Goal: Task Accomplishment & Management: Use online tool/utility

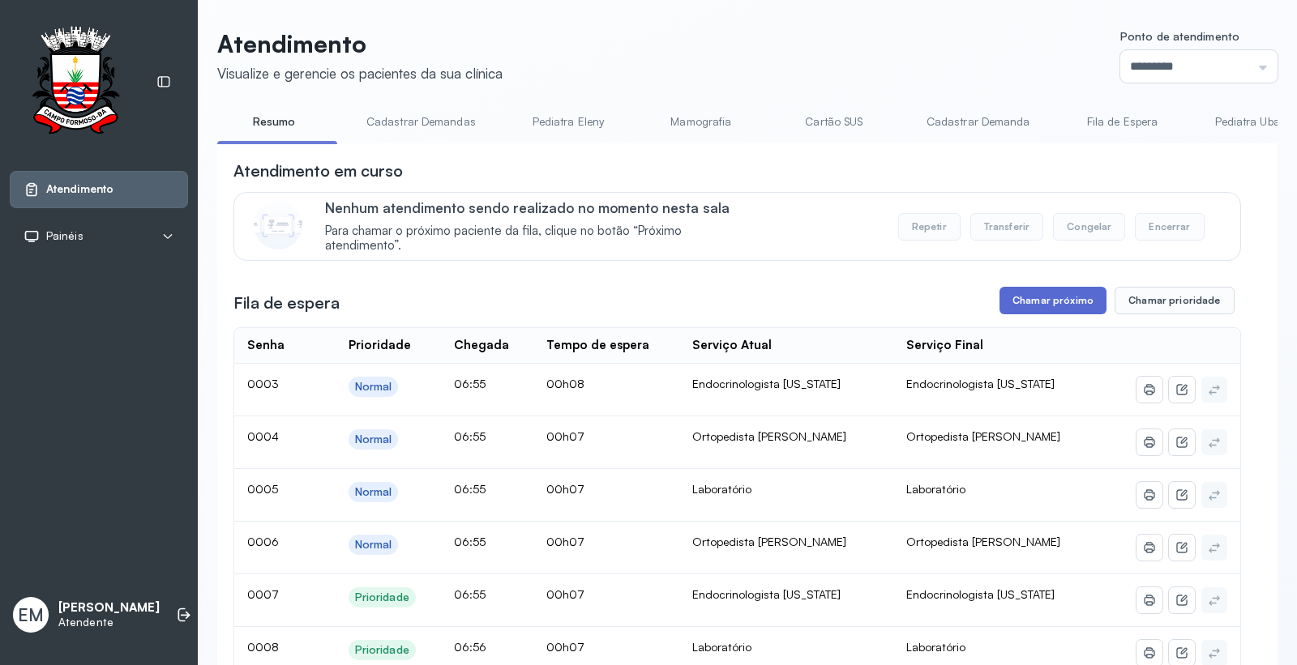
click at [1051, 296] on button "Chamar próximo" at bounding box center [1052, 301] width 107 height 28
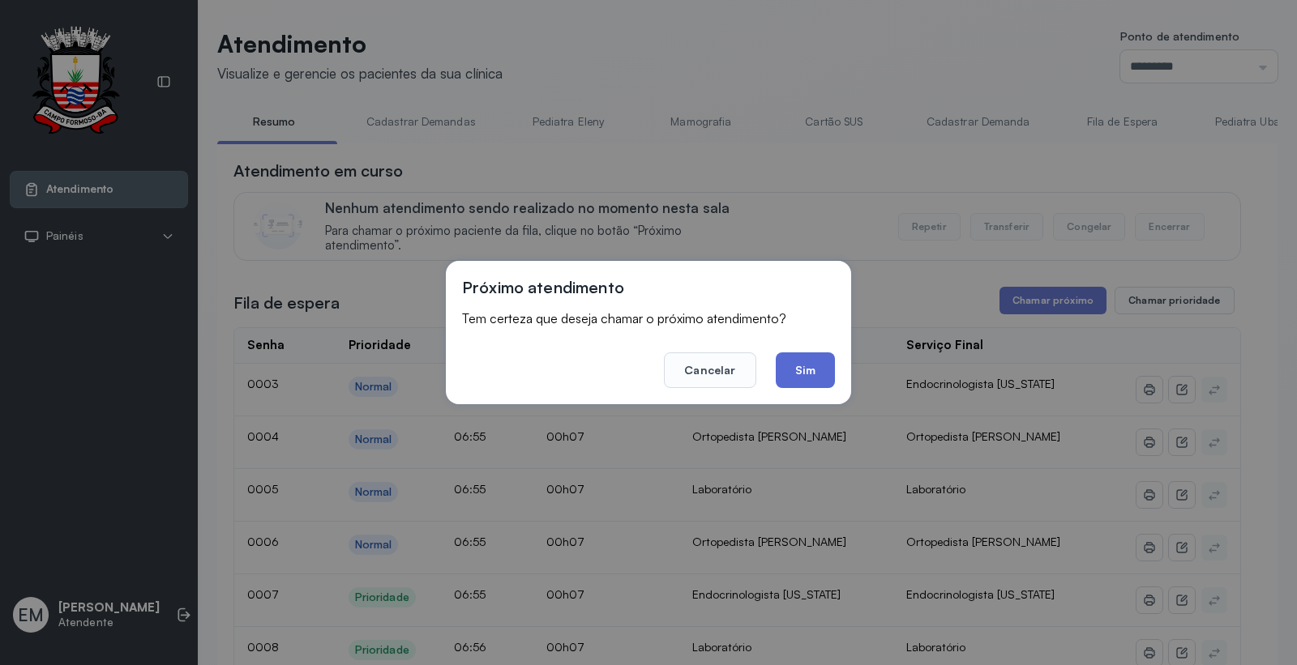
click at [812, 370] on button "Sim" at bounding box center [805, 371] width 59 height 36
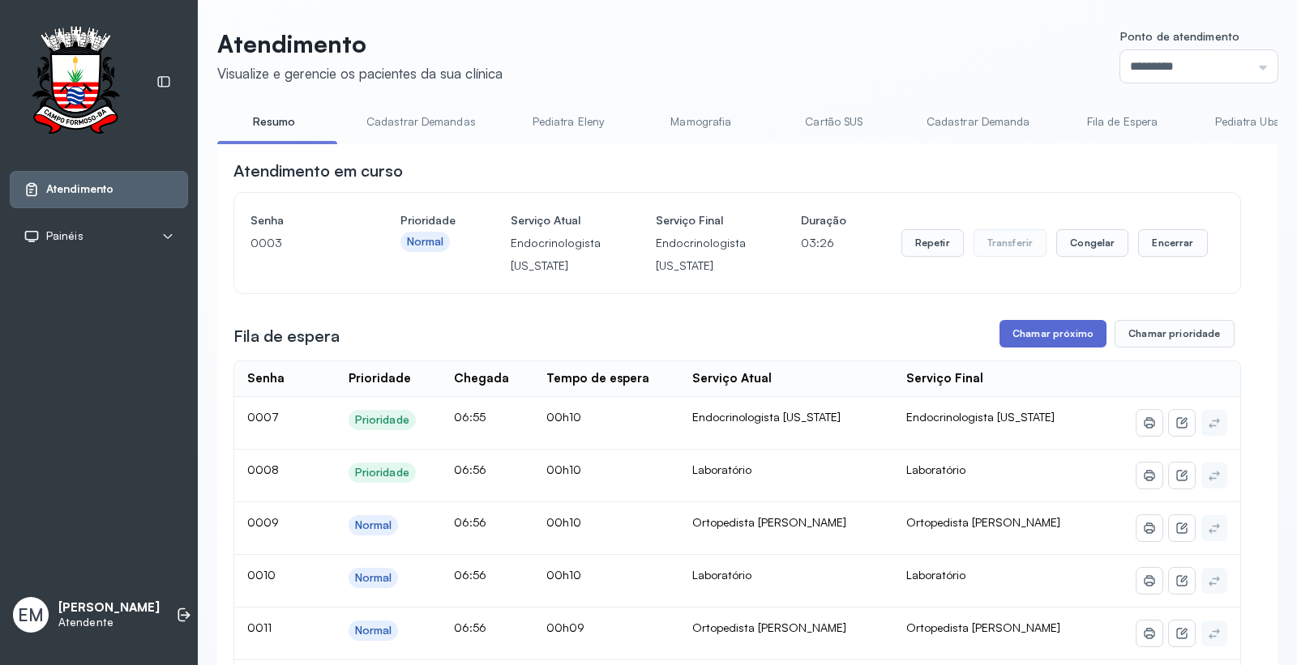
click at [1060, 331] on button "Chamar próximo" at bounding box center [1052, 334] width 107 height 28
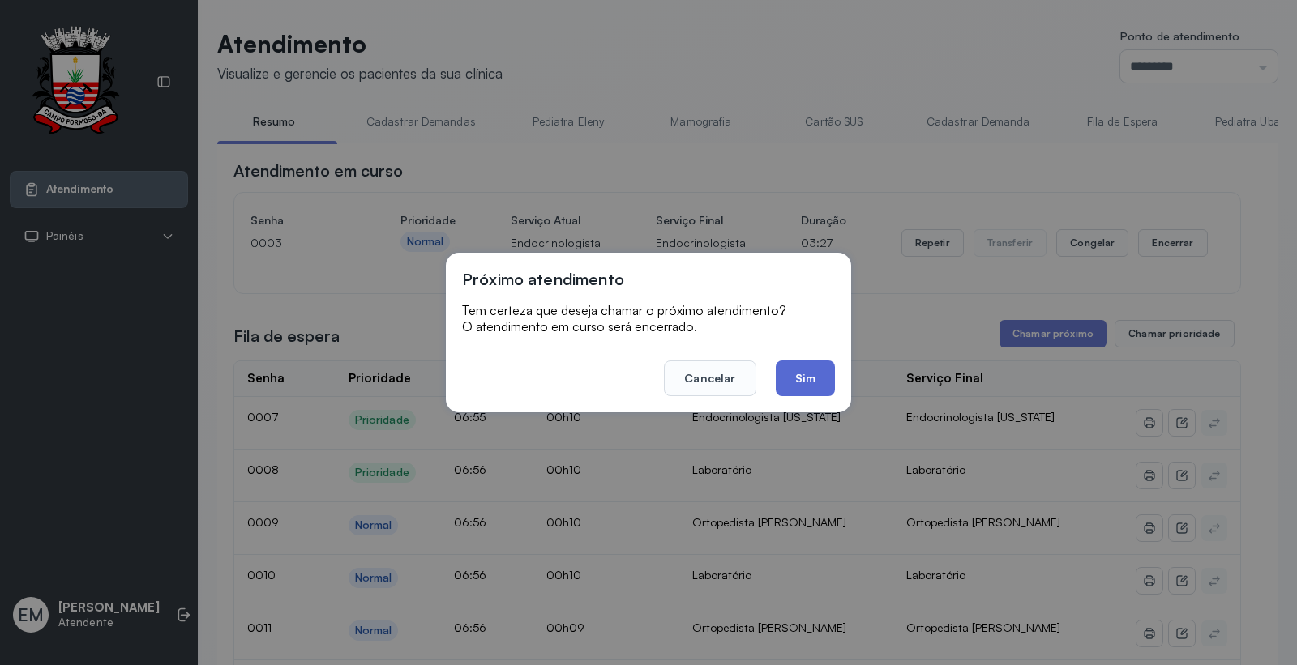
click at [817, 383] on button "Sim" at bounding box center [805, 379] width 59 height 36
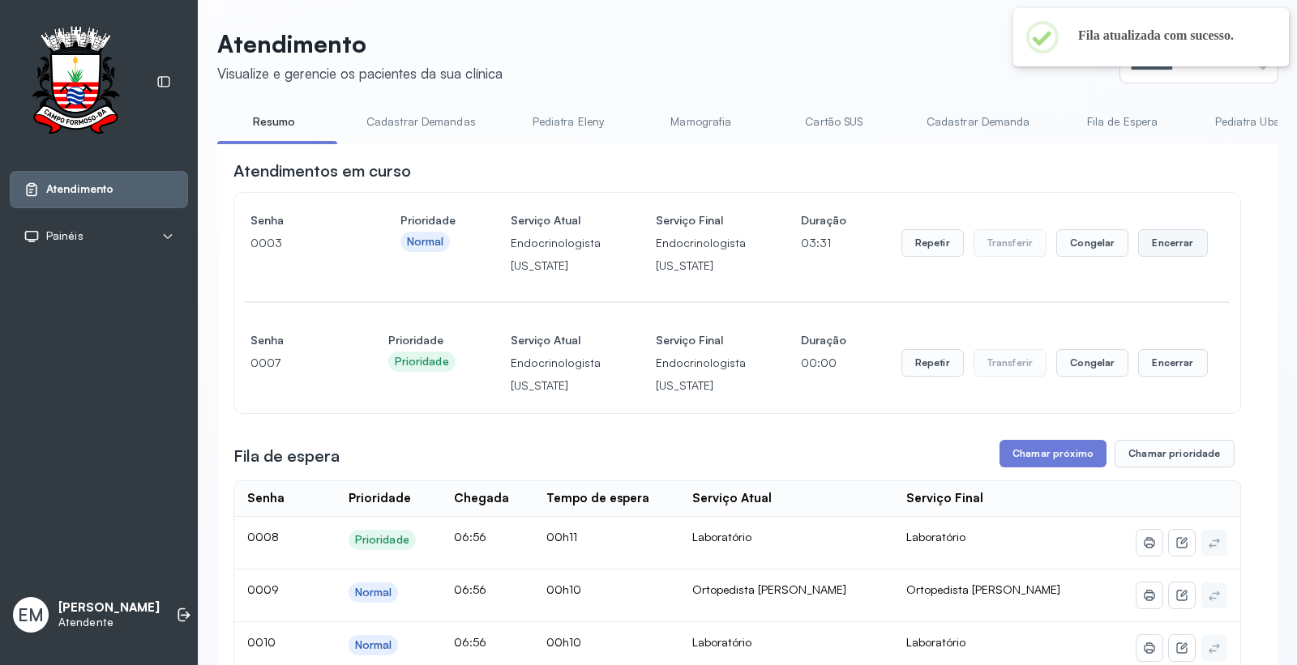
click at [1162, 240] on button "Encerrar" at bounding box center [1172, 243] width 69 height 28
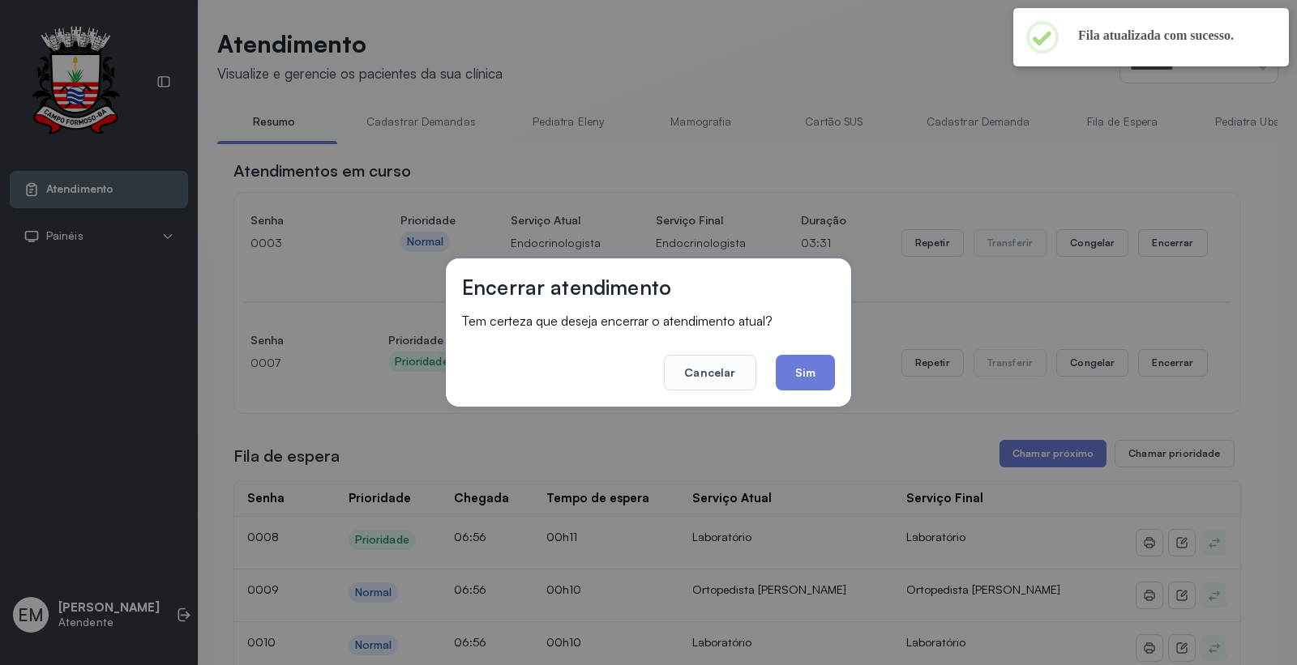
click at [773, 374] on footer "Cancelar Sim" at bounding box center [648, 361] width 373 height 58
click at [789, 374] on button "Sim" at bounding box center [805, 373] width 59 height 36
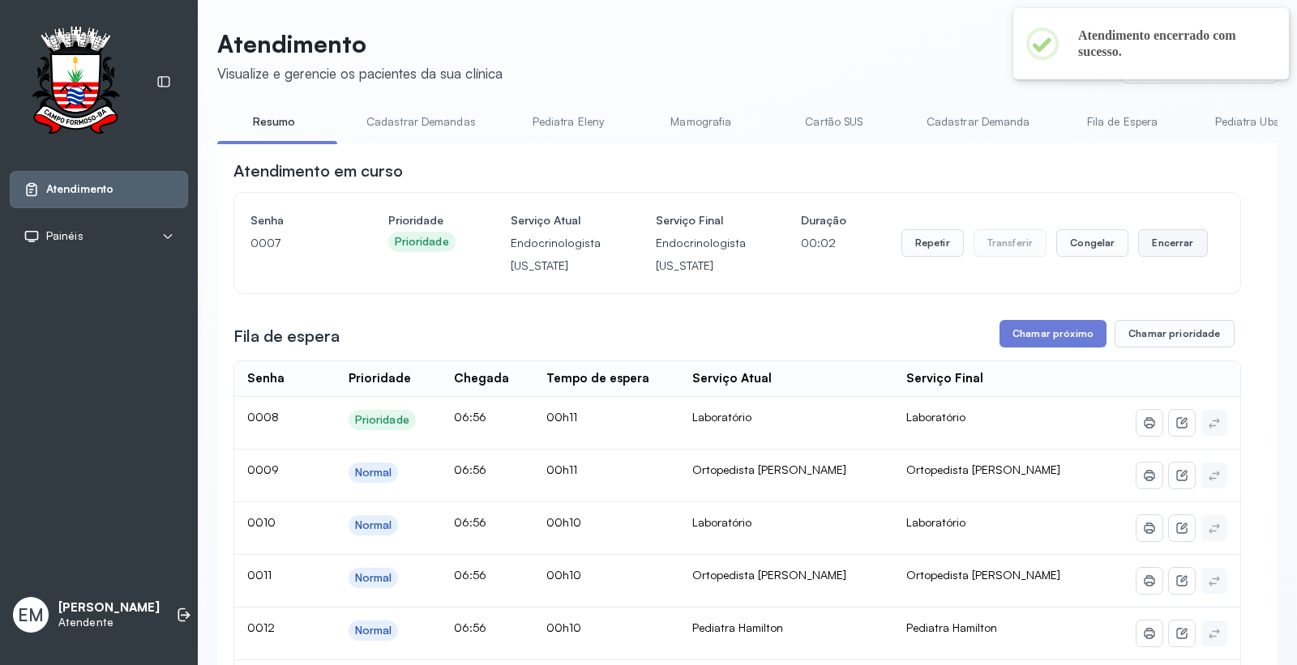
click at [1156, 247] on button "Encerrar" at bounding box center [1172, 243] width 69 height 28
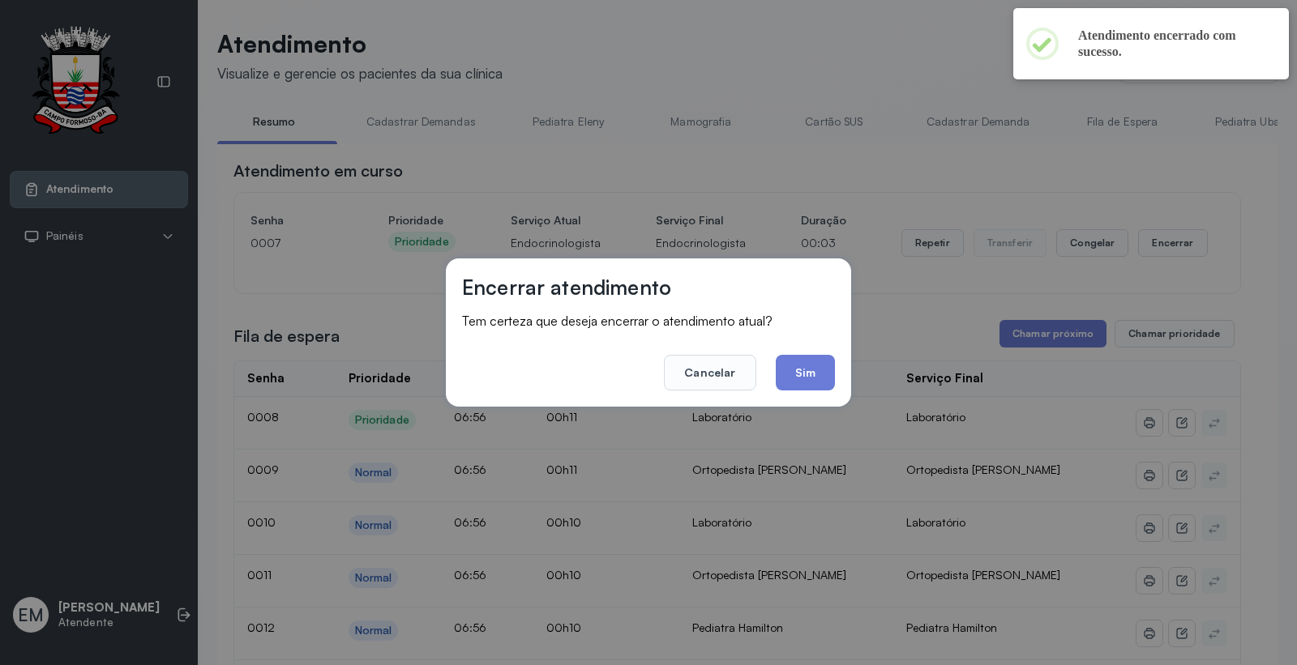
click at [787, 352] on footer "Cancelar Sim" at bounding box center [648, 361] width 373 height 58
click at [797, 361] on button "Sim" at bounding box center [805, 373] width 59 height 36
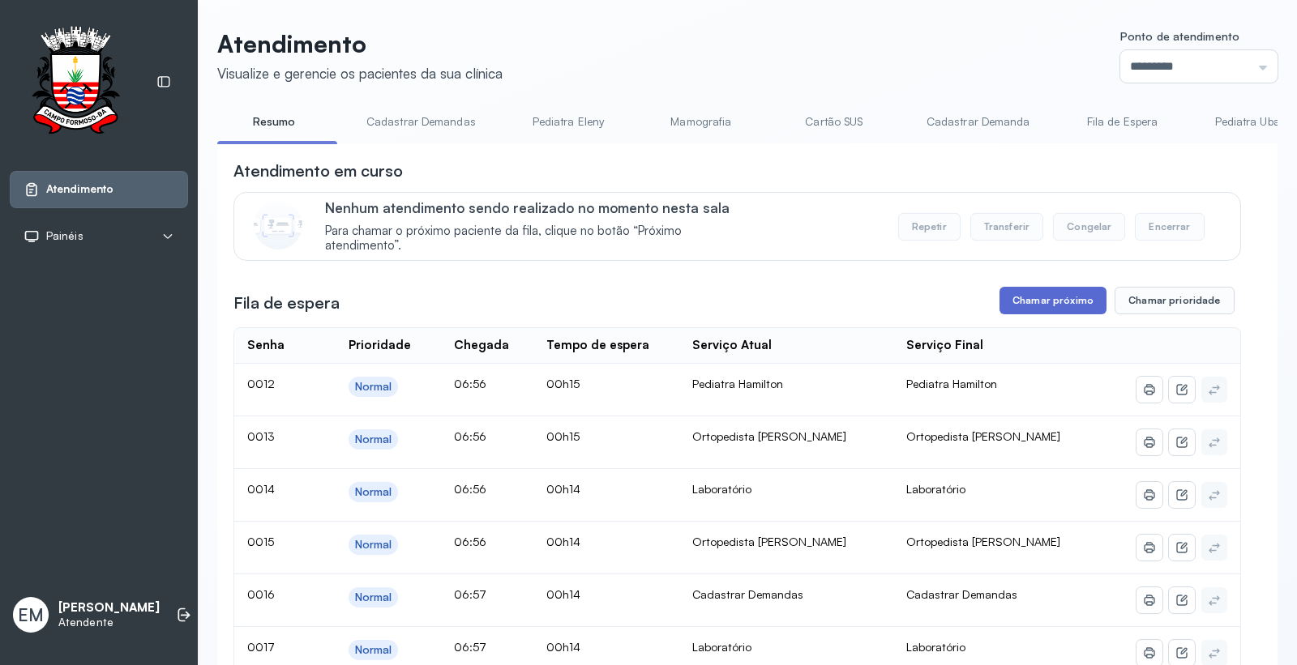
click at [1051, 300] on button "Chamar próximo" at bounding box center [1052, 301] width 107 height 28
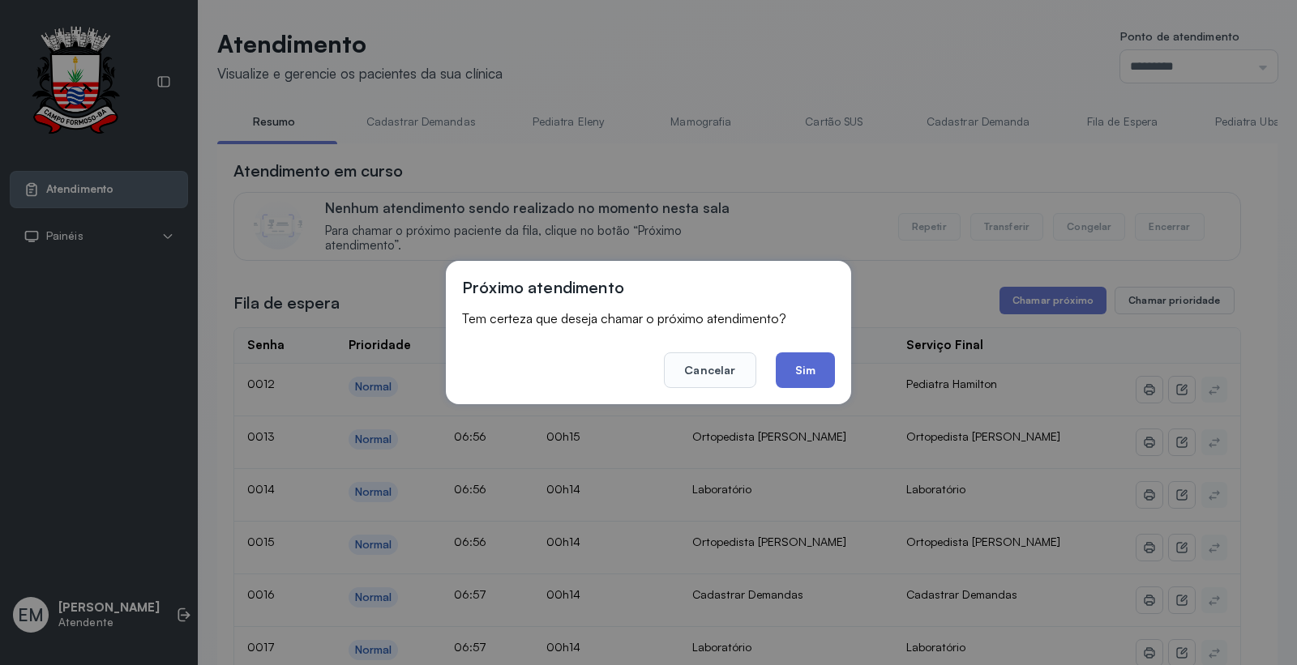
click at [797, 360] on button "Sim" at bounding box center [805, 371] width 59 height 36
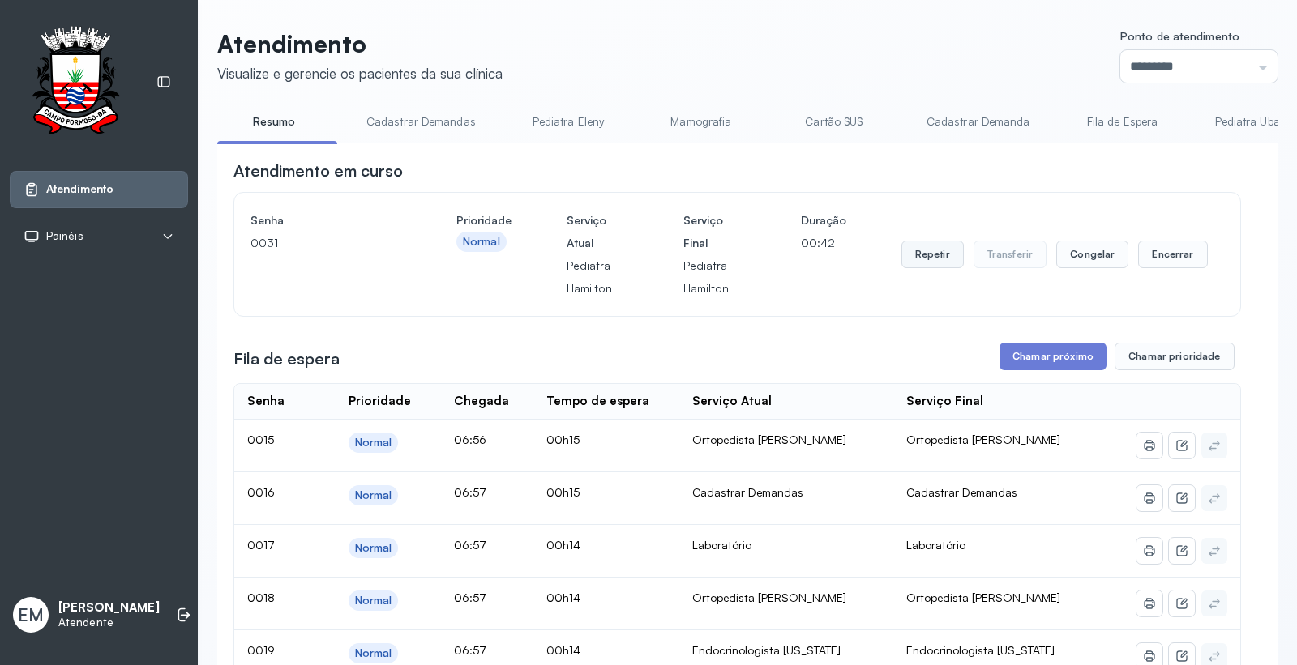
click at [940, 261] on button "Repetir" at bounding box center [932, 255] width 62 height 28
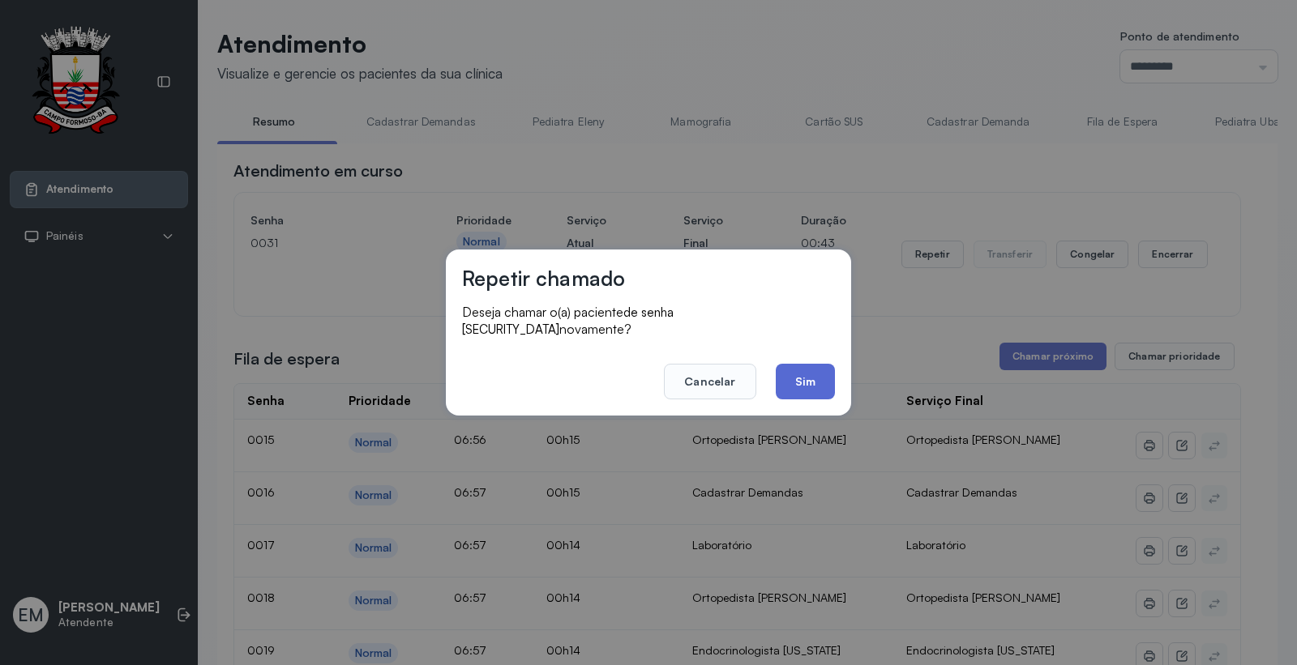
click at [823, 384] on button "Sim" at bounding box center [805, 382] width 59 height 36
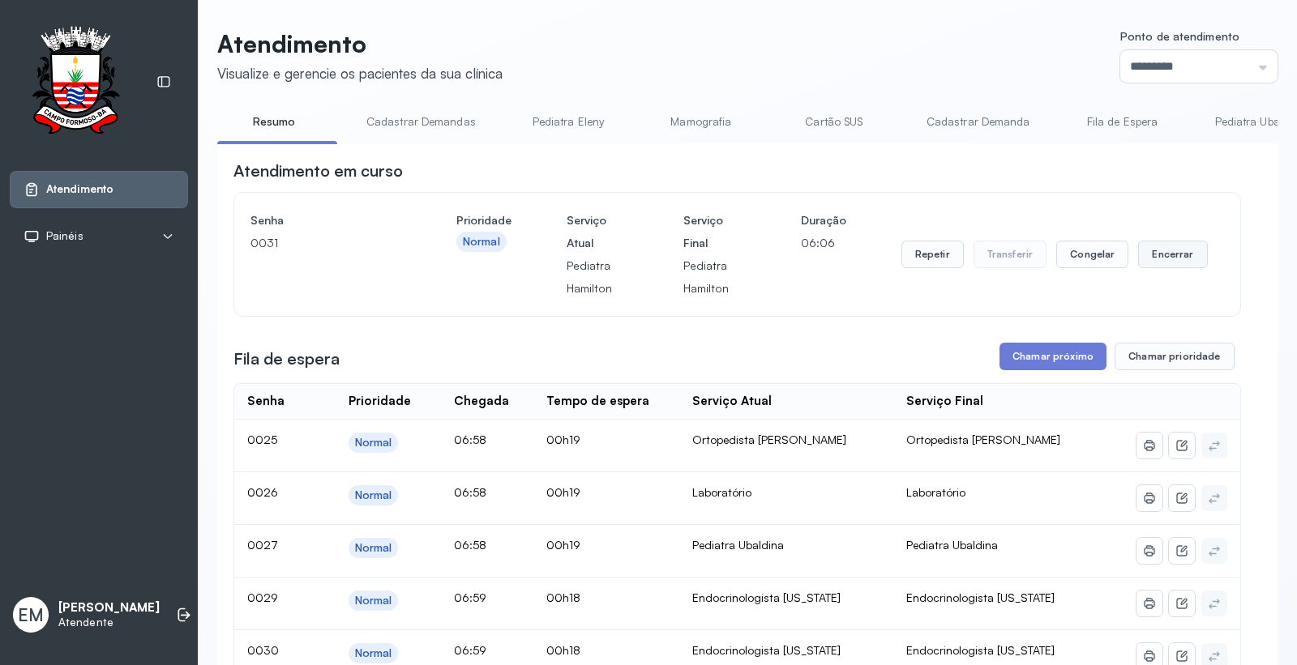
click at [1156, 258] on button "Encerrar" at bounding box center [1172, 255] width 69 height 28
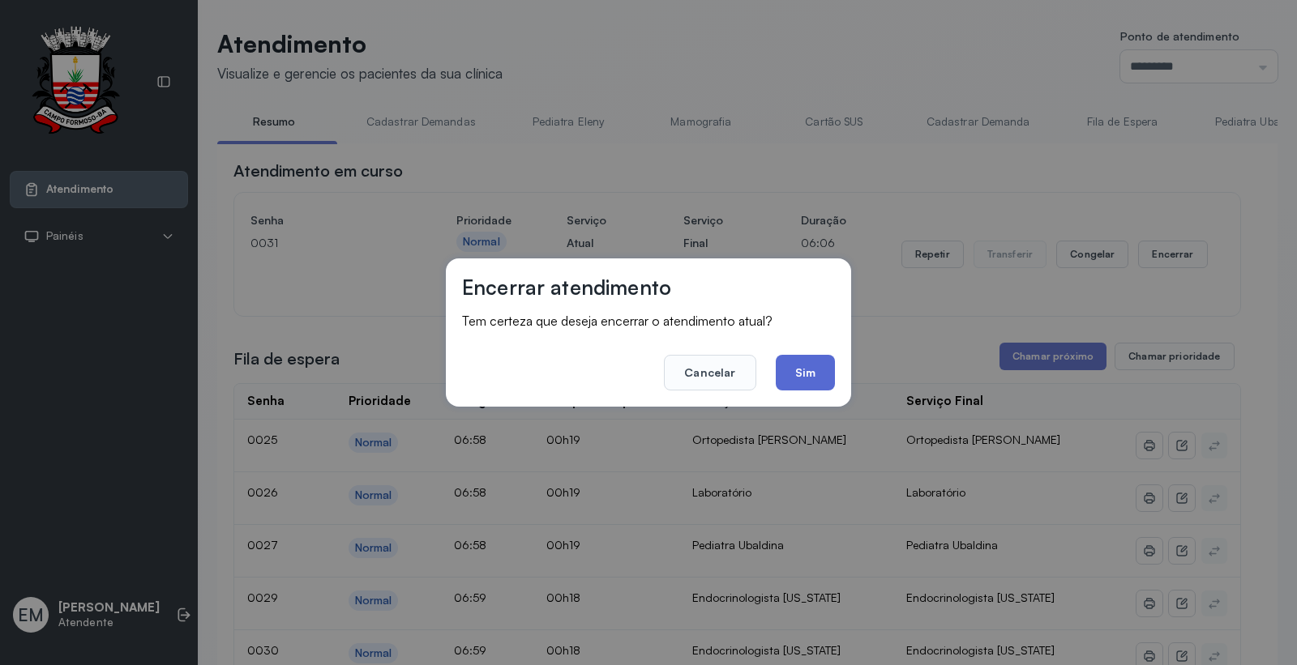
click at [814, 382] on button "Sim" at bounding box center [805, 373] width 59 height 36
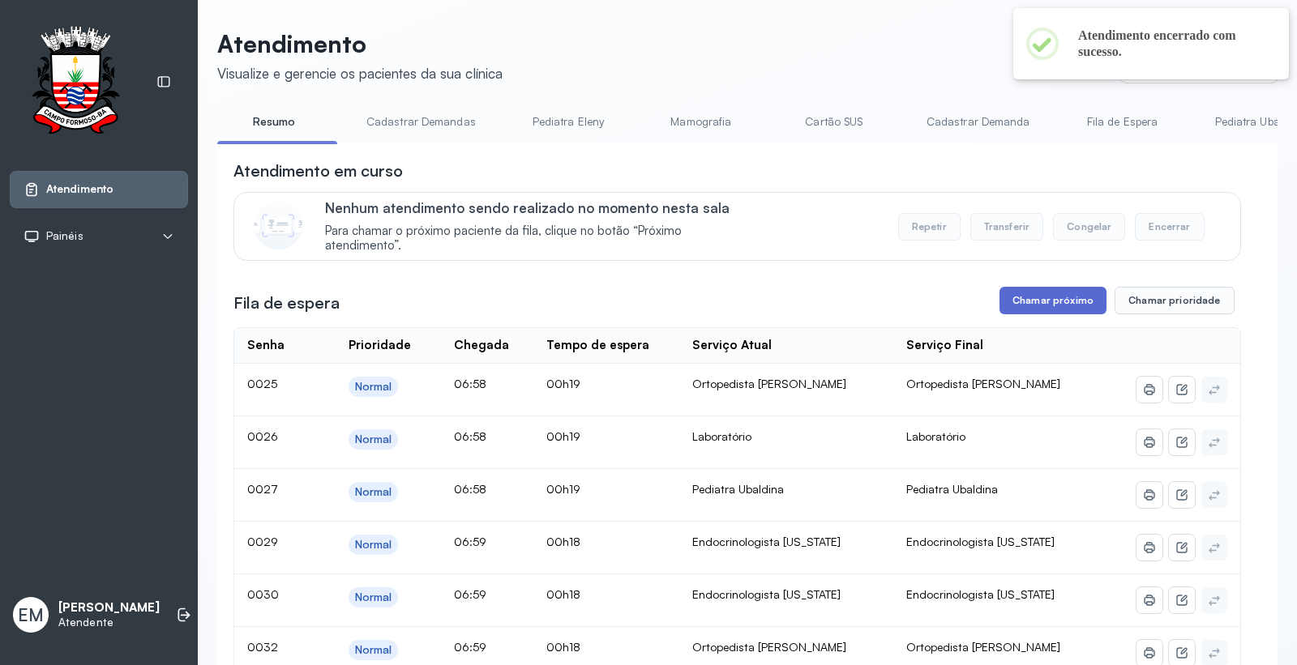
click at [1037, 298] on button "Chamar próximo" at bounding box center [1052, 301] width 107 height 28
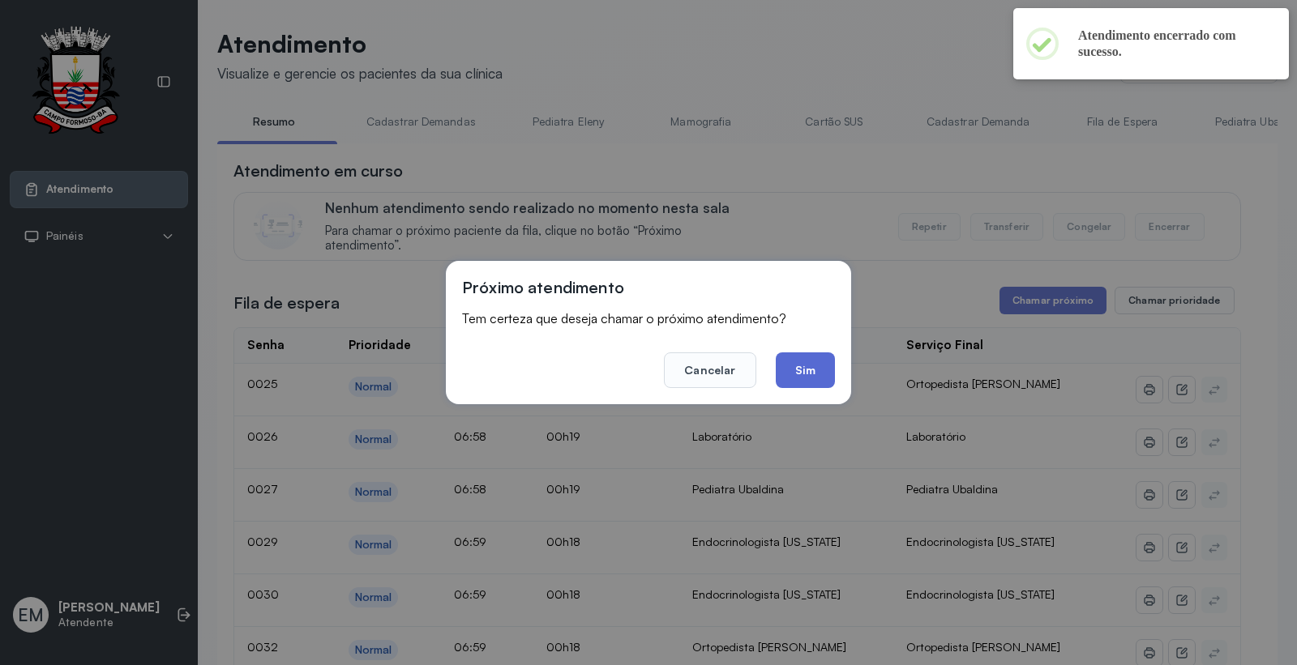
click at [803, 374] on button "Sim" at bounding box center [805, 371] width 59 height 36
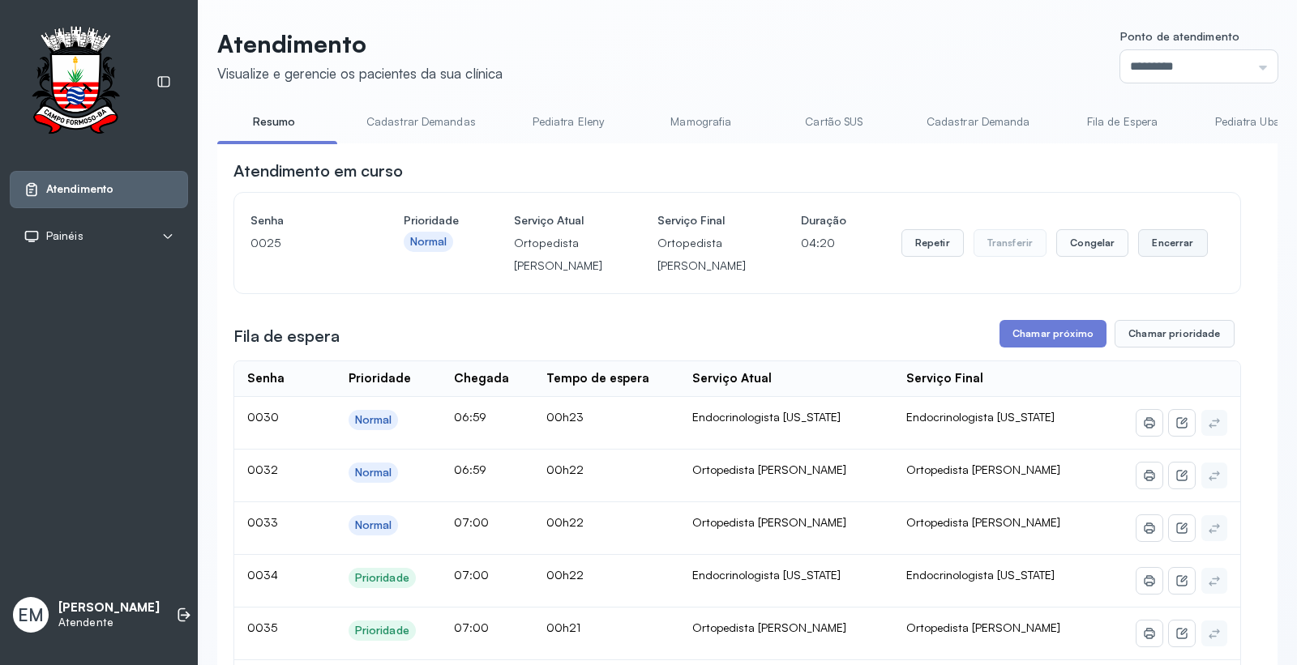
click at [1138, 257] on button "Encerrar" at bounding box center [1172, 243] width 69 height 28
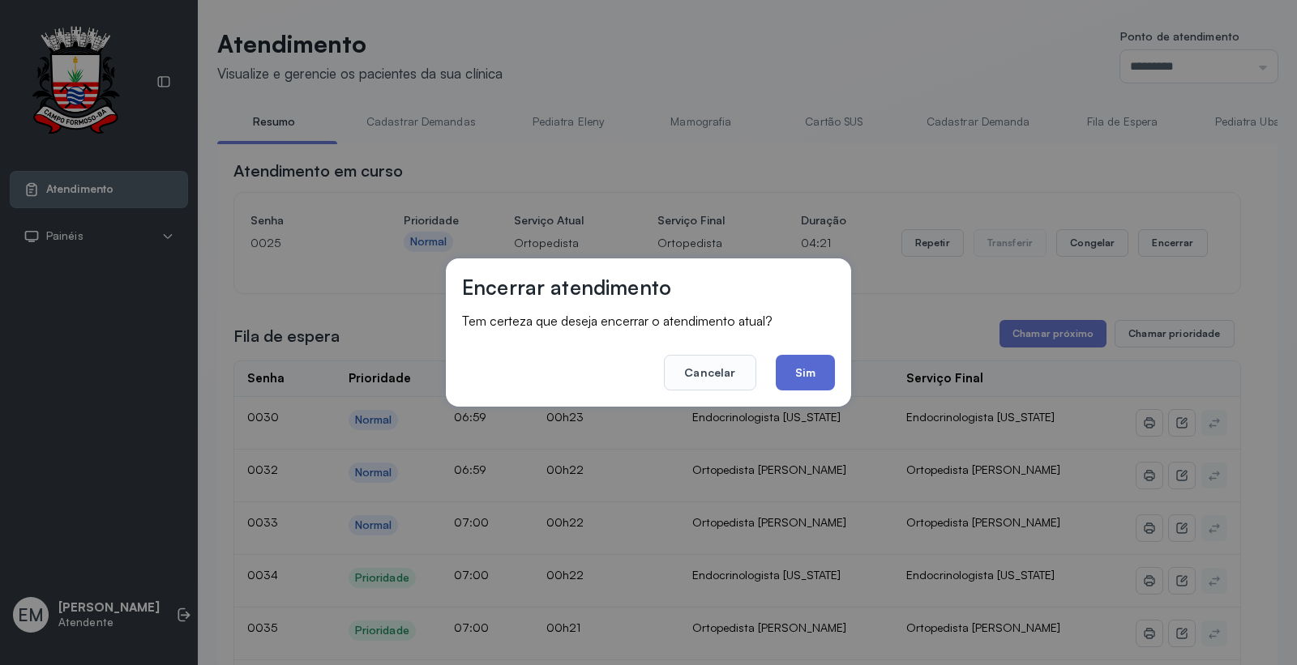
click at [801, 370] on button "Sim" at bounding box center [805, 373] width 59 height 36
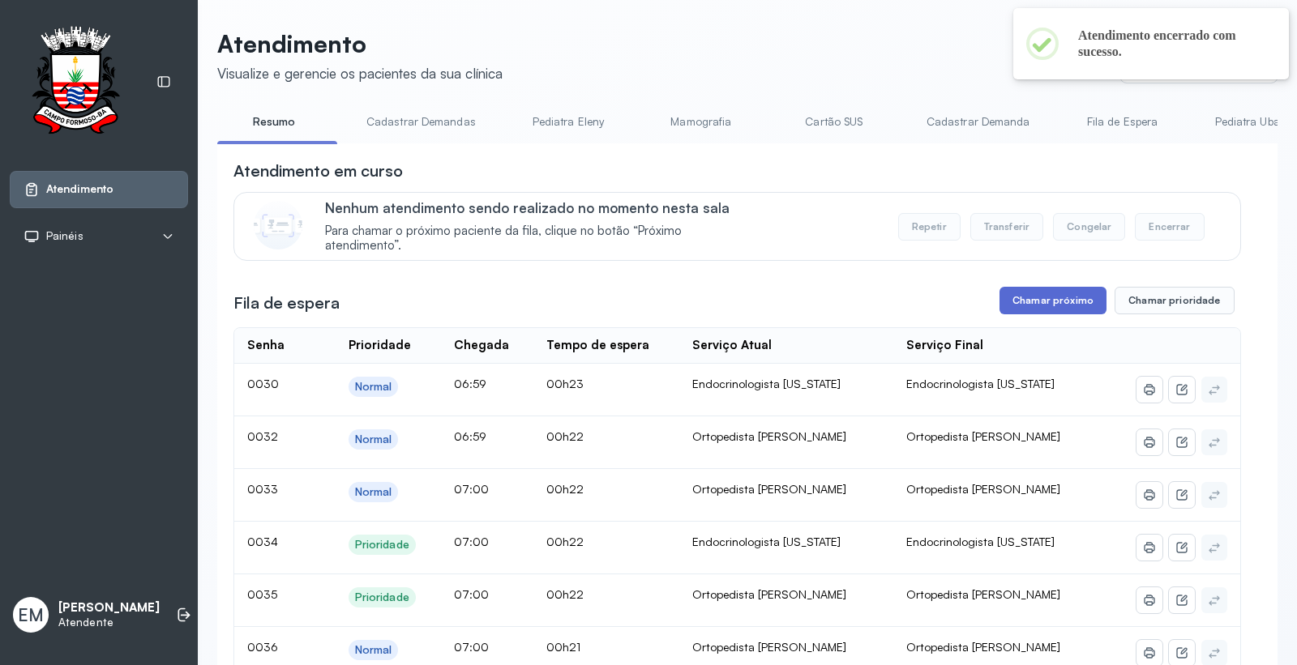
click at [1058, 296] on button "Chamar próximo" at bounding box center [1052, 301] width 107 height 28
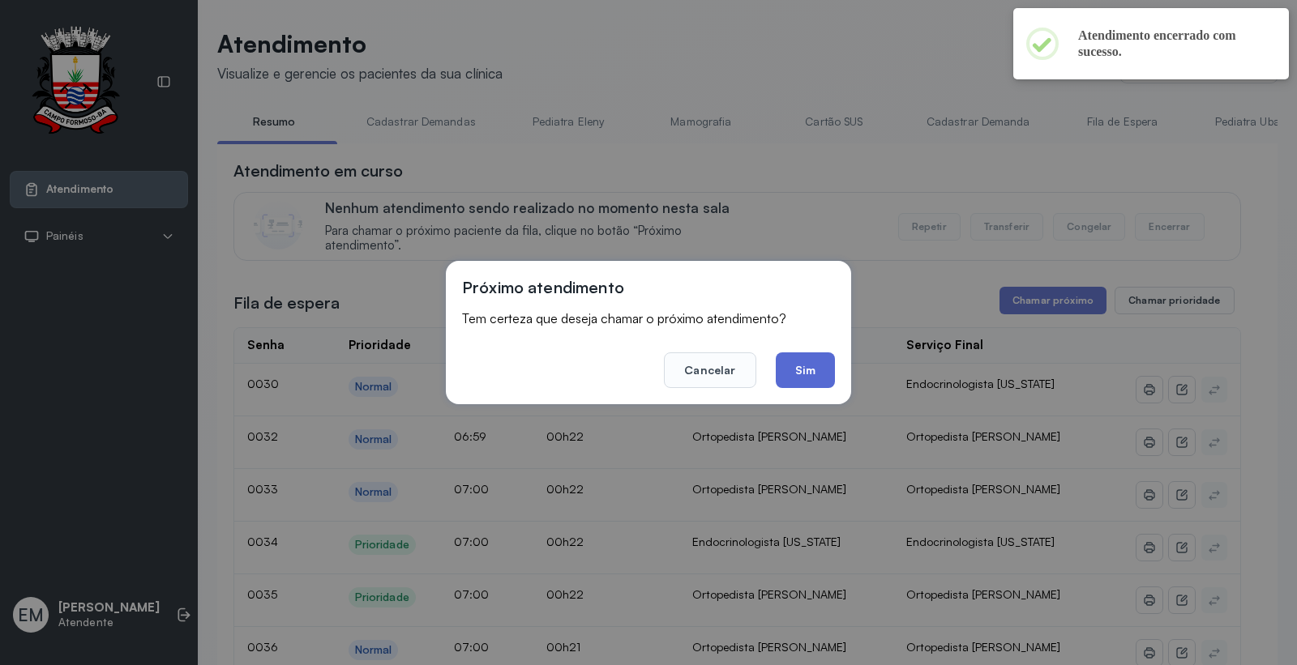
click at [812, 370] on button "Sim" at bounding box center [805, 371] width 59 height 36
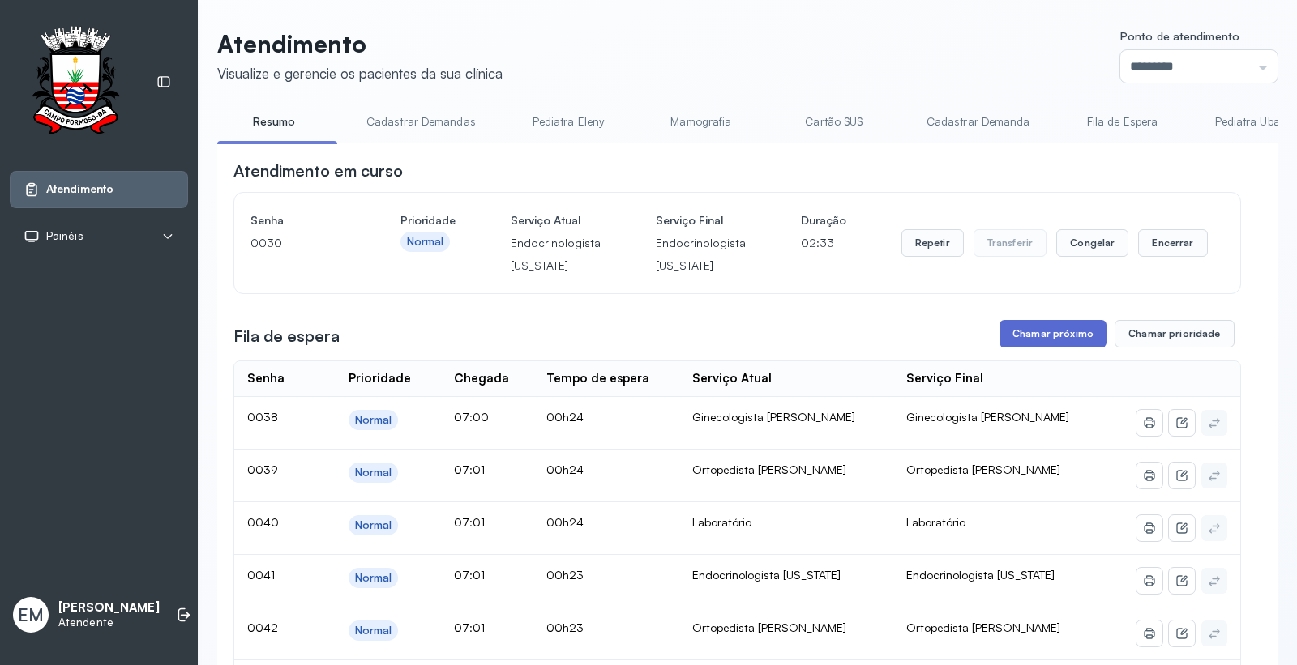
click at [1024, 346] on button "Chamar próximo" at bounding box center [1052, 334] width 107 height 28
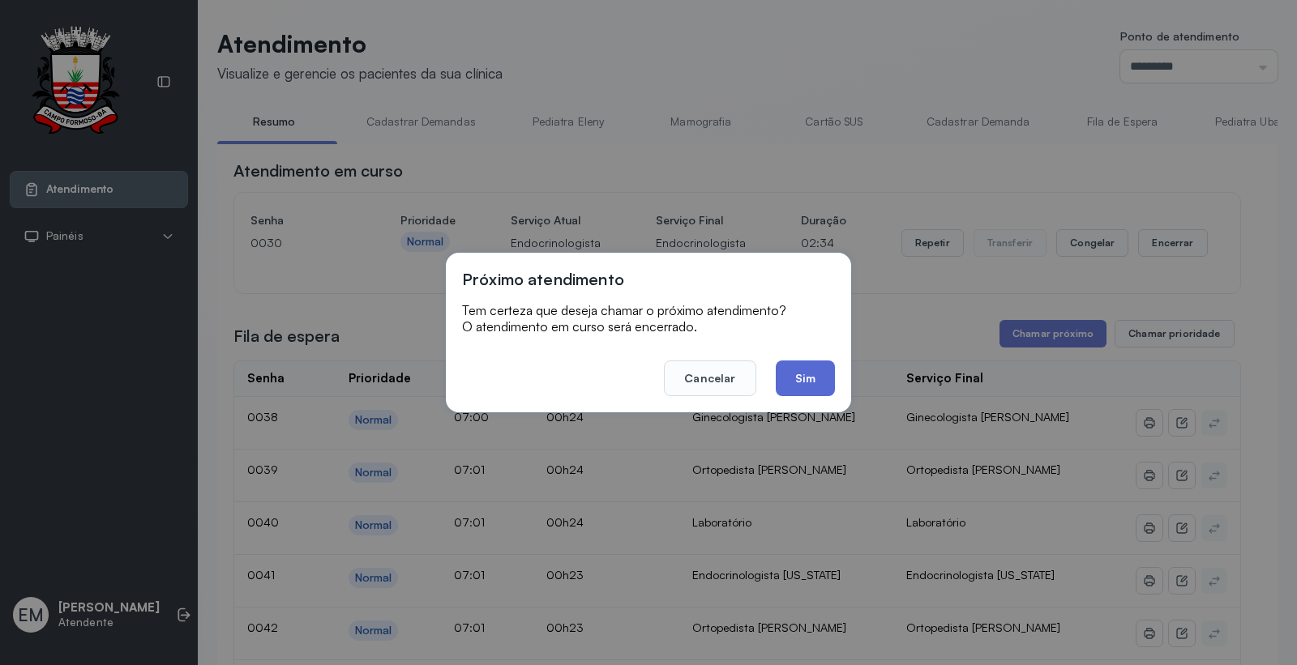
click at [833, 378] on button "Sim" at bounding box center [805, 379] width 59 height 36
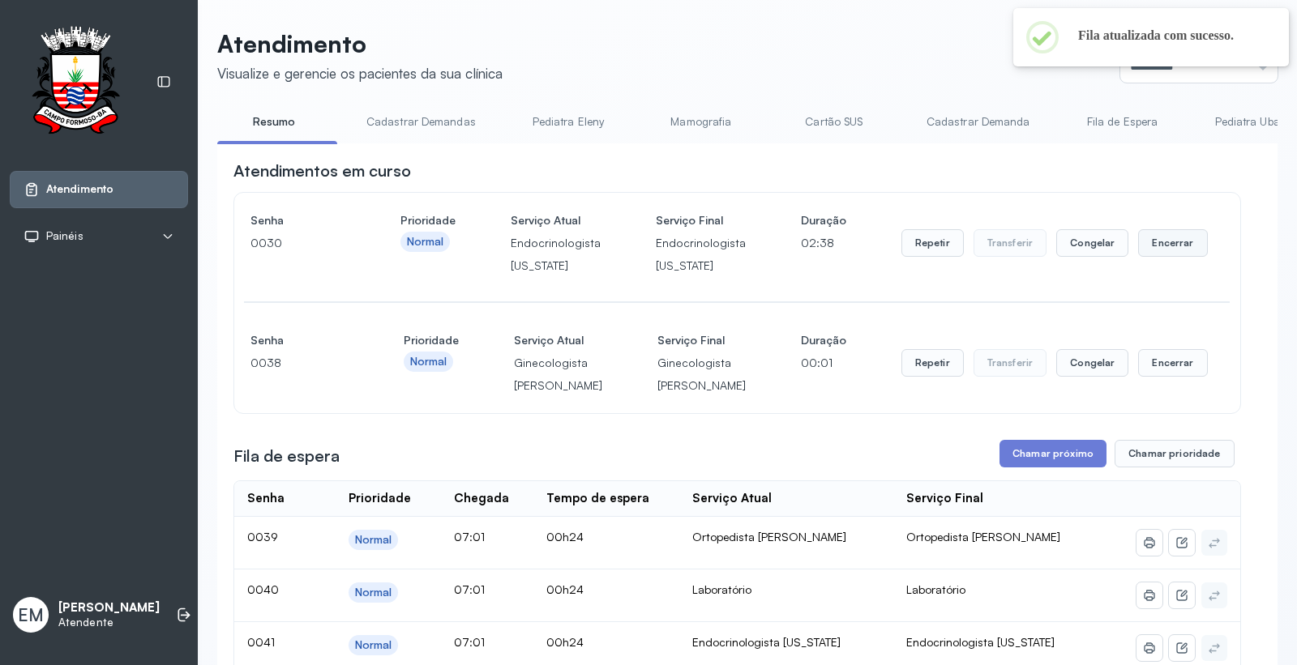
click at [1157, 237] on button "Encerrar" at bounding box center [1172, 243] width 69 height 28
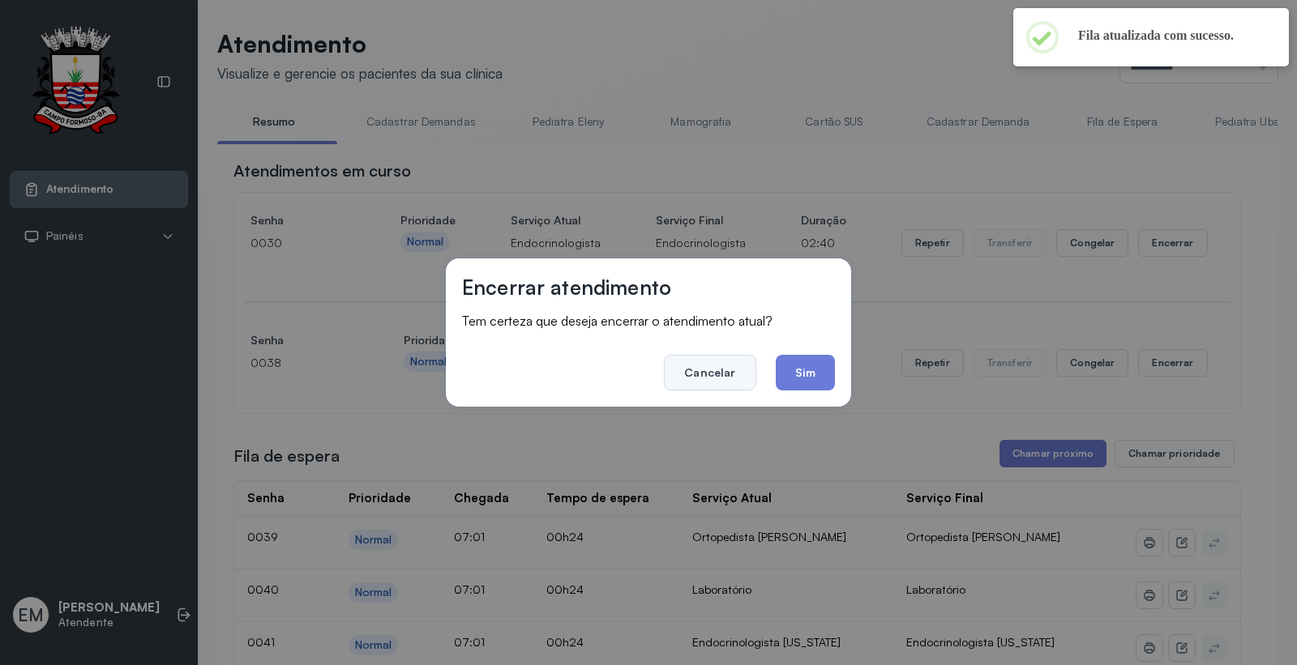
click at [724, 371] on button "Cancelar" at bounding box center [710, 373] width 92 height 36
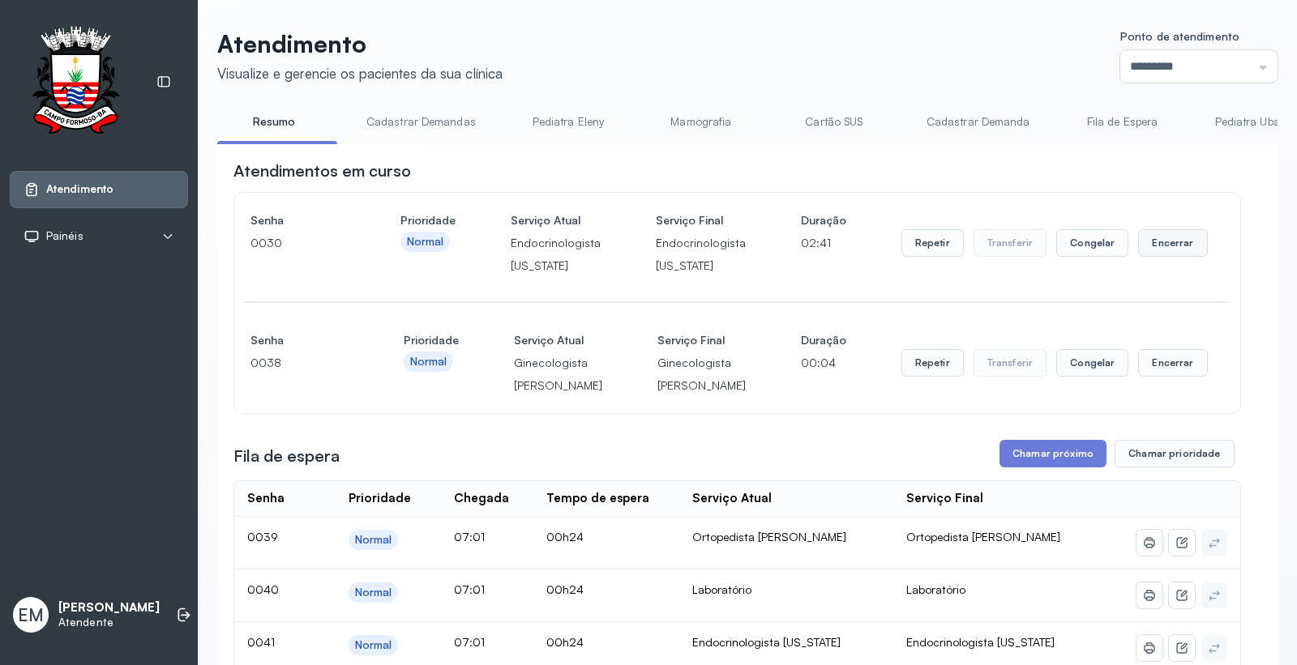
click at [1156, 243] on button "Encerrar" at bounding box center [1172, 243] width 69 height 28
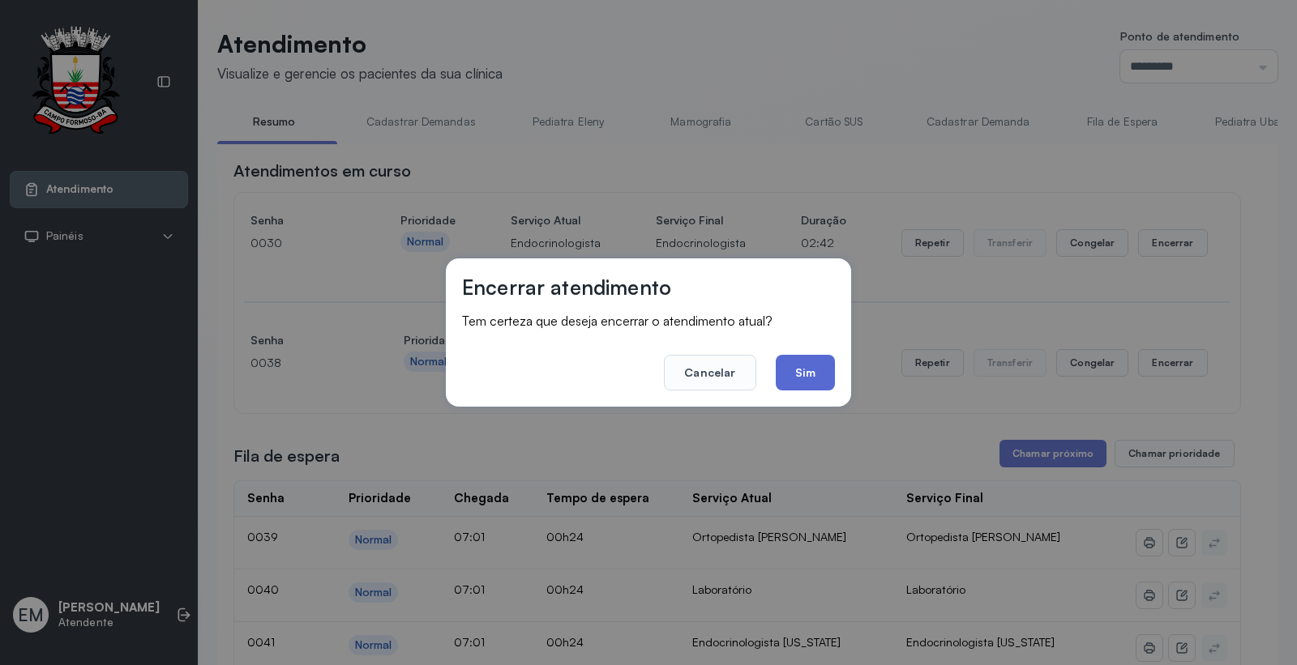
click at [816, 363] on button "Sim" at bounding box center [805, 373] width 59 height 36
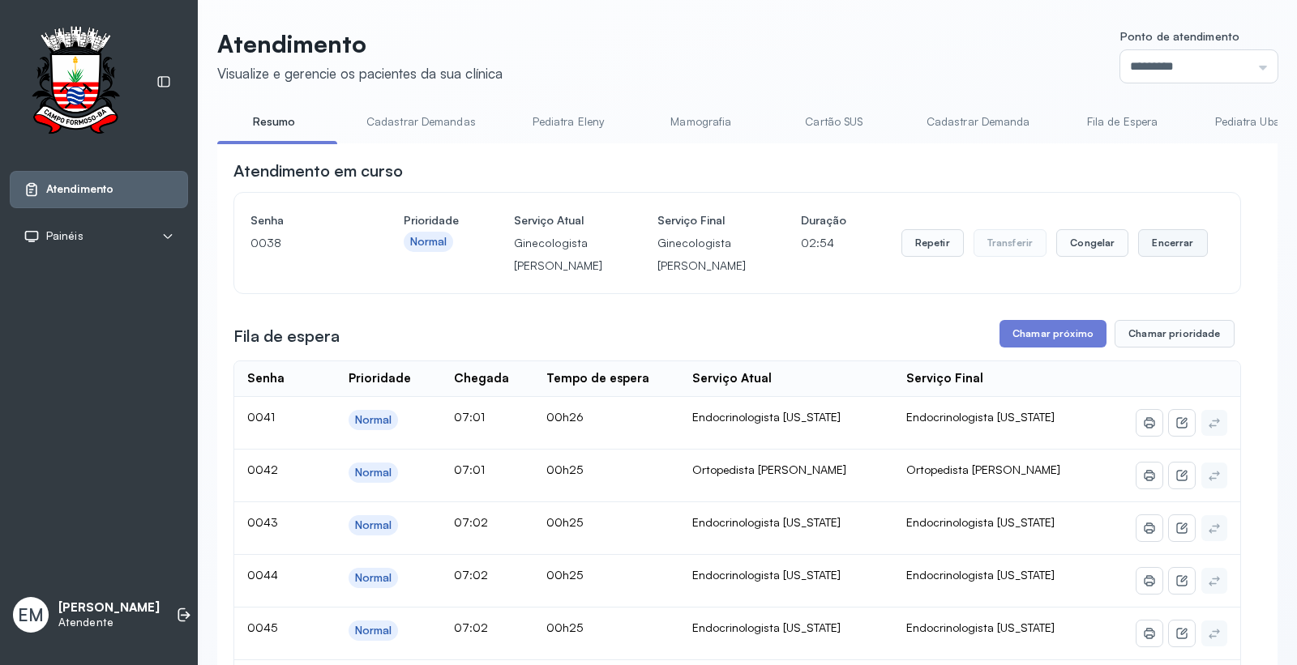
click at [1153, 256] on button "Encerrar" at bounding box center [1172, 243] width 69 height 28
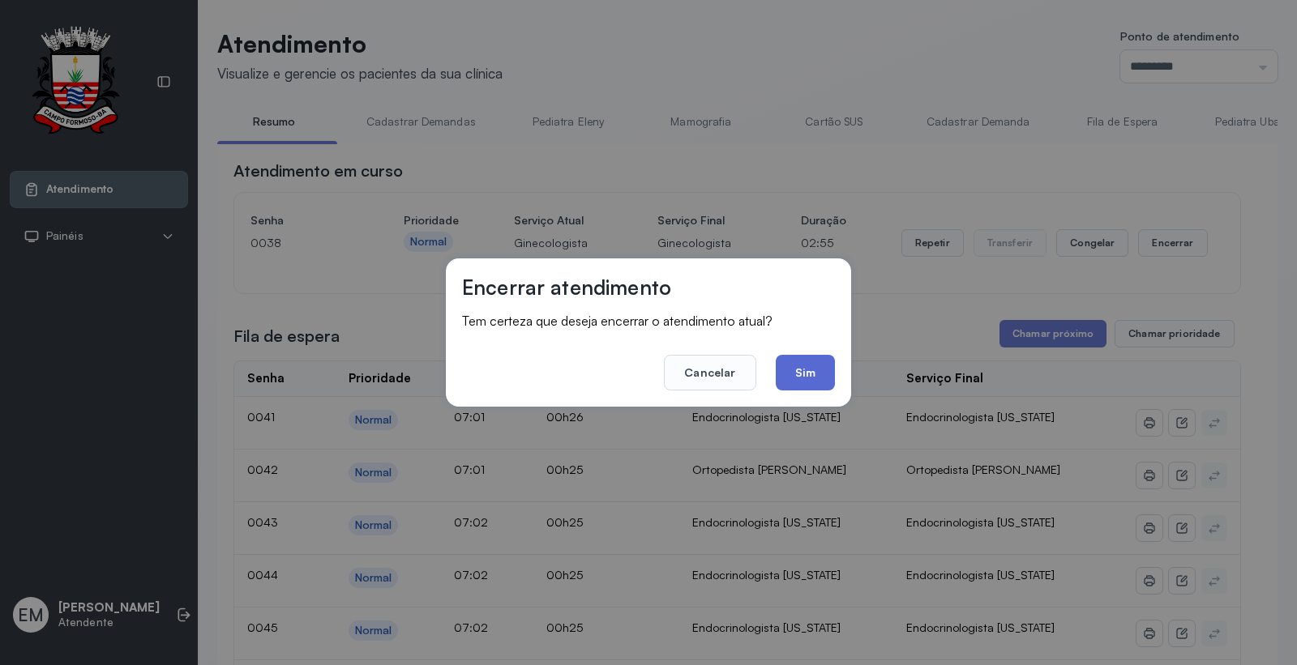
click at [788, 374] on button "Sim" at bounding box center [805, 373] width 59 height 36
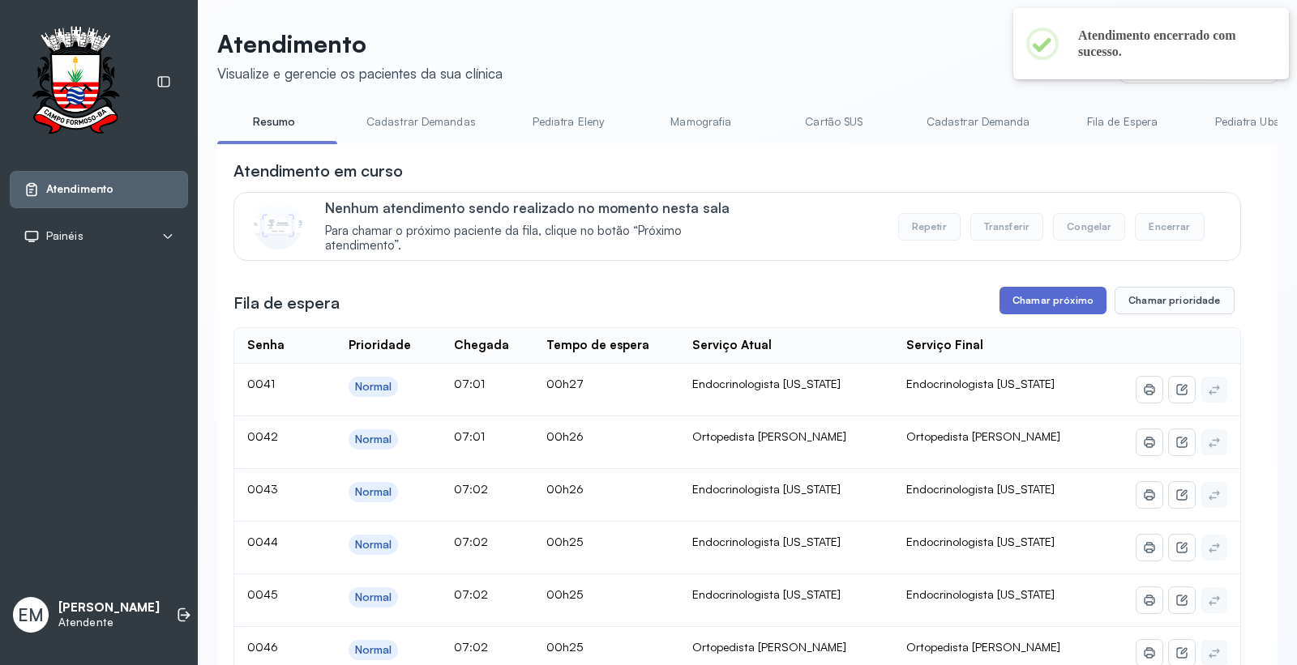
click at [1036, 303] on button "Chamar próximo" at bounding box center [1052, 301] width 107 height 28
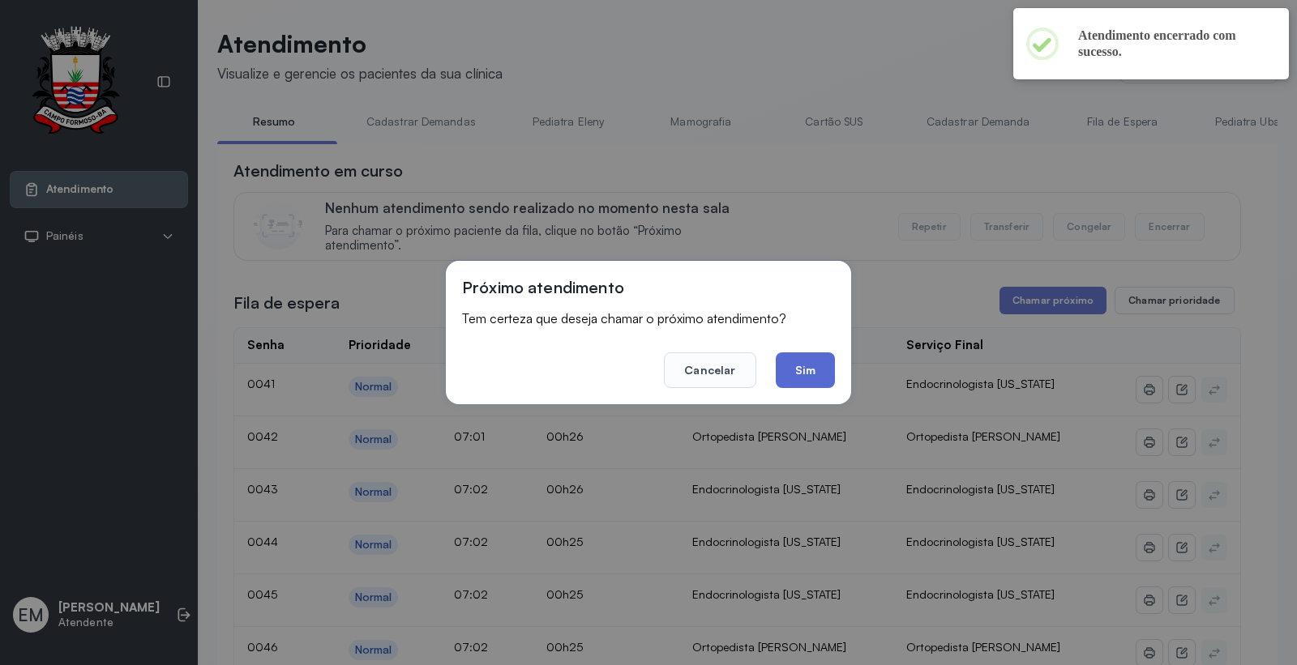
click at [779, 367] on button "Sim" at bounding box center [805, 371] width 59 height 36
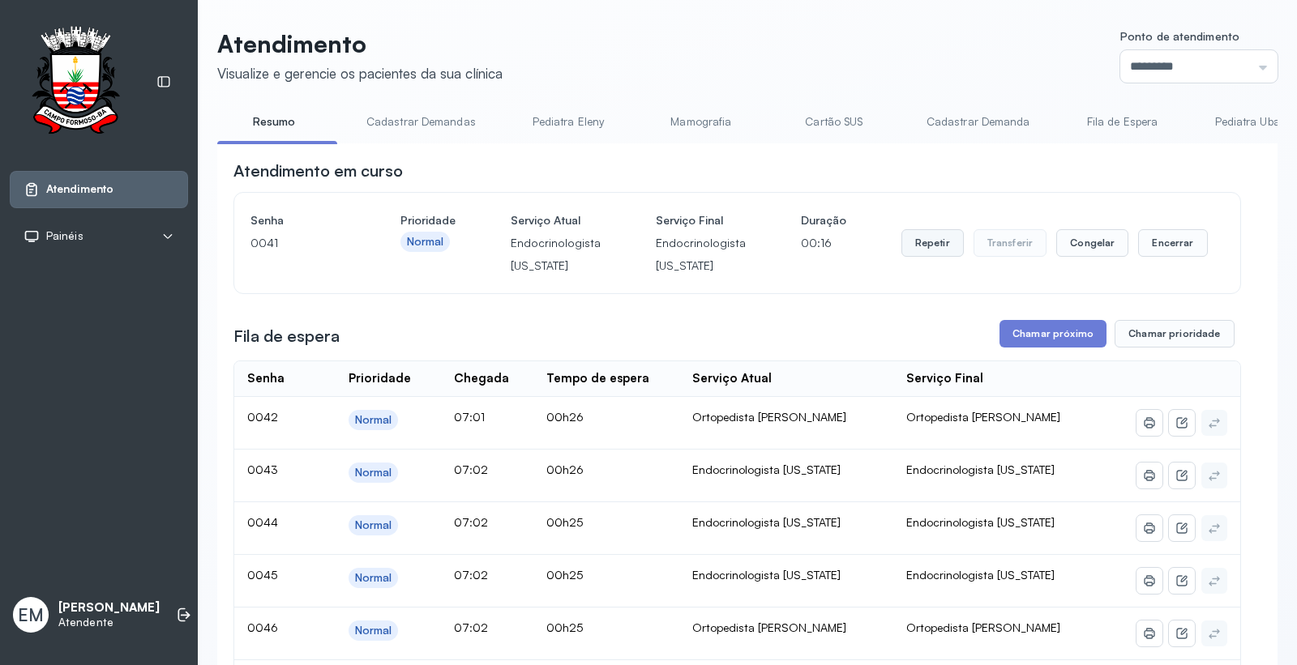
click at [919, 247] on button "Repetir" at bounding box center [932, 243] width 62 height 28
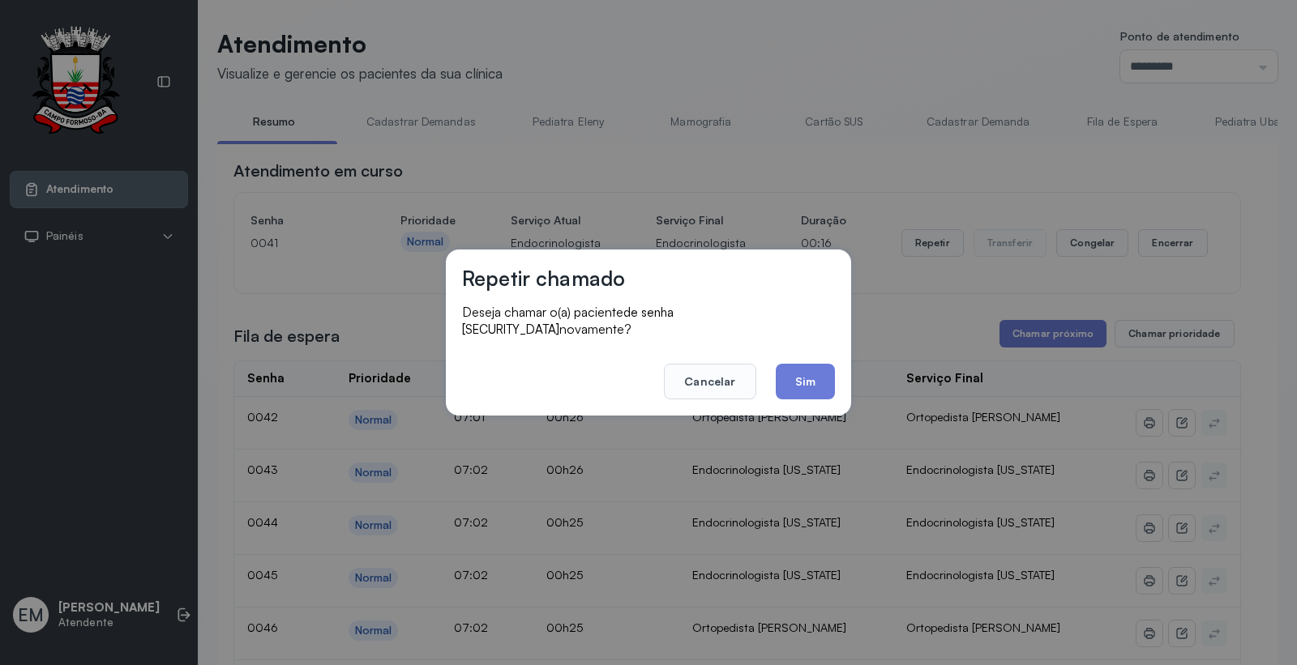
click at [789, 374] on button "Sim" at bounding box center [805, 382] width 59 height 36
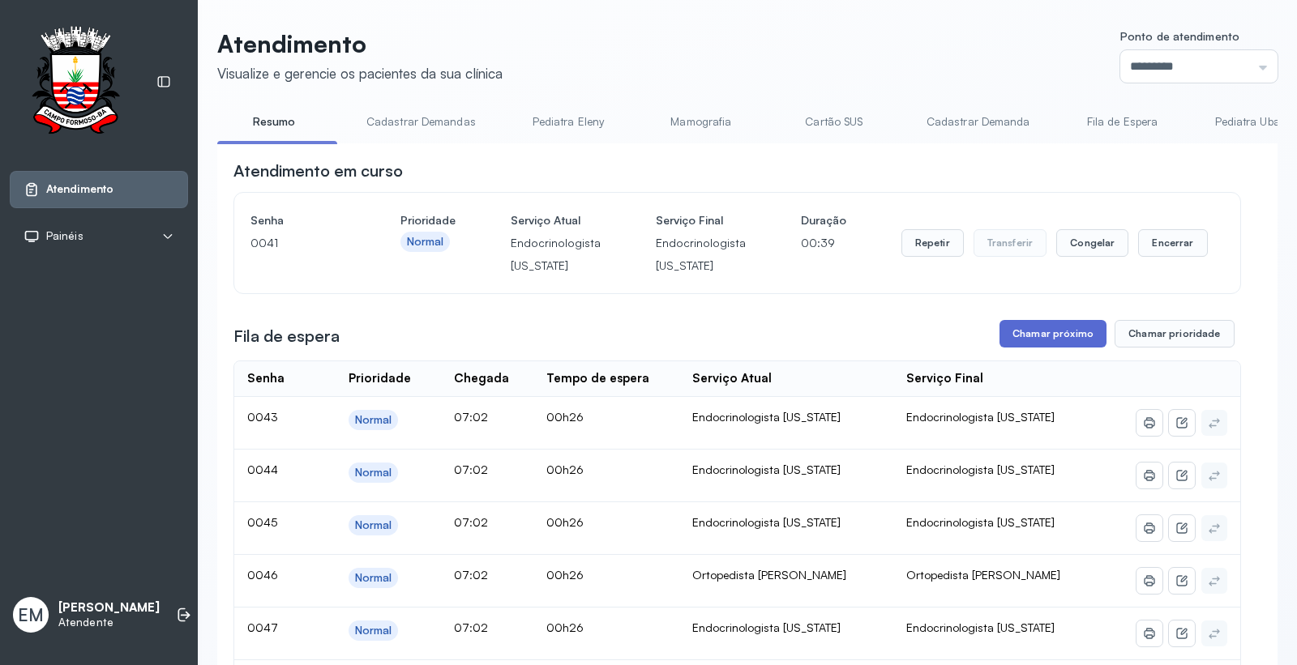
click at [1052, 329] on button "Chamar próximo" at bounding box center [1052, 334] width 107 height 28
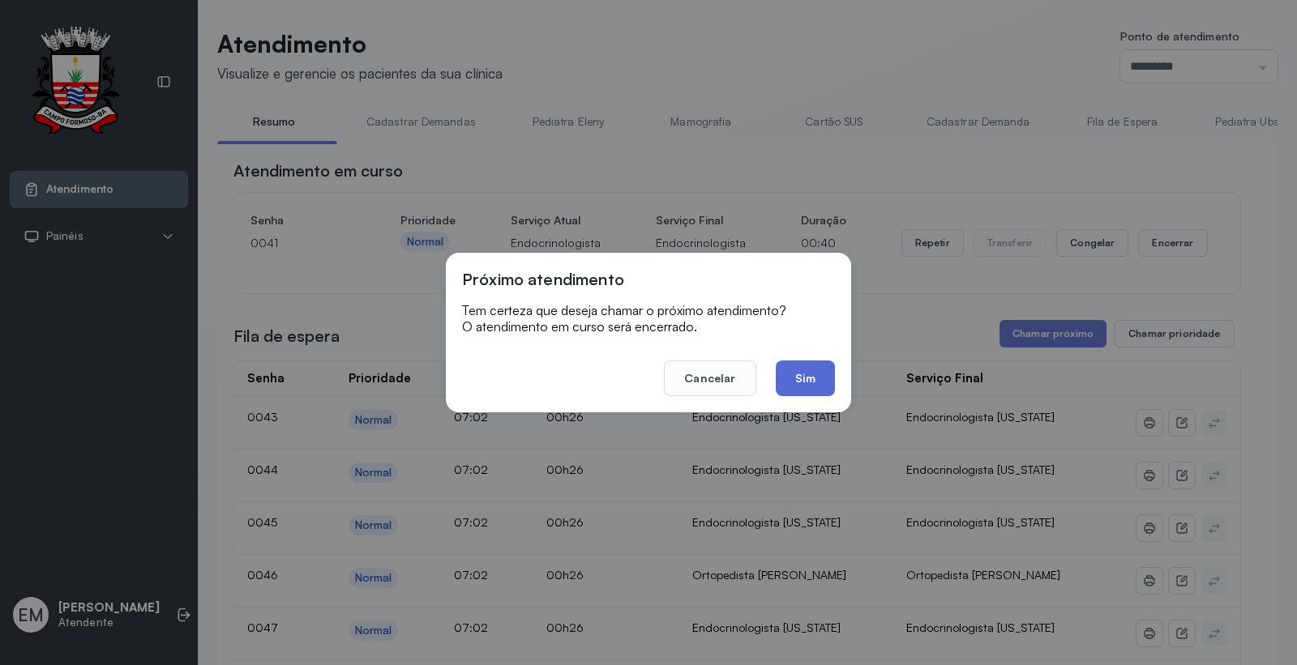
click at [809, 376] on button "Sim" at bounding box center [805, 379] width 59 height 36
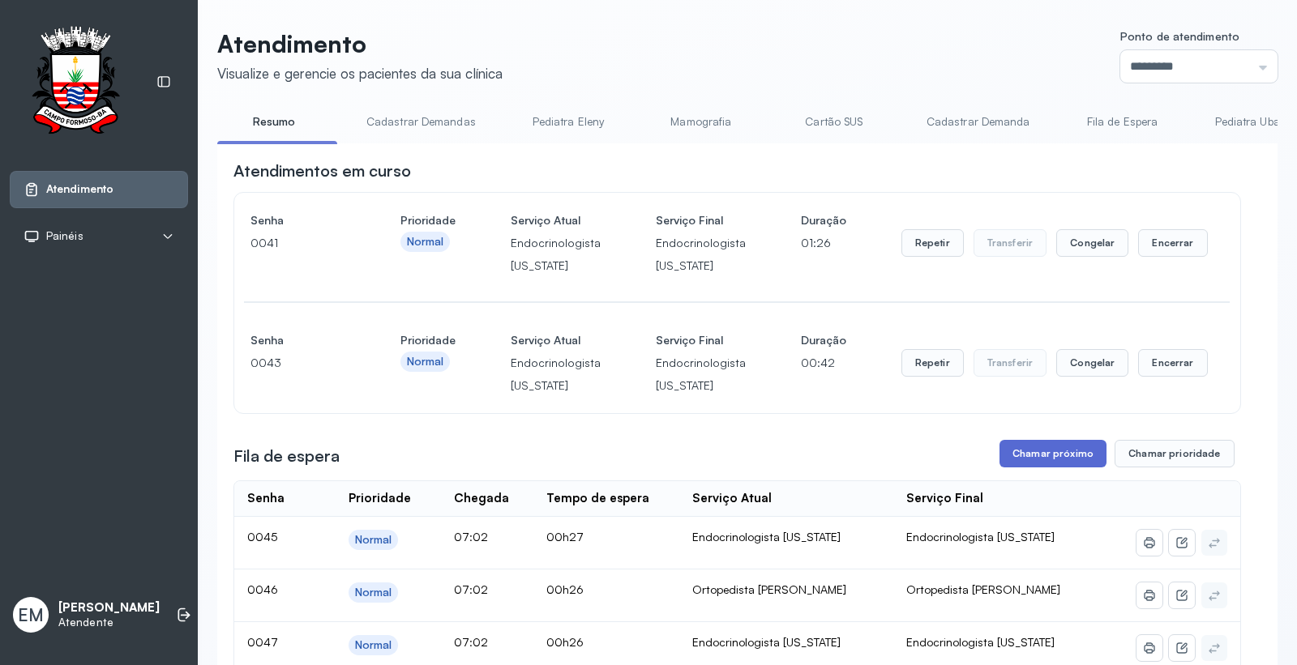
click at [1046, 457] on button "Chamar próximo" at bounding box center [1052, 454] width 107 height 28
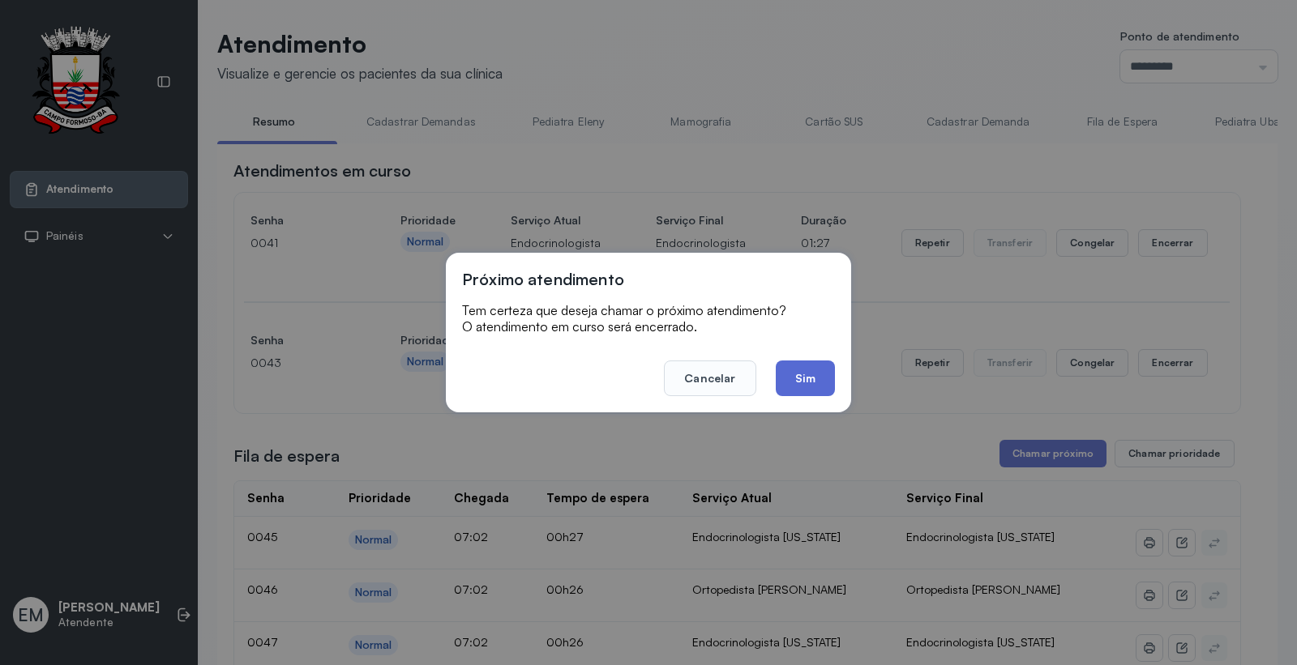
click at [794, 378] on button "Sim" at bounding box center [805, 379] width 59 height 36
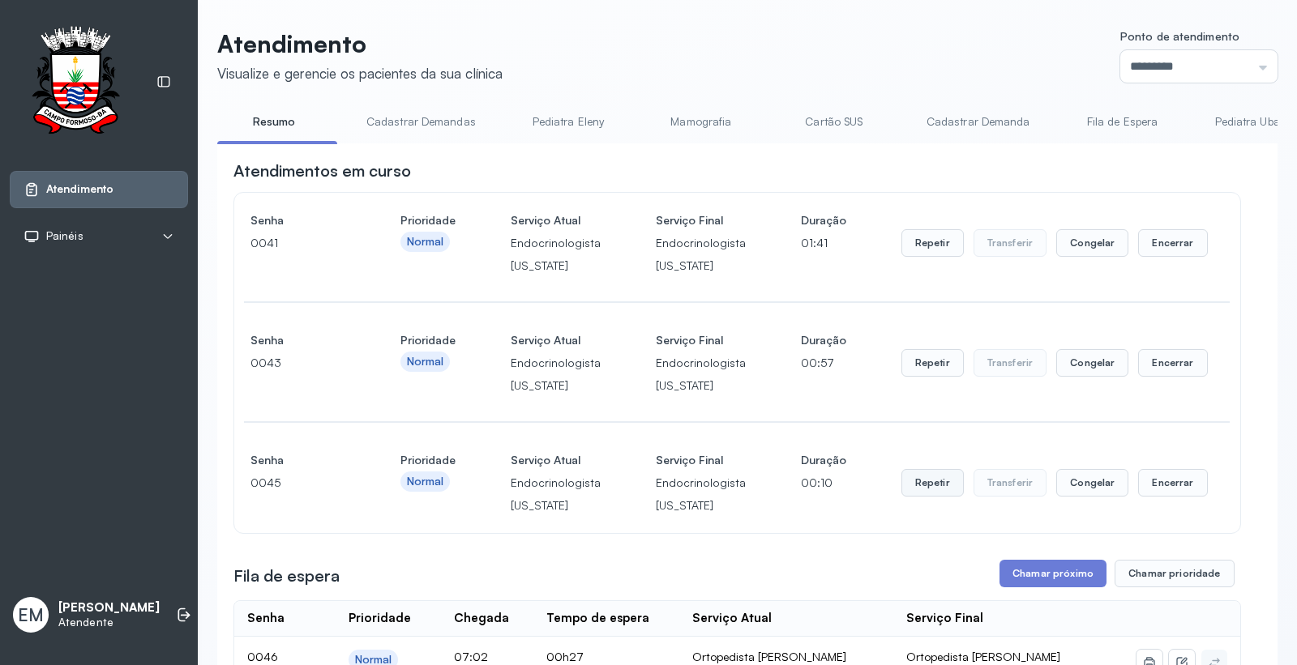
click at [927, 496] on button "Repetir" at bounding box center [932, 483] width 62 height 28
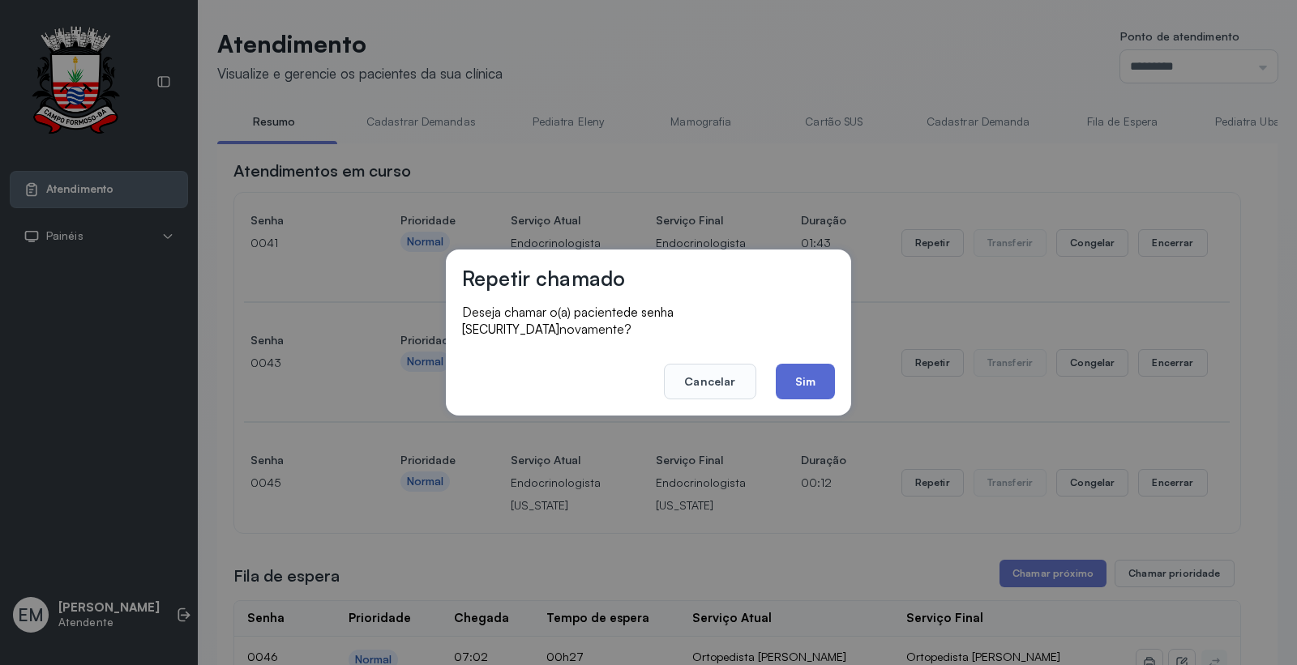
click at [806, 364] on button "Sim" at bounding box center [805, 382] width 59 height 36
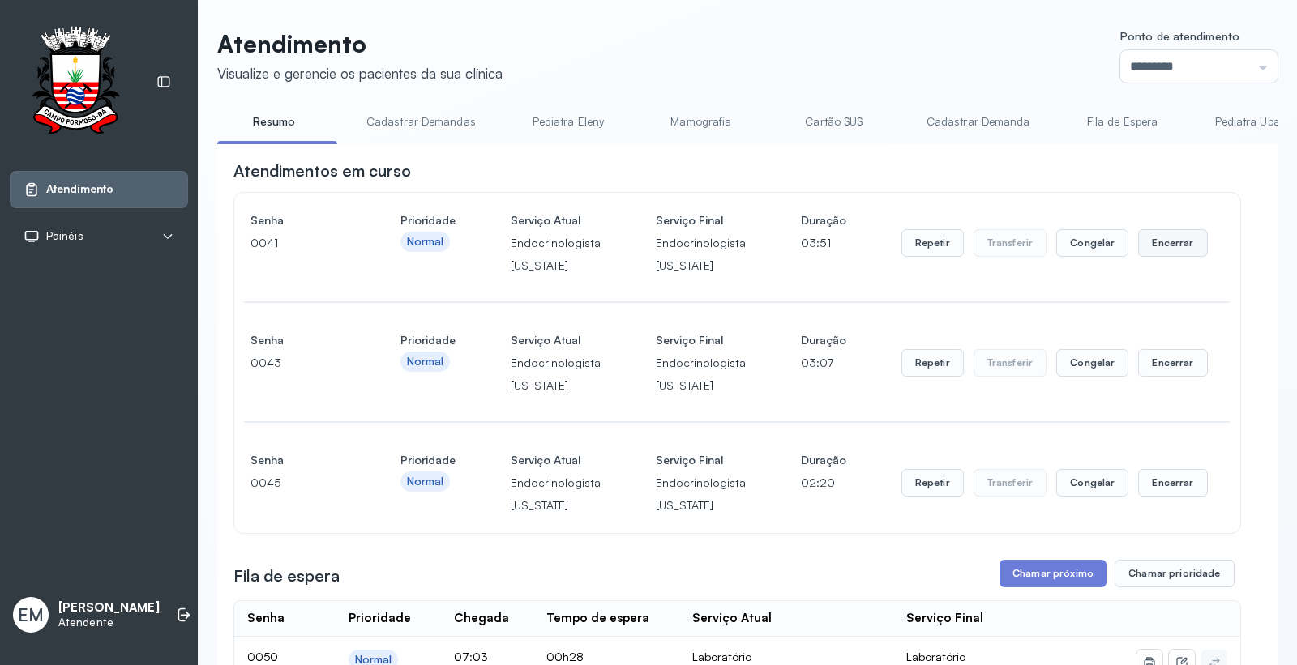
click at [1144, 257] on button "Encerrar" at bounding box center [1172, 243] width 69 height 28
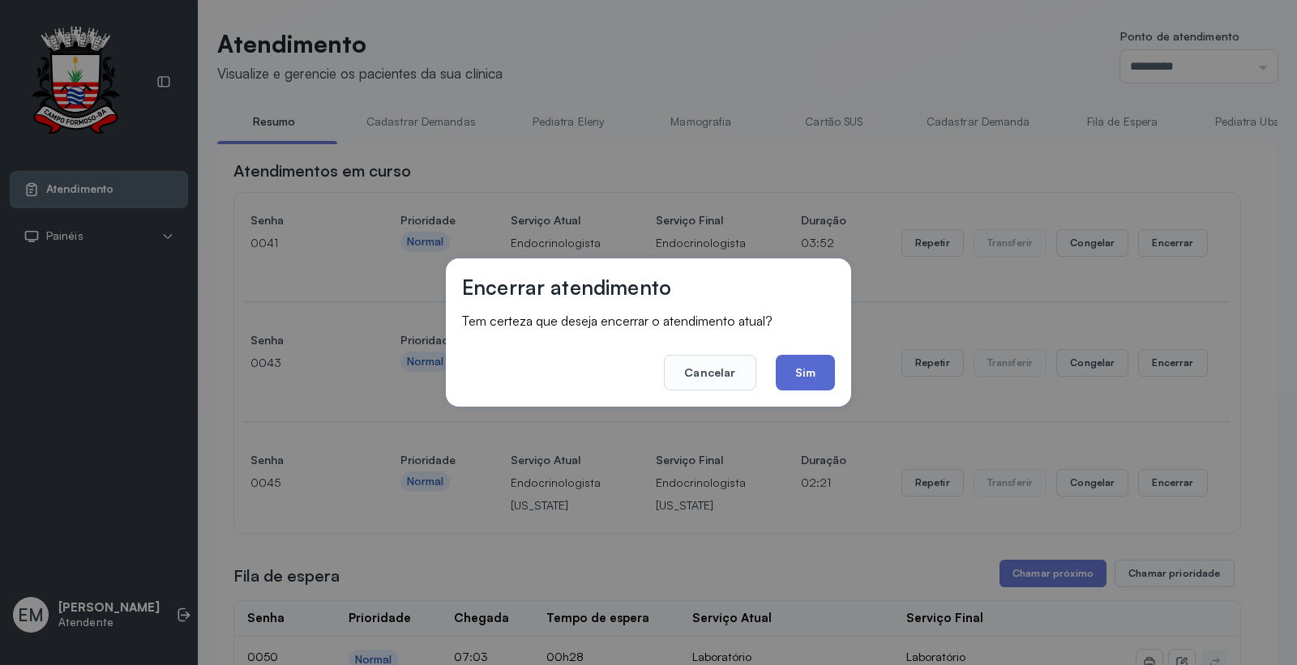
click at [825, 374] on button "Sim" at bounding box center [805, 373] width 59 height 36
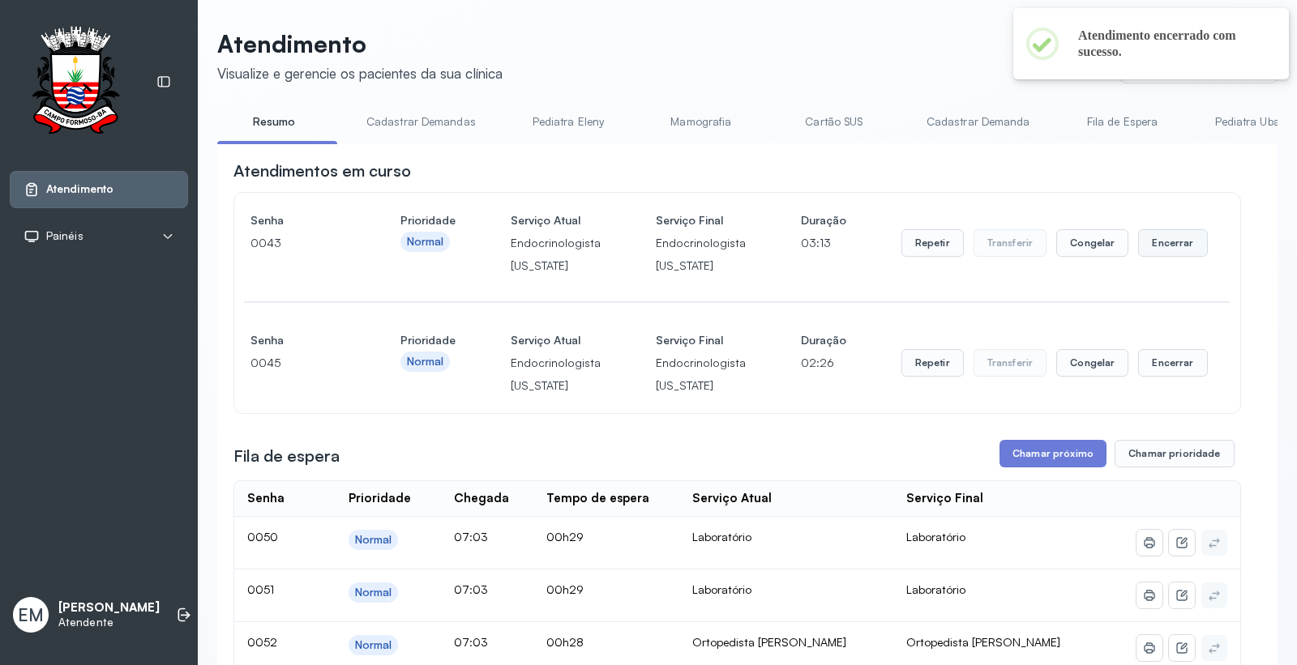
click at [1143, 257] on button "Encerrar" at bounding box center [1172, 243] width 69 height 28
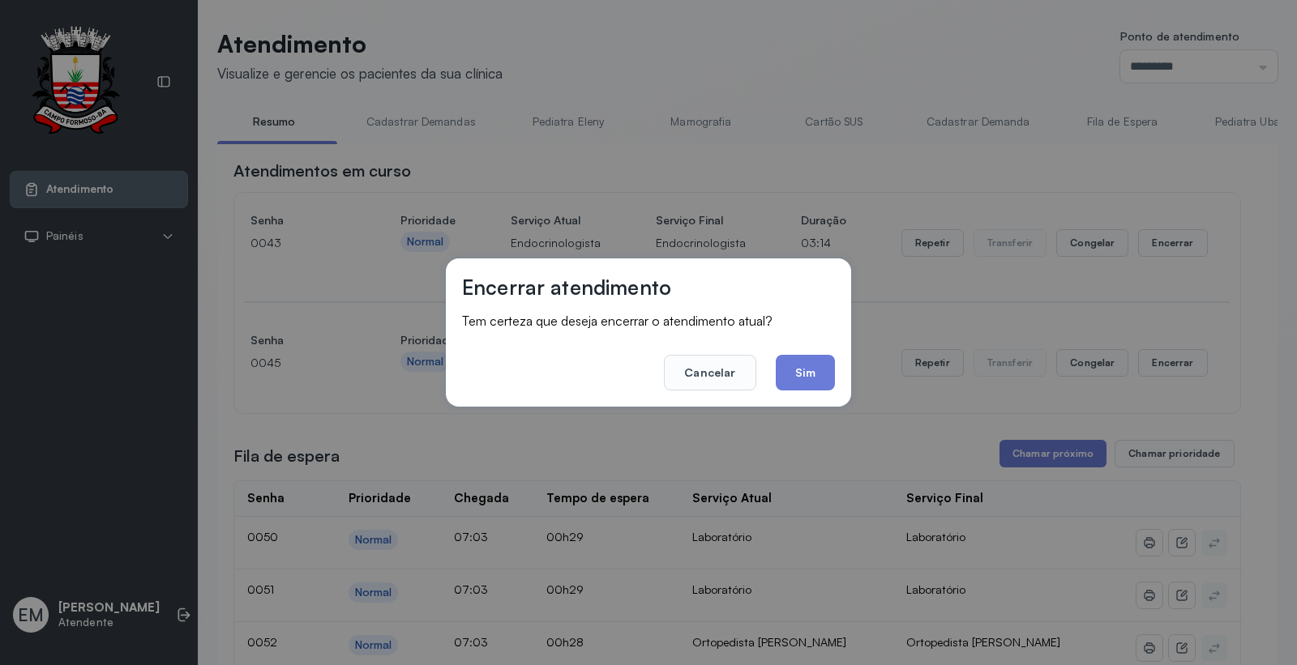
click at [818, 379] on button "Sim" at bounding box center [805, 373] width 59 height 36
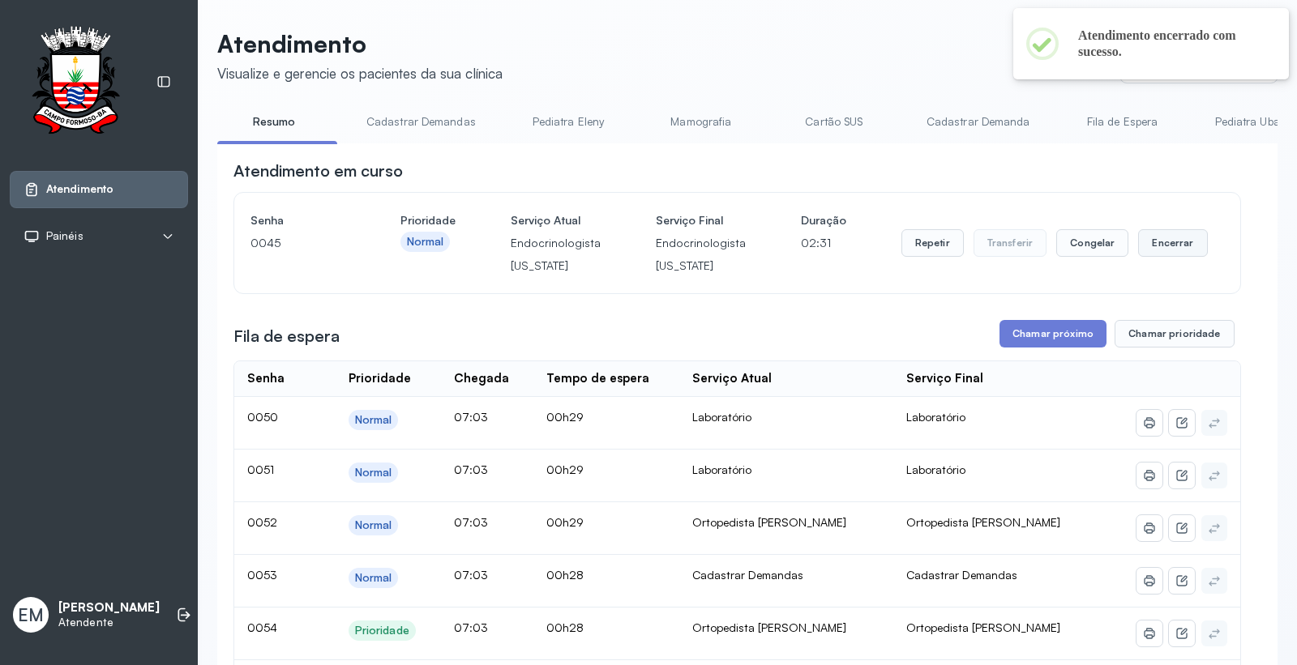
click at [1160, 251] on button "Encerrar" at bounding box center [1172, 243] width 69 height 28
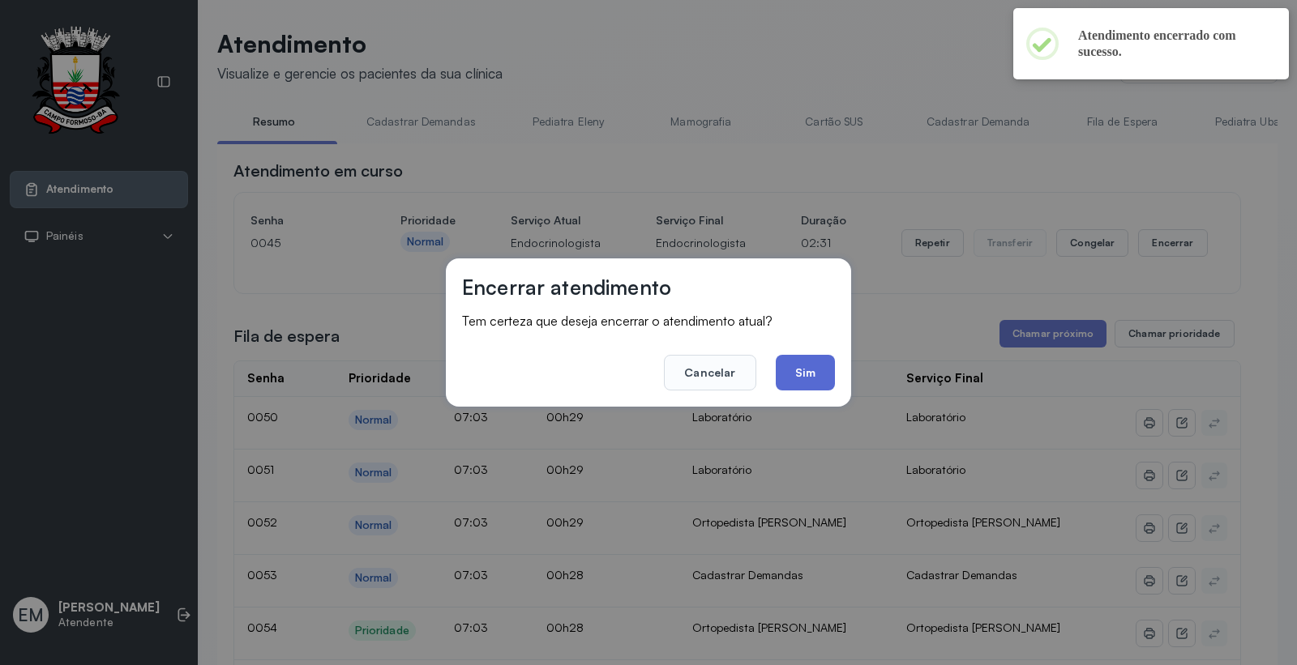
click at [822, 375] on button "Sim" at bounding box center [805, 373] width 59 height 36
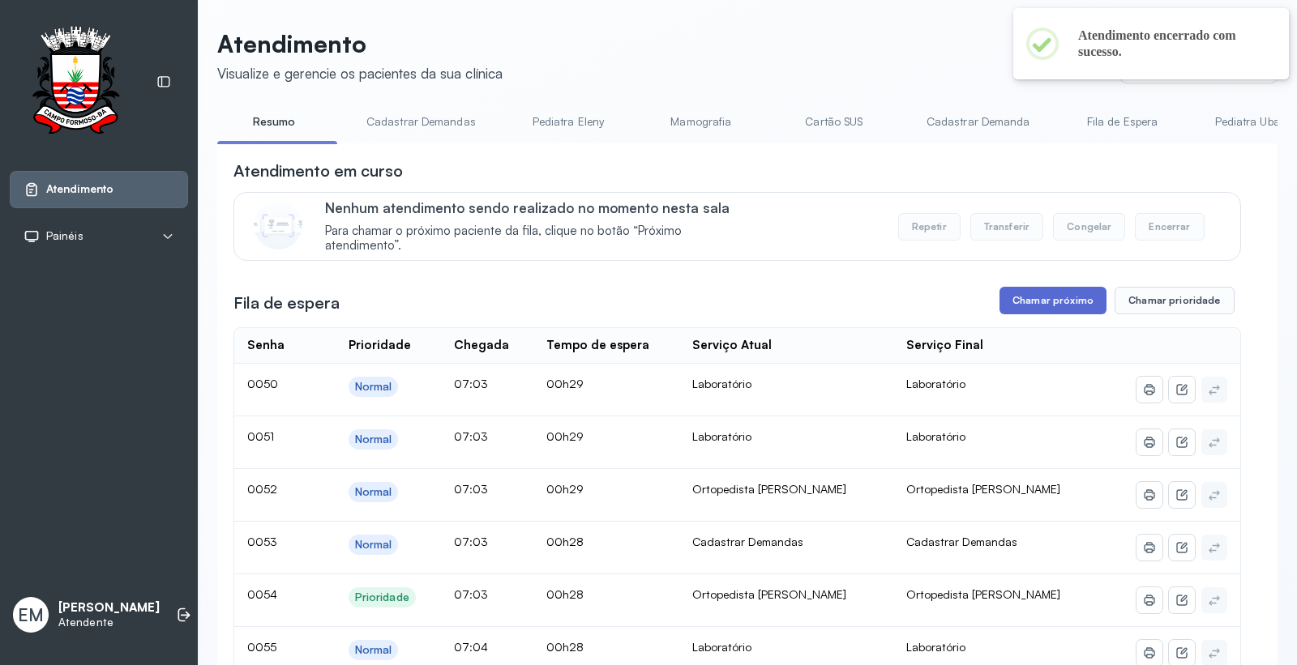
click at [1049, 306] on button "Chamar próximo" at bounding box center [1052, 301] width 107 height 28
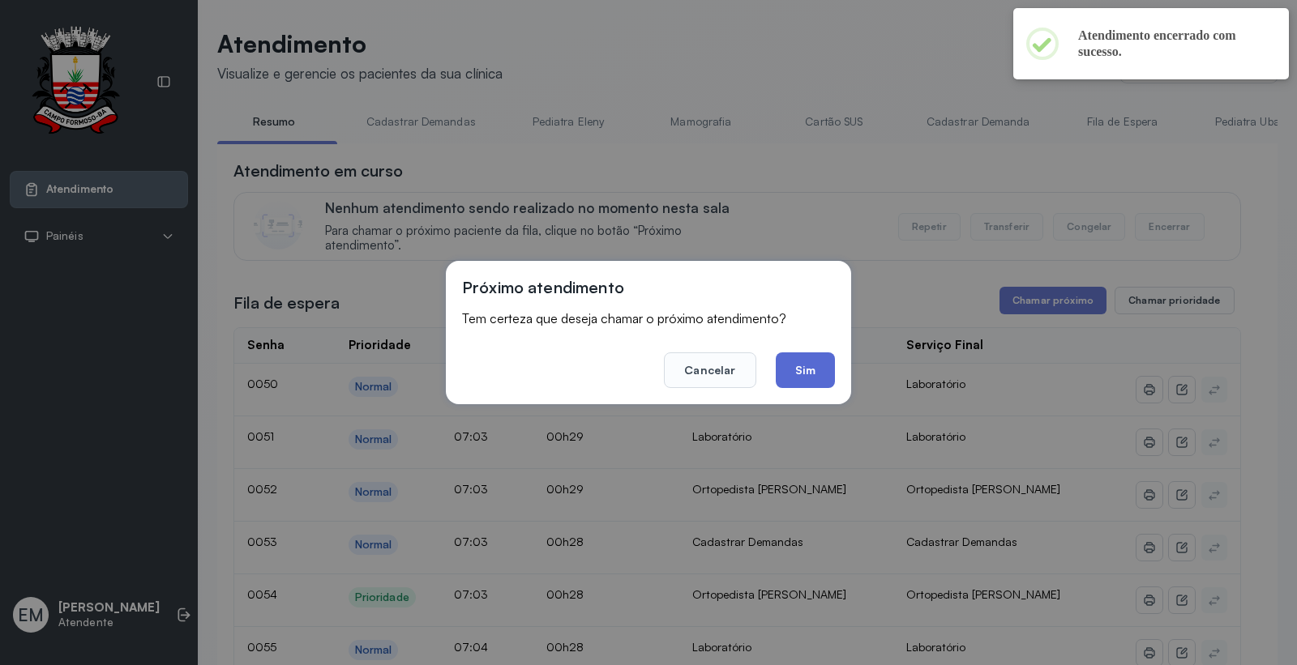
click at [786, 371] on button "Sim" at bounding box center [805, 371] width 59 height 36
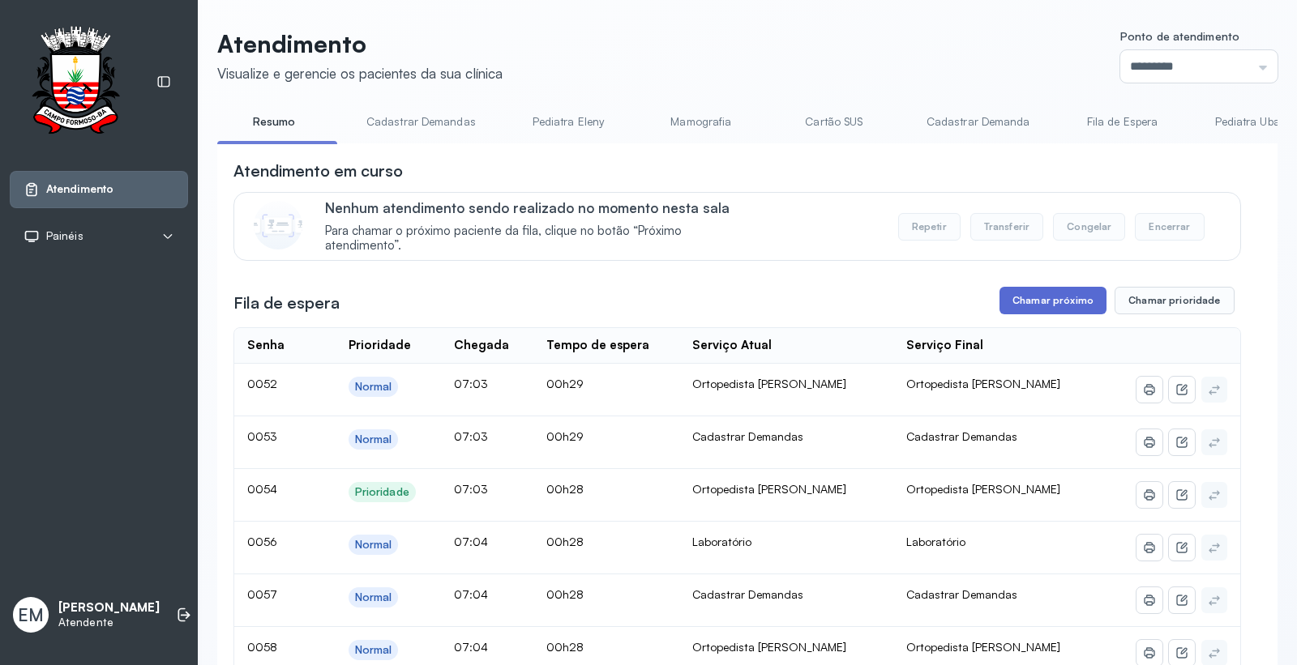
click at [1041, 308] on button "Chamar próximo" at bounding box center [1052, 301] width 107 height 28
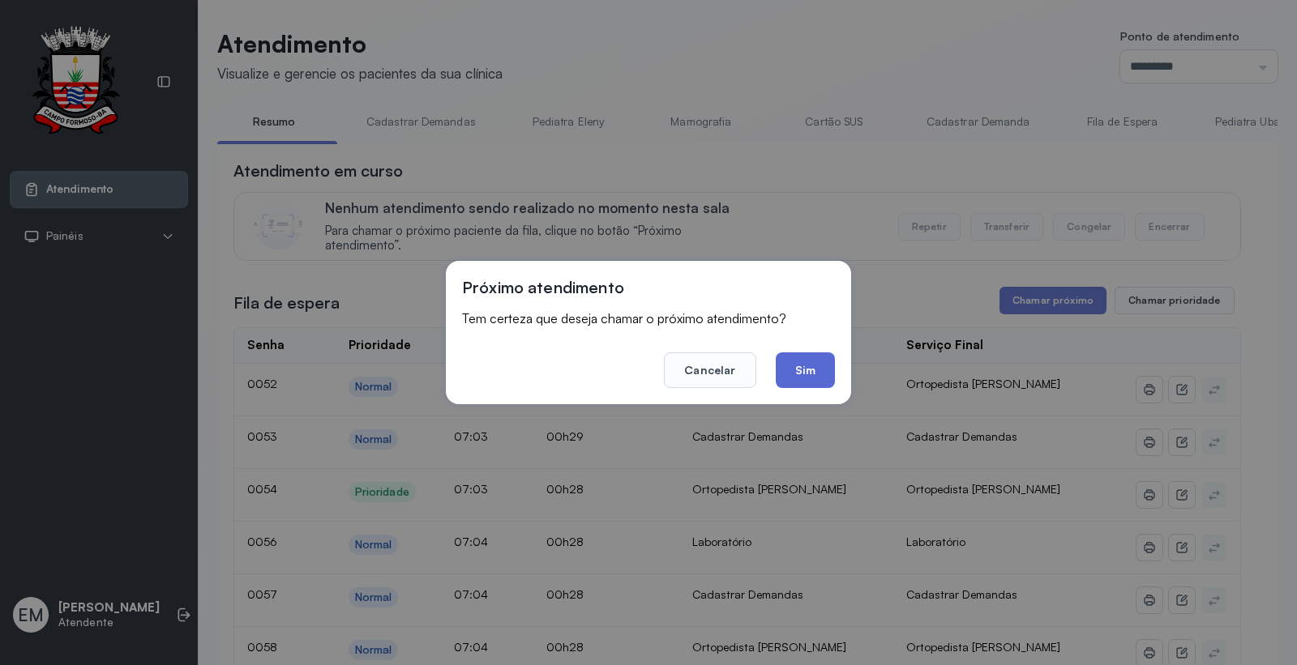
click at [803, 368] on button "Sim" at bounding box center [805, 371] width 59 height 36
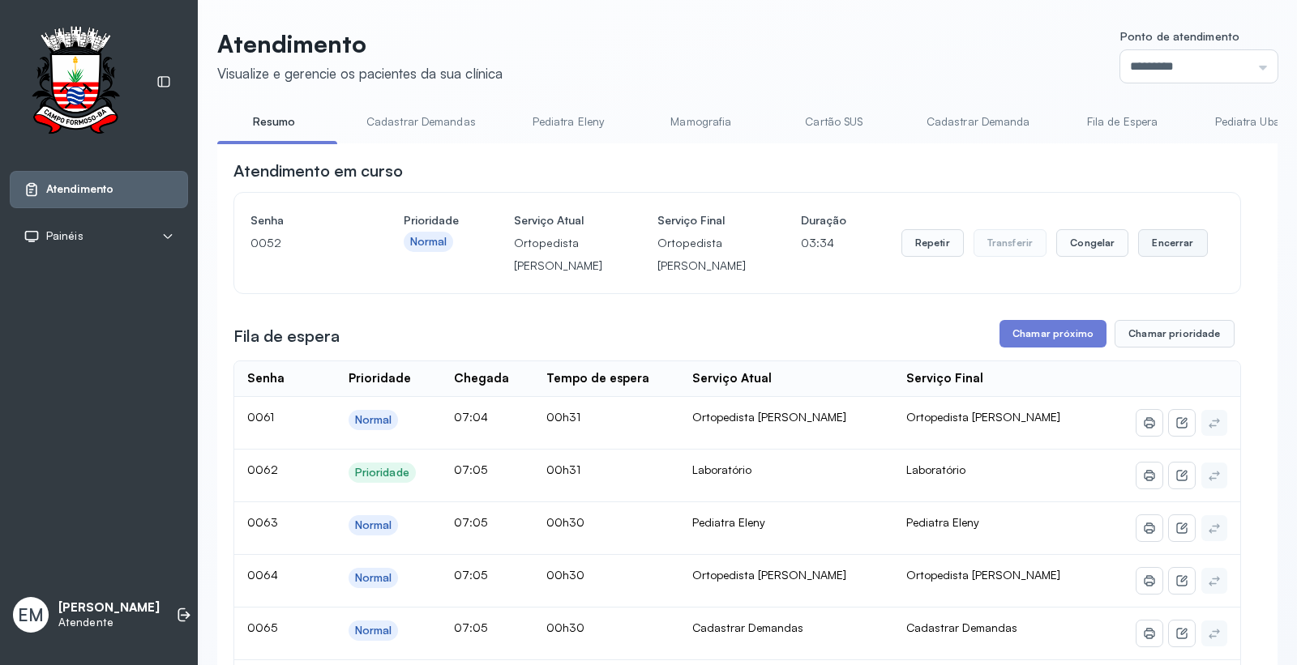
click at [1144, 251] on button "Encerrar" at bounding box center [1172, 243] width 69 height 28
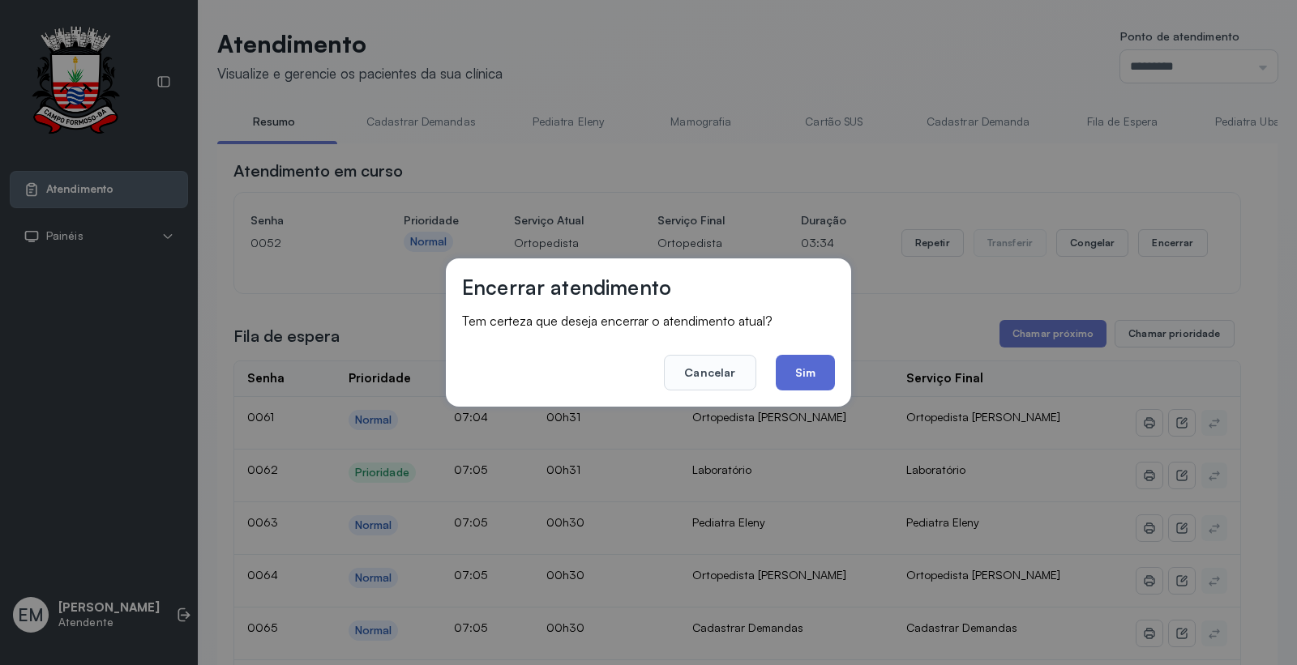
click at [798, 378] on button "Sim" at bounding box center [805, 373] width 59 height 36
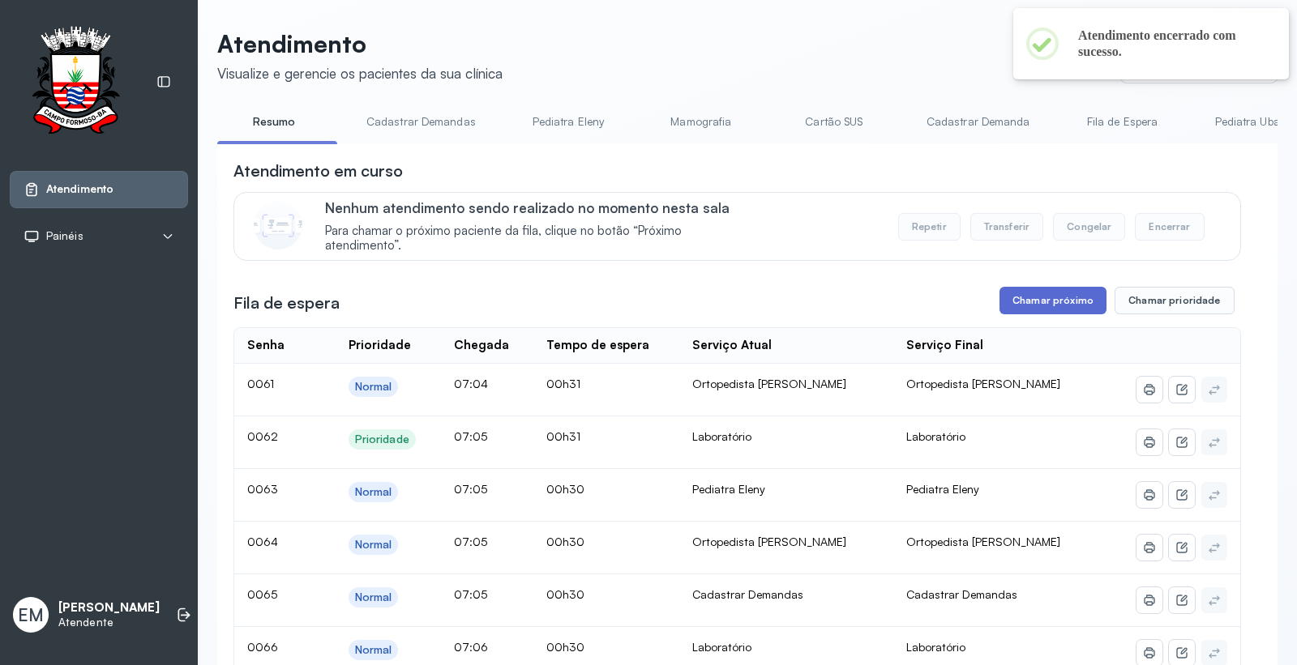
click at [1066, 295] on button "Chamar próximo" at bounding box center [1052, 301] width 107 height 28
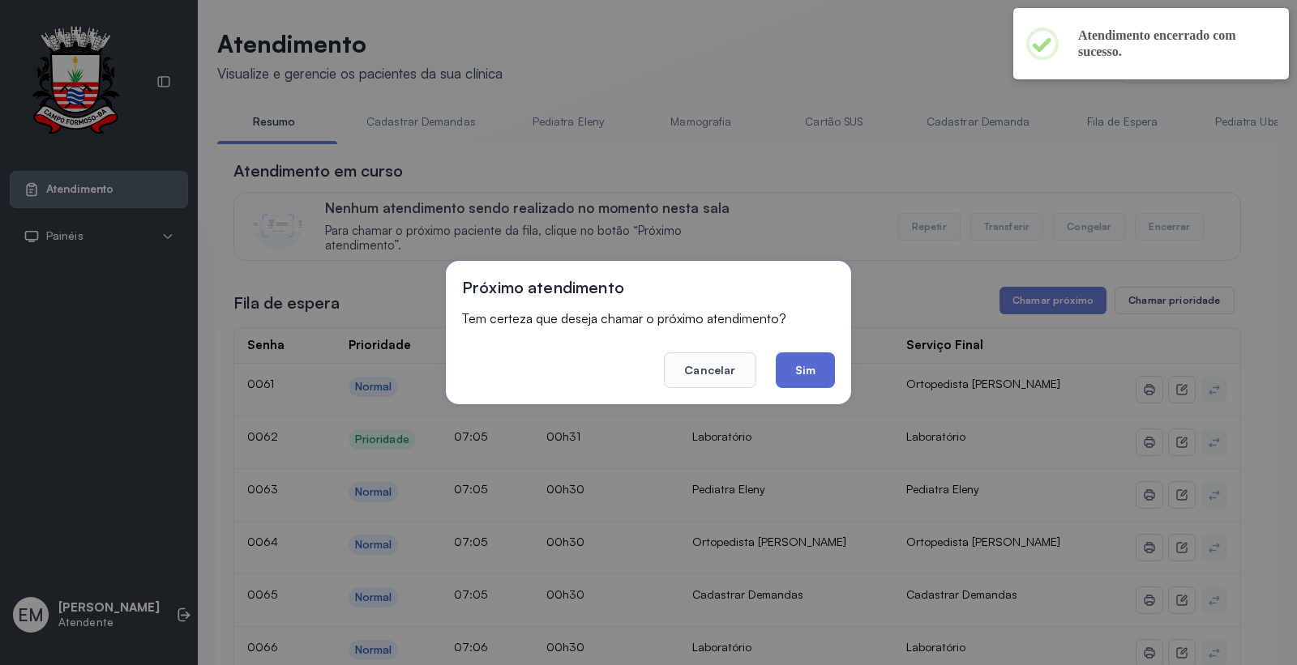
click at [827, 373] on button "Sim" at bounding box center [805, 371] width 59 height 36
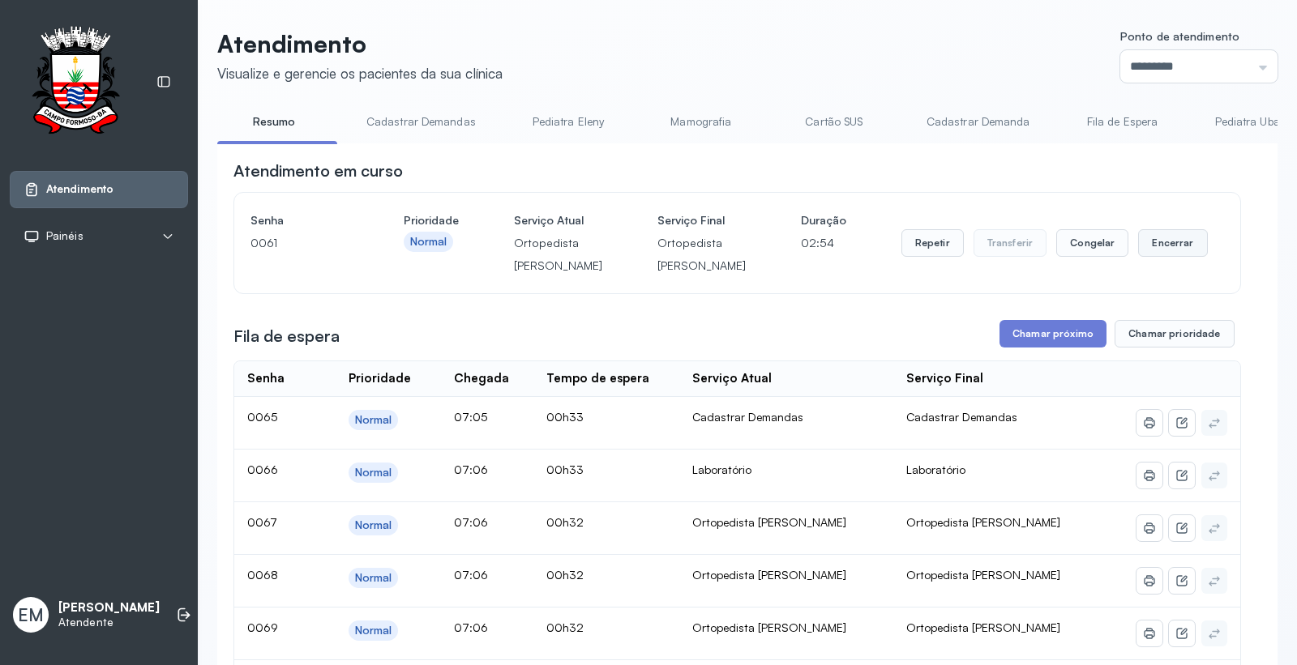
click at [1141, 257] on button "Encerrar" at bounding box center [1172, 243] width 69 height 28
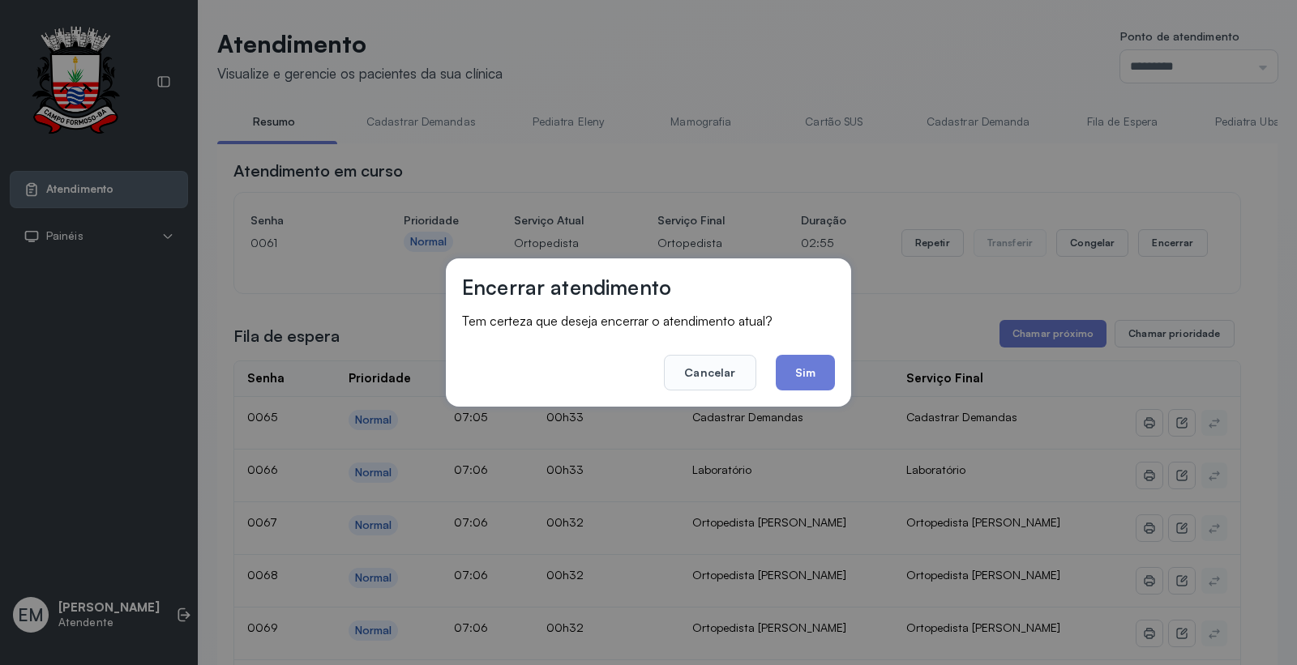
click at [771, 378] on footer "Cancelar Sim" at bounding box center [648, 361] width 373 height 58
click at [831, 367] on button "Sim" at bounding box center [805, 373] width 59 height 36
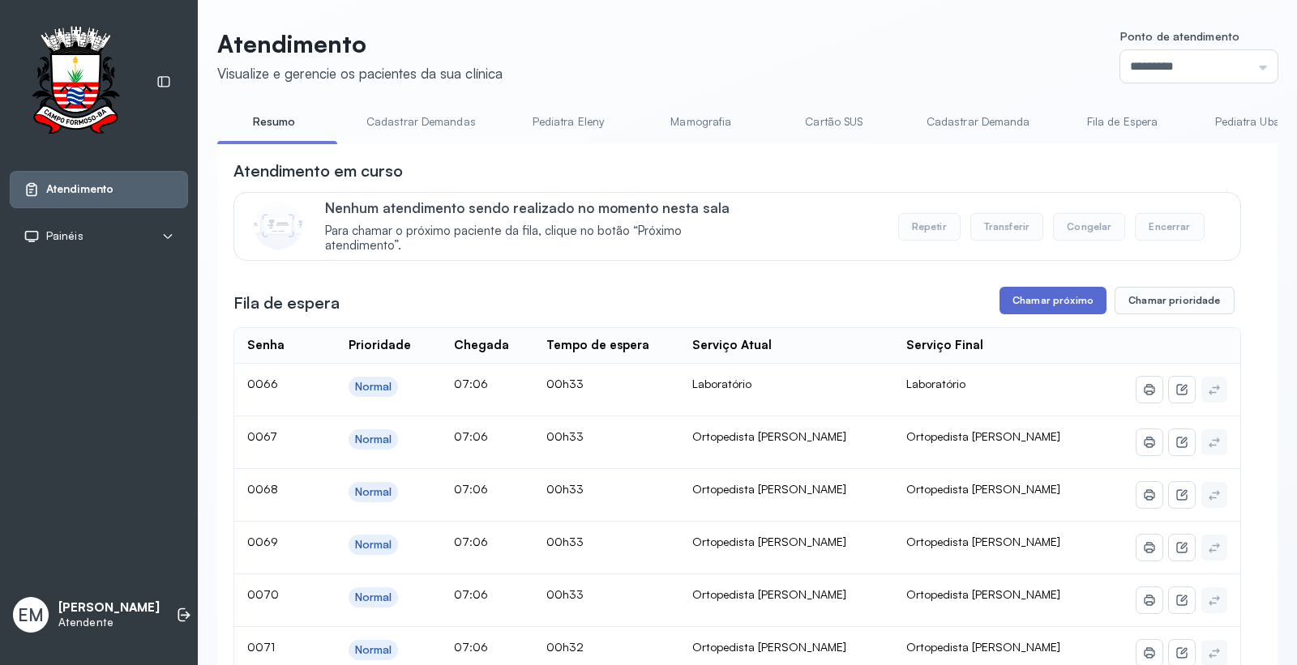
click at [1066, 305] on button "Chamar próximo" at bounding box center [1052, 301] width 107 height 28
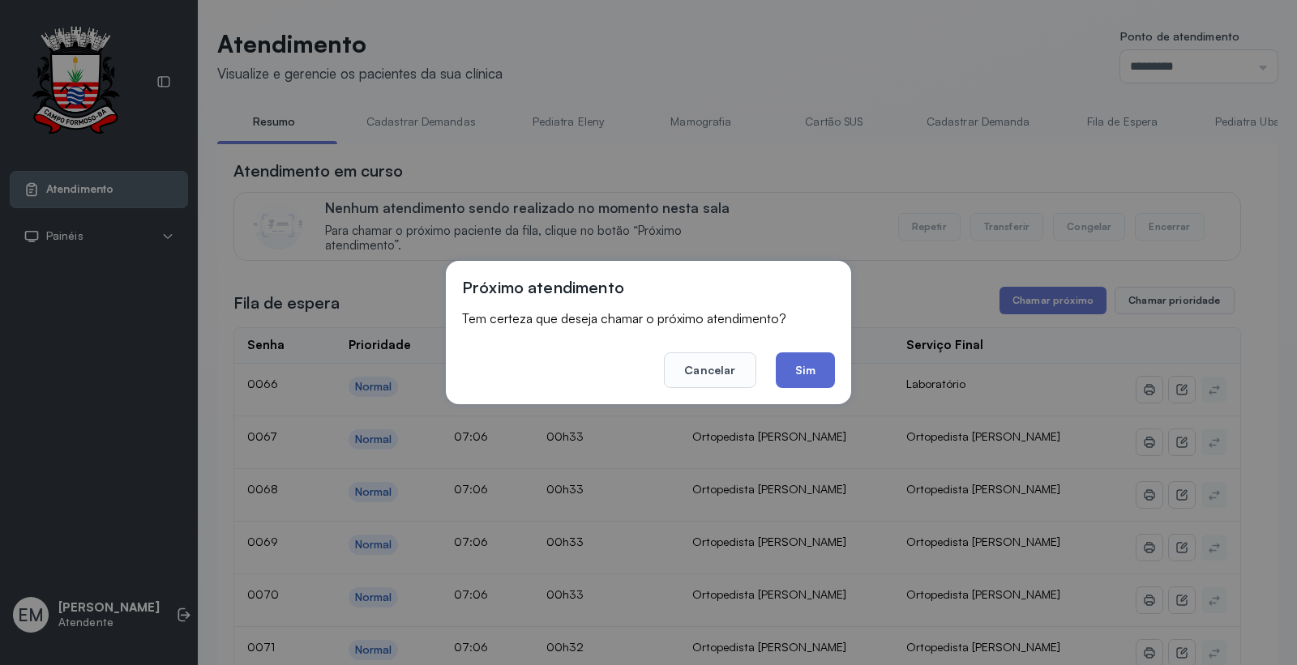
click at [805, 368] on button "Sim" at bounding box center [805, 371] width 59 height 36
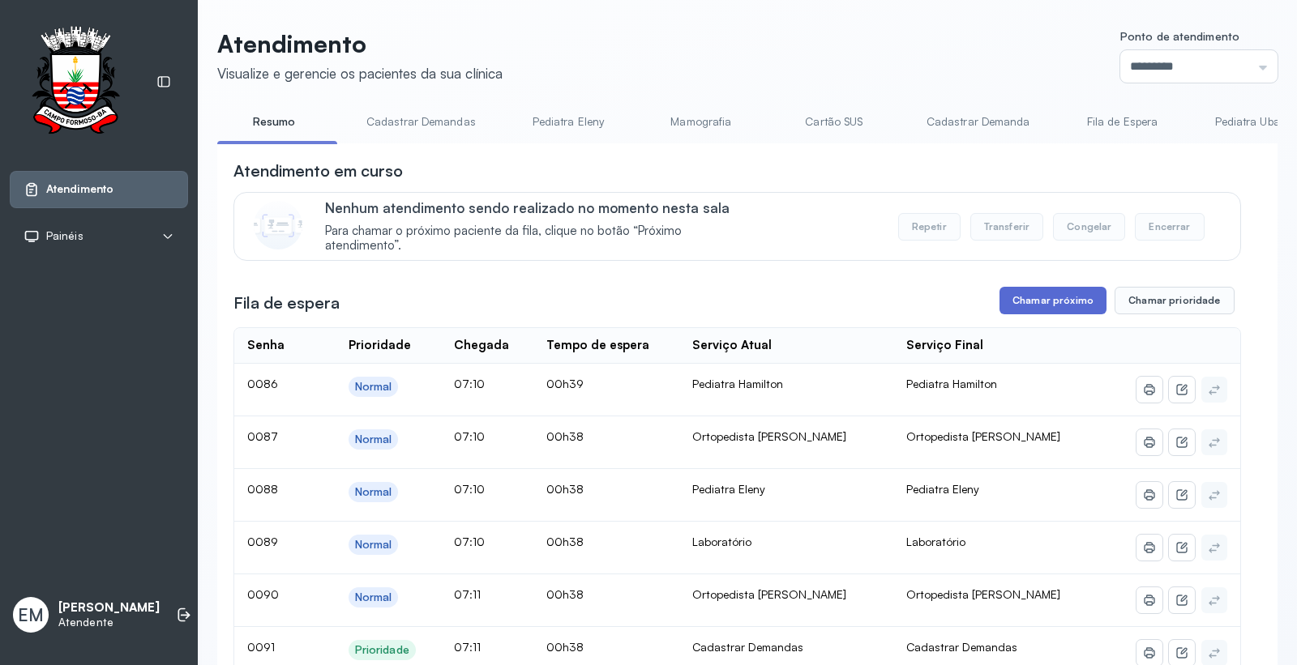
click at [1051, 310] on button "Chamar próximo" at bounding box center [1052, 301] width 107 height 28
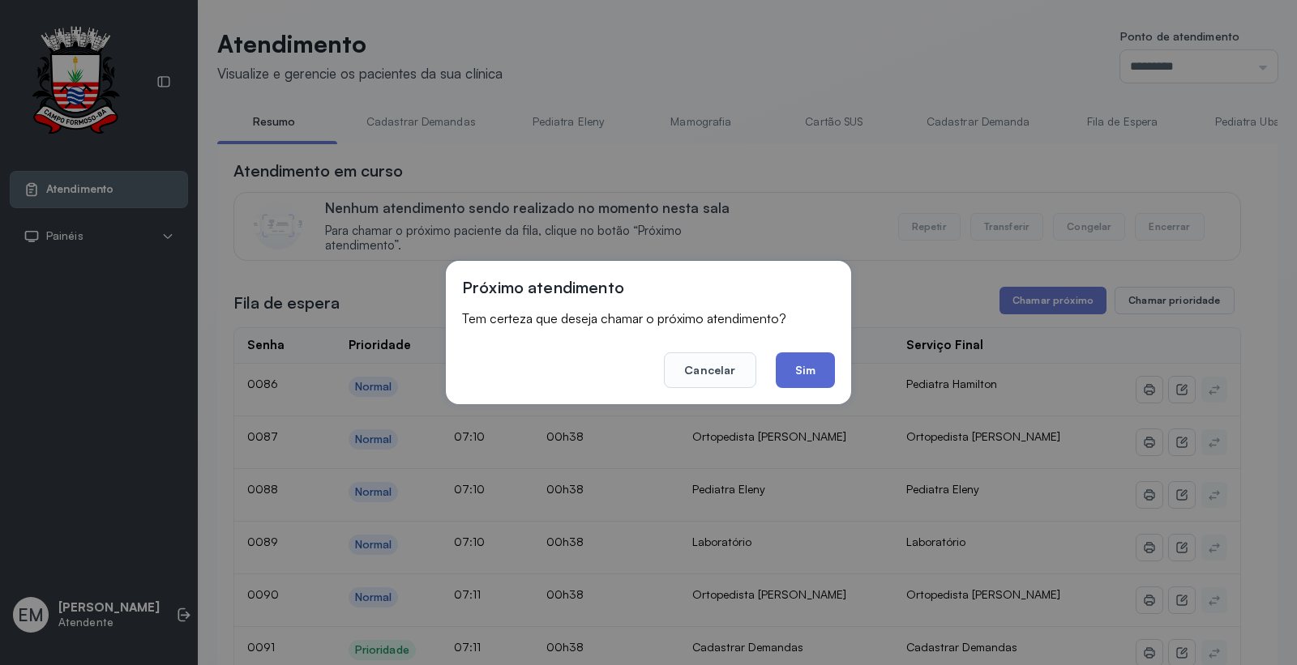
click at [807, 365] on button "Sim" at bounding box center [805, 371] width 59 height 36
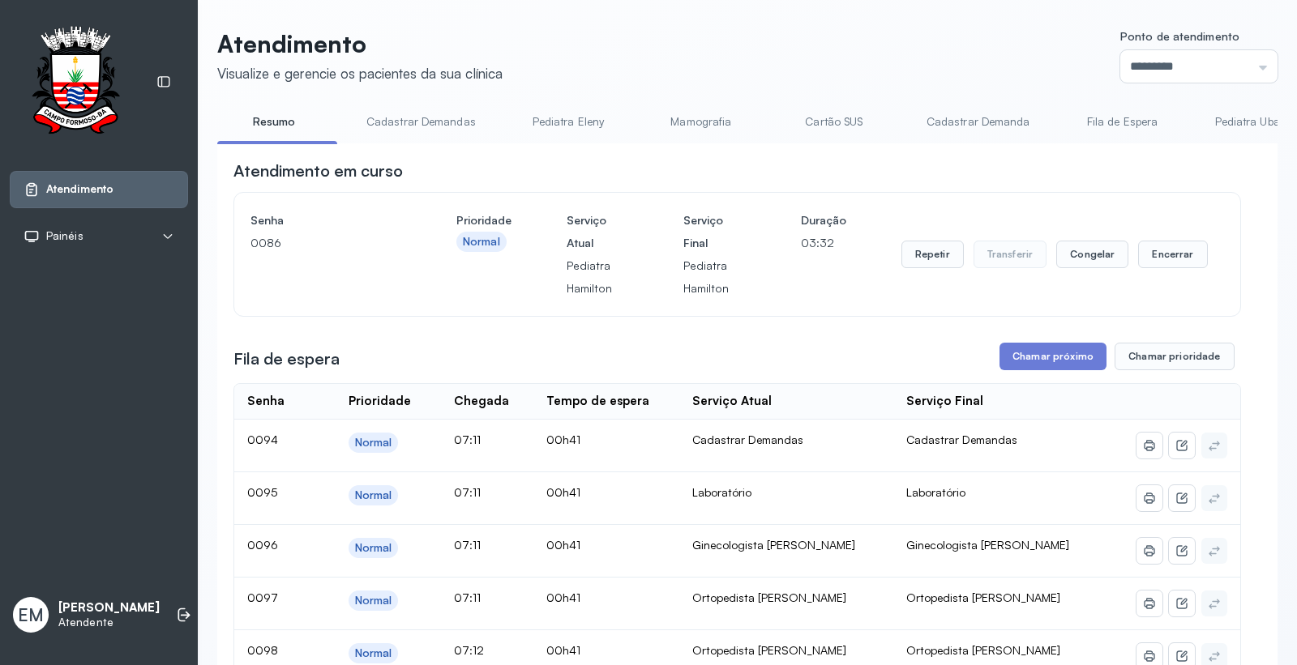
click at [830, 113] on link "Cartão SUS" at bounding box center [833, 122] width 113 height 27
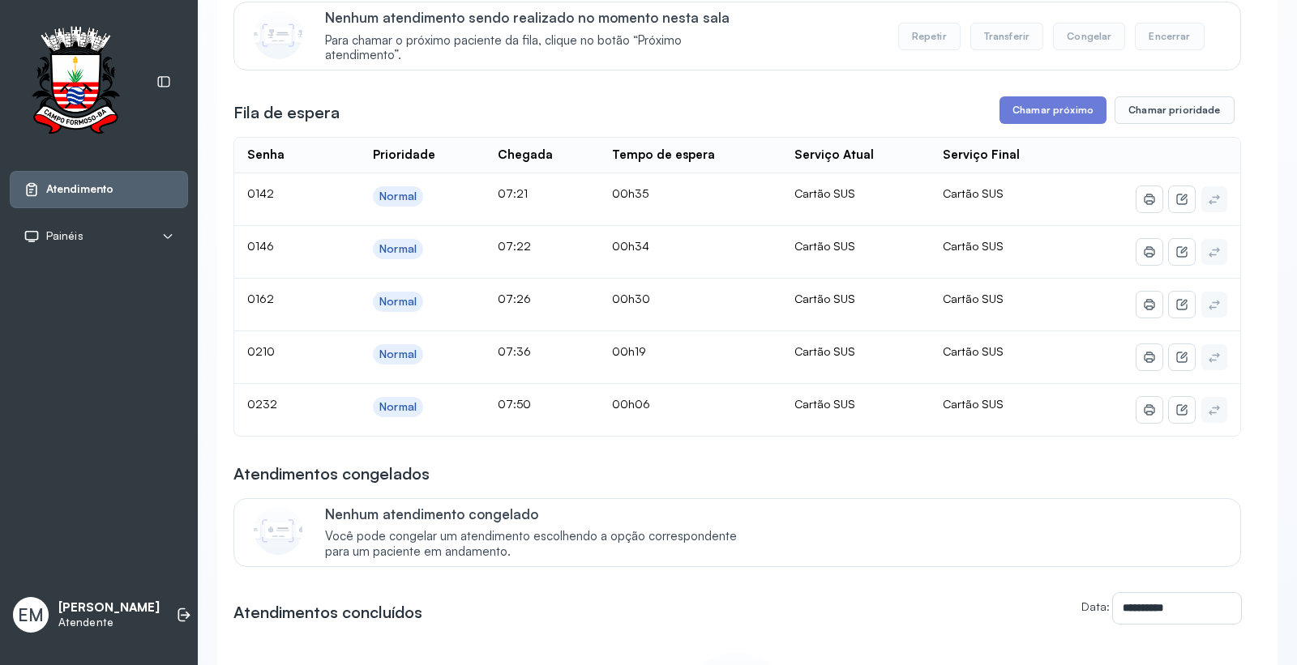
scroll to position [90, 0]
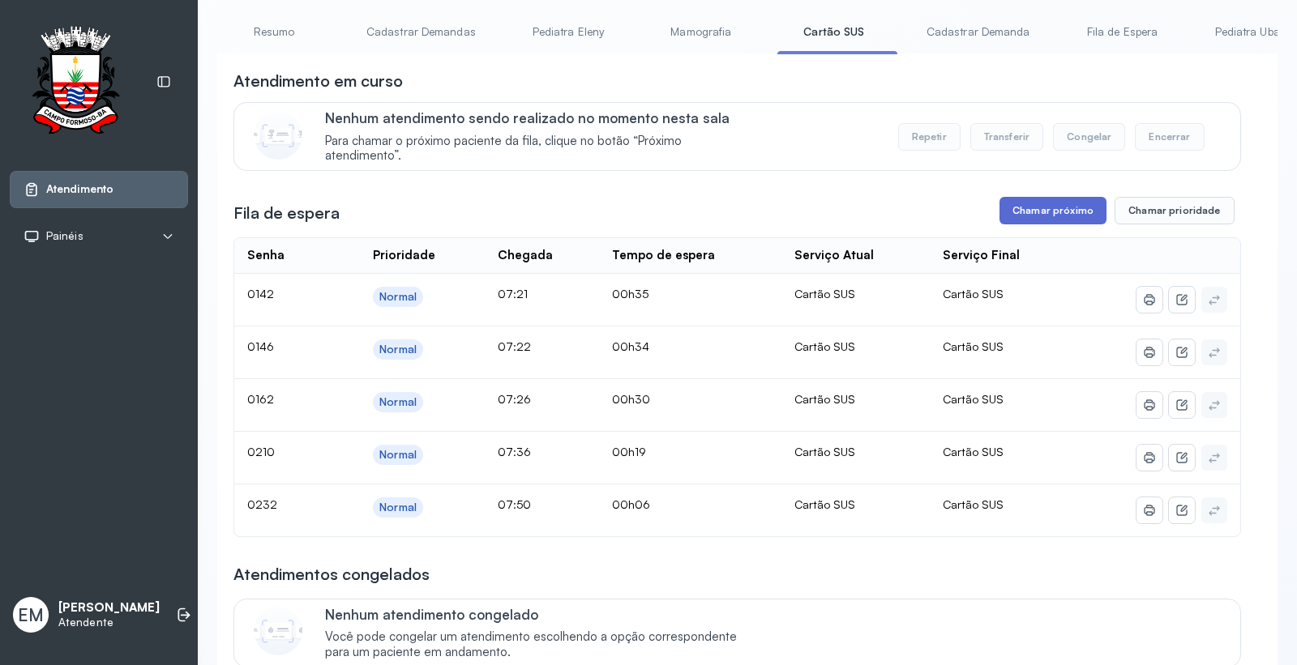
click at [1024, 203] on button "Chamar próximo" at bounding box center [1052, 211] width 107 height 28
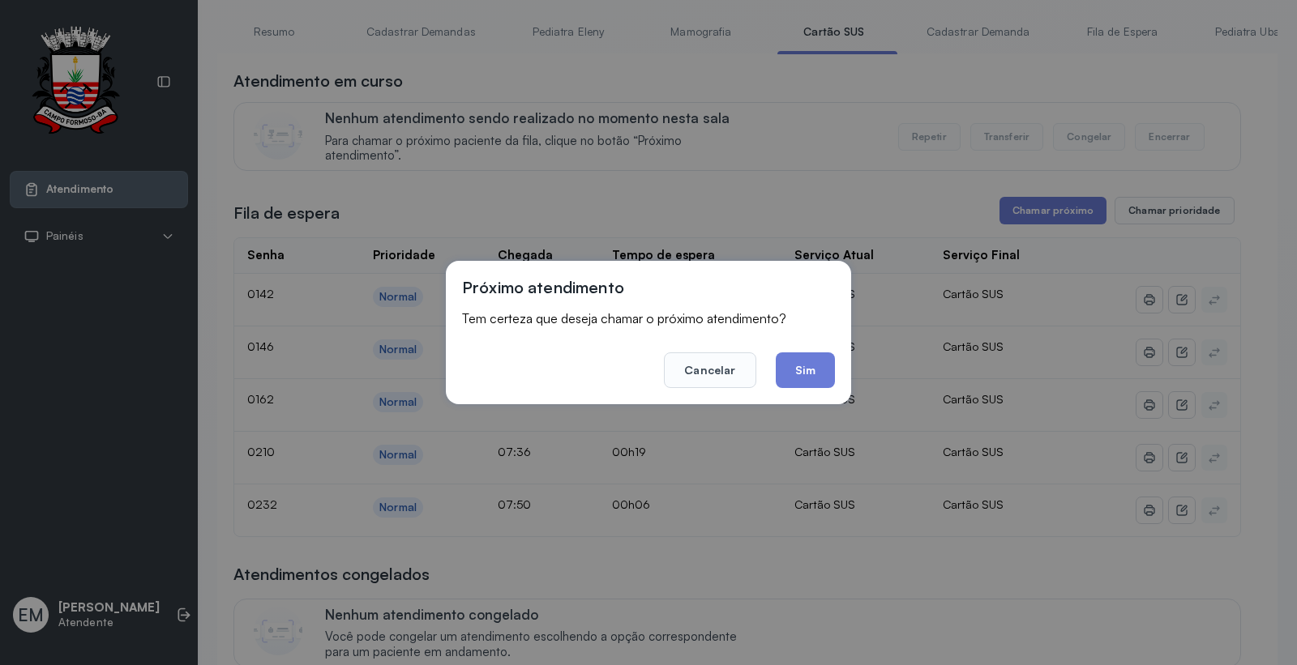
click at [827, 400] on div "Próximo atendimento Tem certeza que deseja chamar o próximo atendimento? Cancel…" at bounding box center [648, 332] width 405 height 143
click at [827, 373] on button "Sim" at bounding box center [805, 371] width 59 height 36
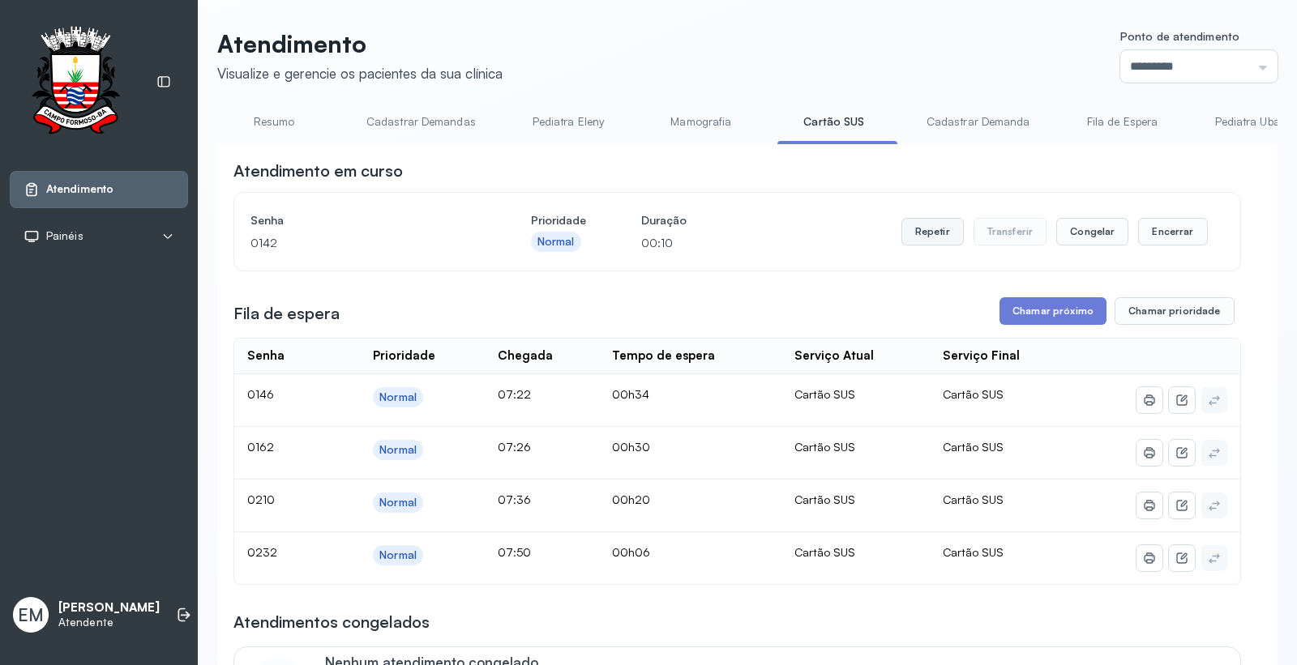
click at [905, 229] on button "Repetir" at bounding box center [932, 232] width 62 height 28
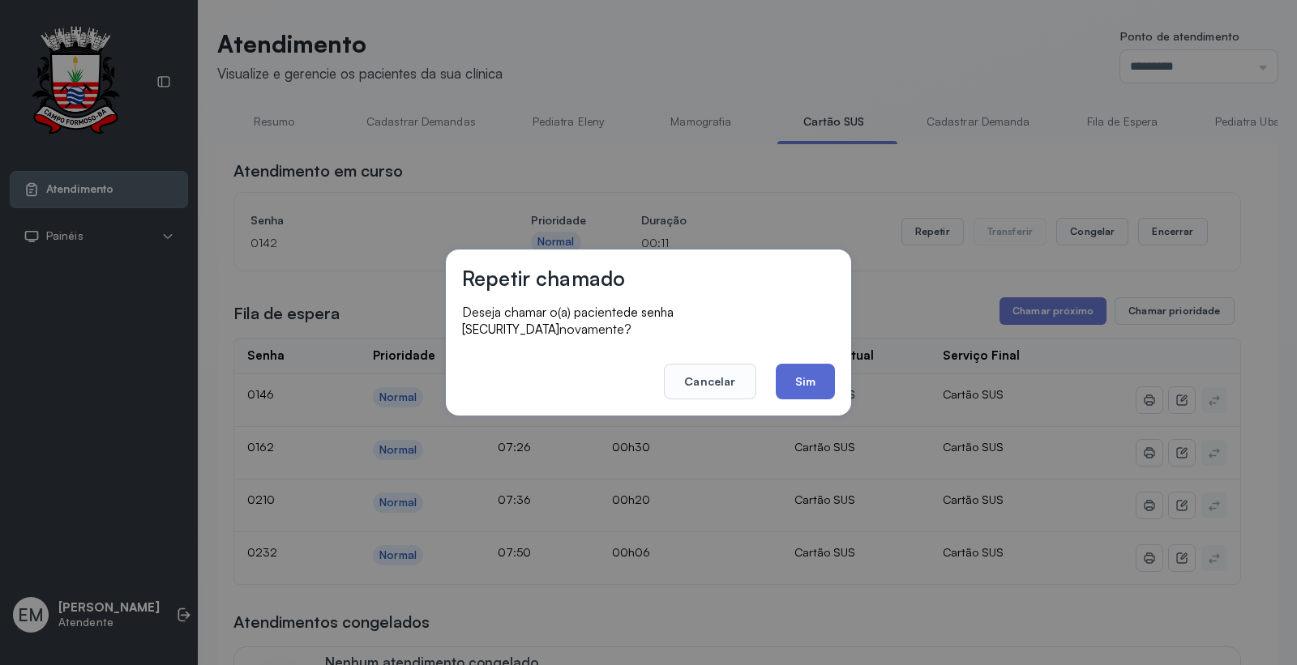
click at [819, 379] on button "Sim" at bounding box center [805, 382] width 59 height 36
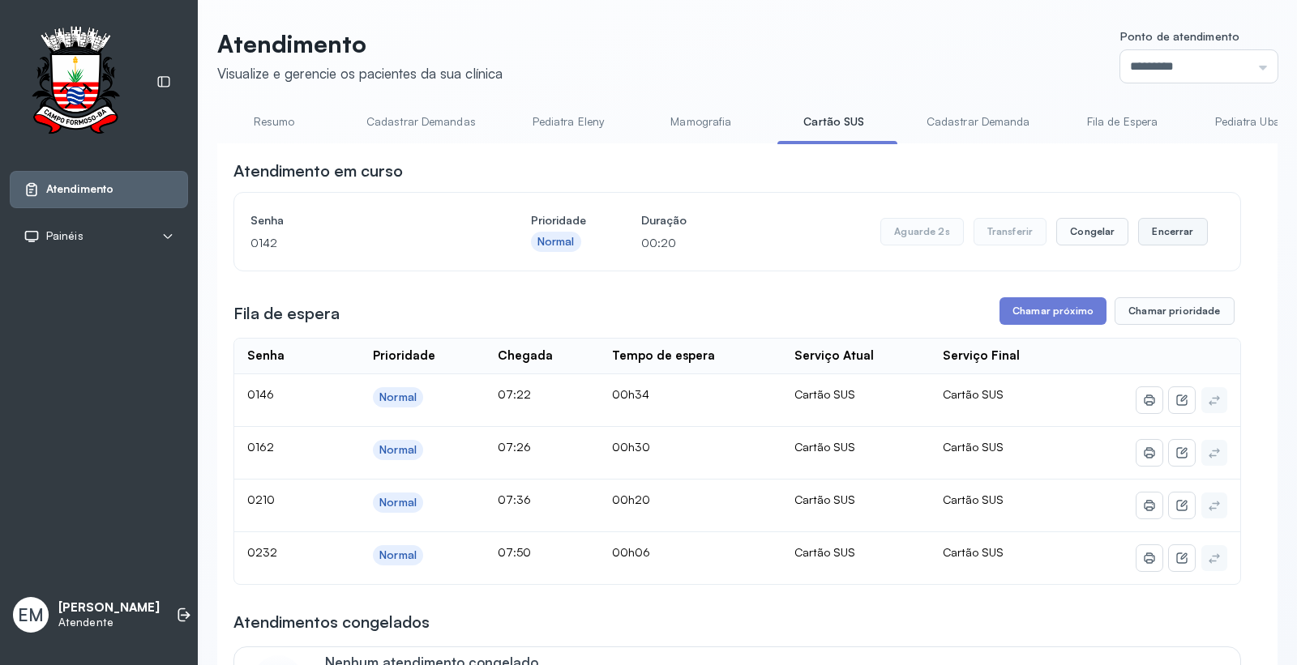
click at [1138, 231] on button "Encerrar" at bounding box center [1172, 232] width 69 height 28
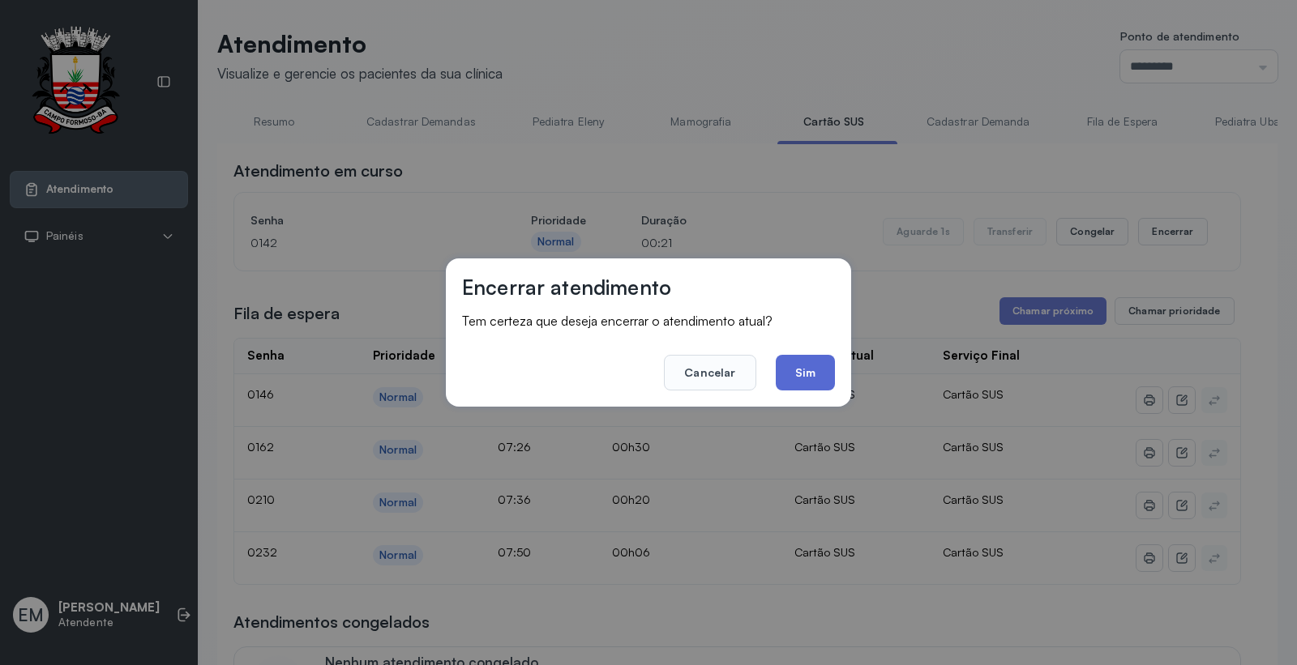
click at [827, 369] on button "Sim" at bounding box center [805, 373] width 59 height 36
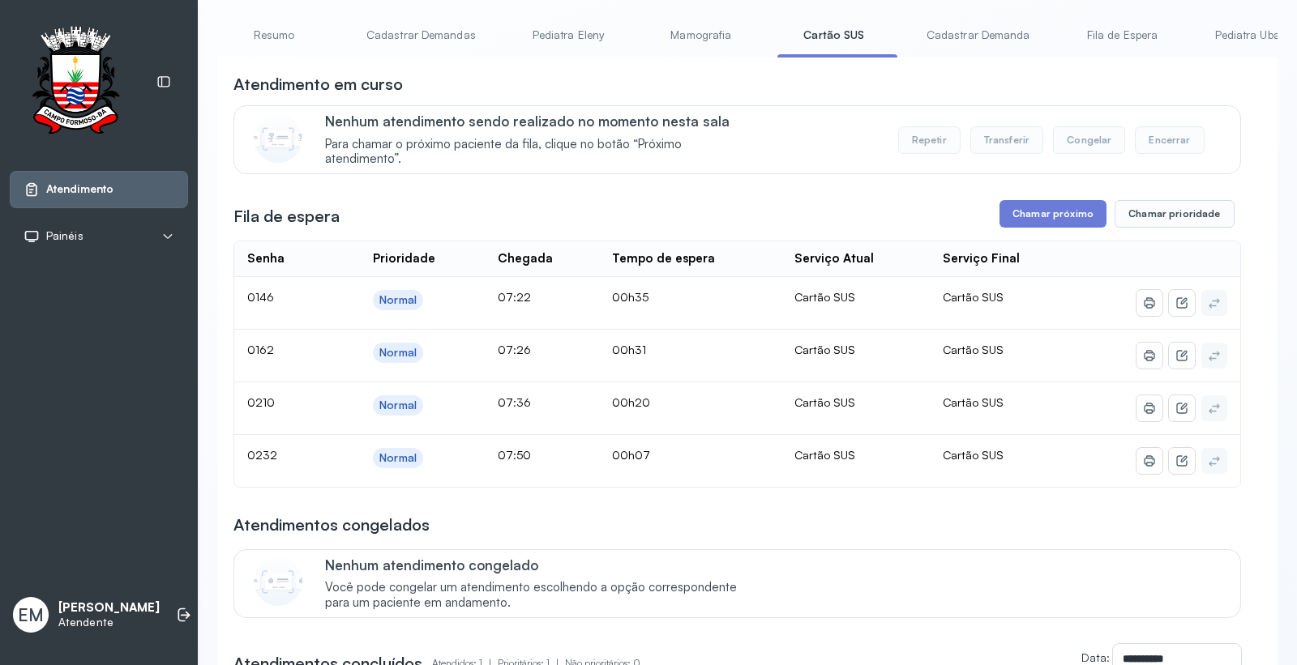
scroll to position [180, 0]
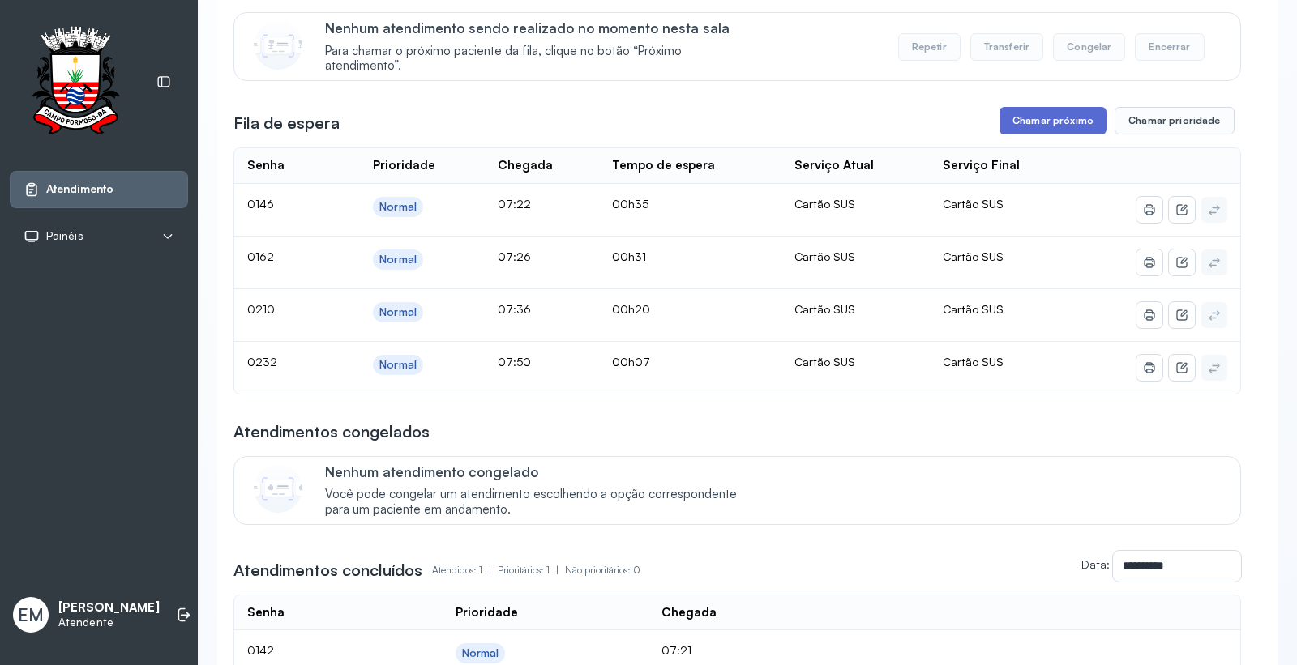
click at [1052, 115] on button "Chamar próximo" at bounding box center [1052, 121] width 107 height 28
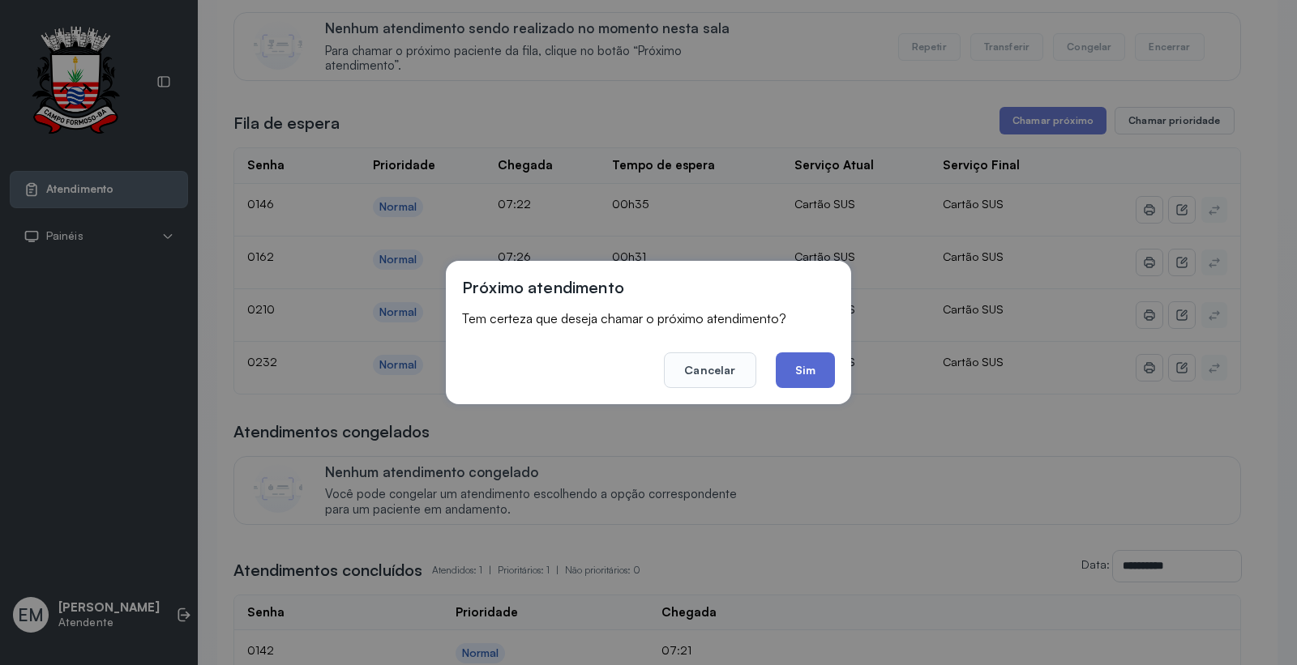
click at [789, 365] on button "Sim" at bounding box center [805, 371] width 59 height 36
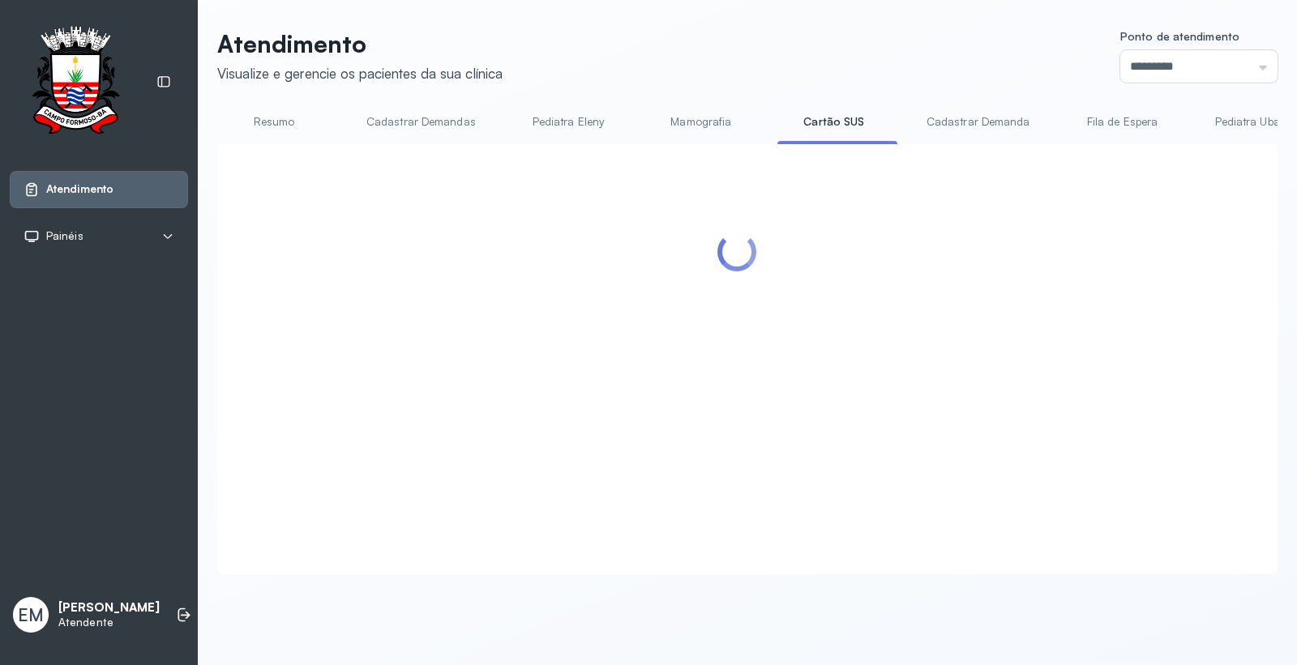
scroll to position [0, 0]
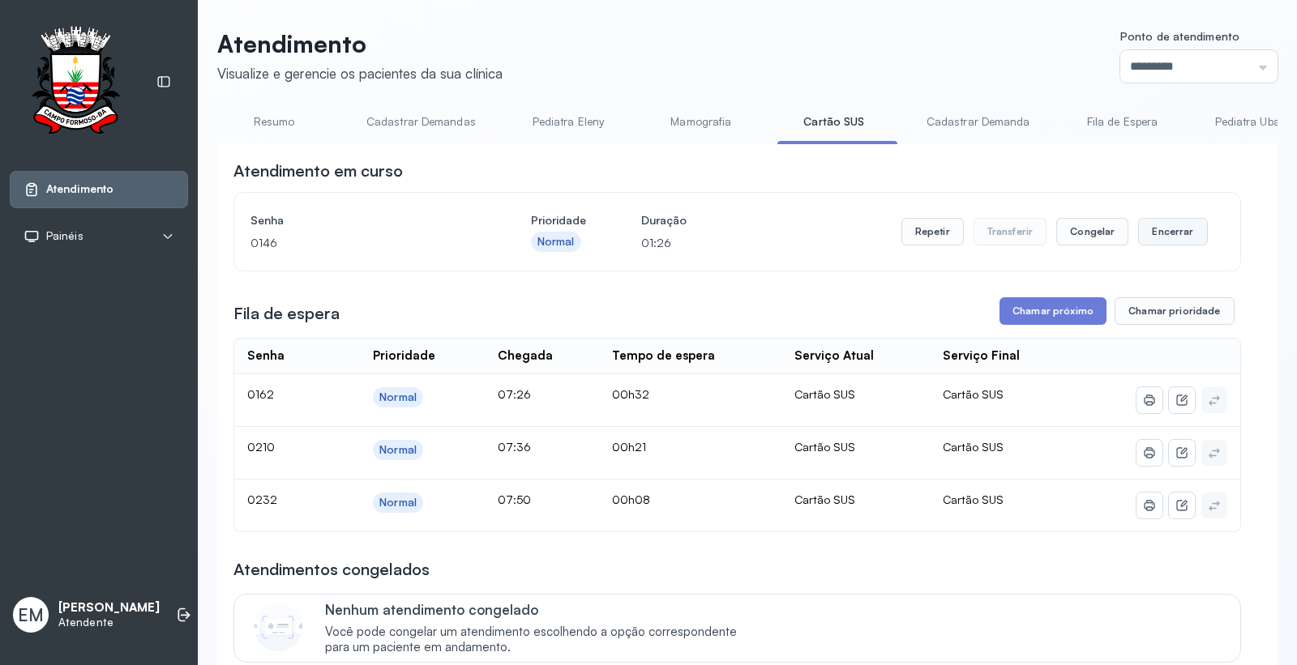
click at [1147, 232] on button "Encerrar" at bounding box center [1172, 232] width 69 height 28
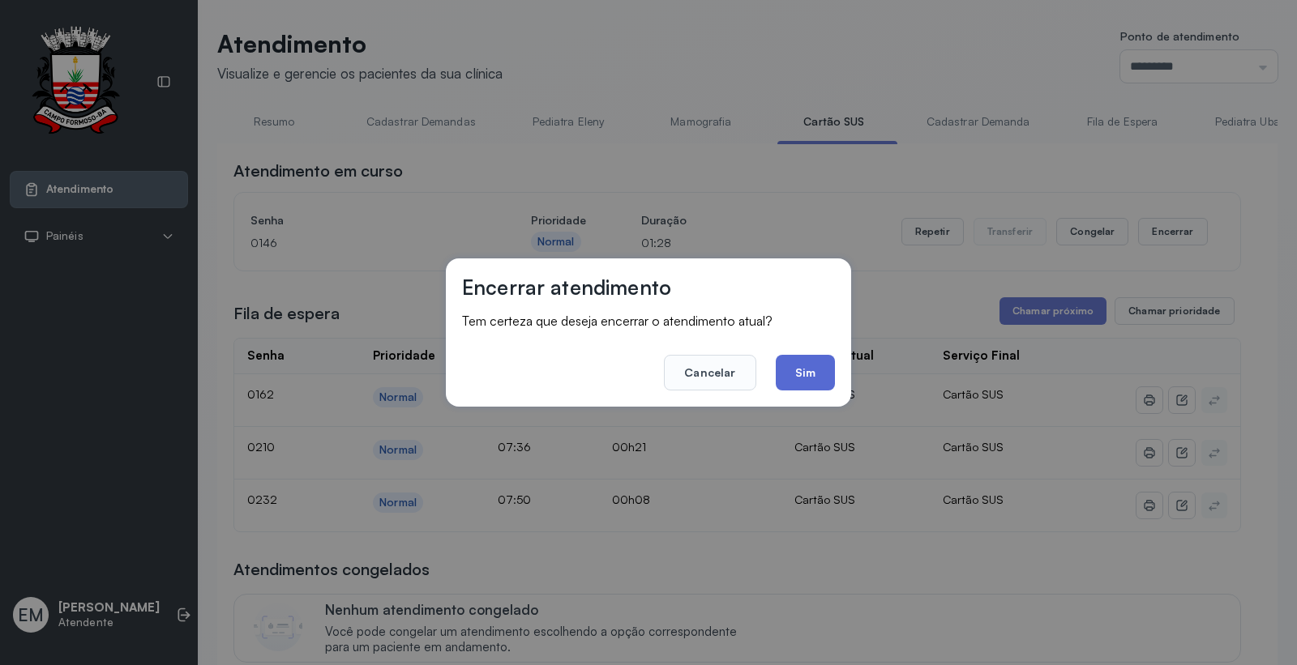
click at [816, 378] on button "Sim" at bounding box center [805, 373] width 59 height 36
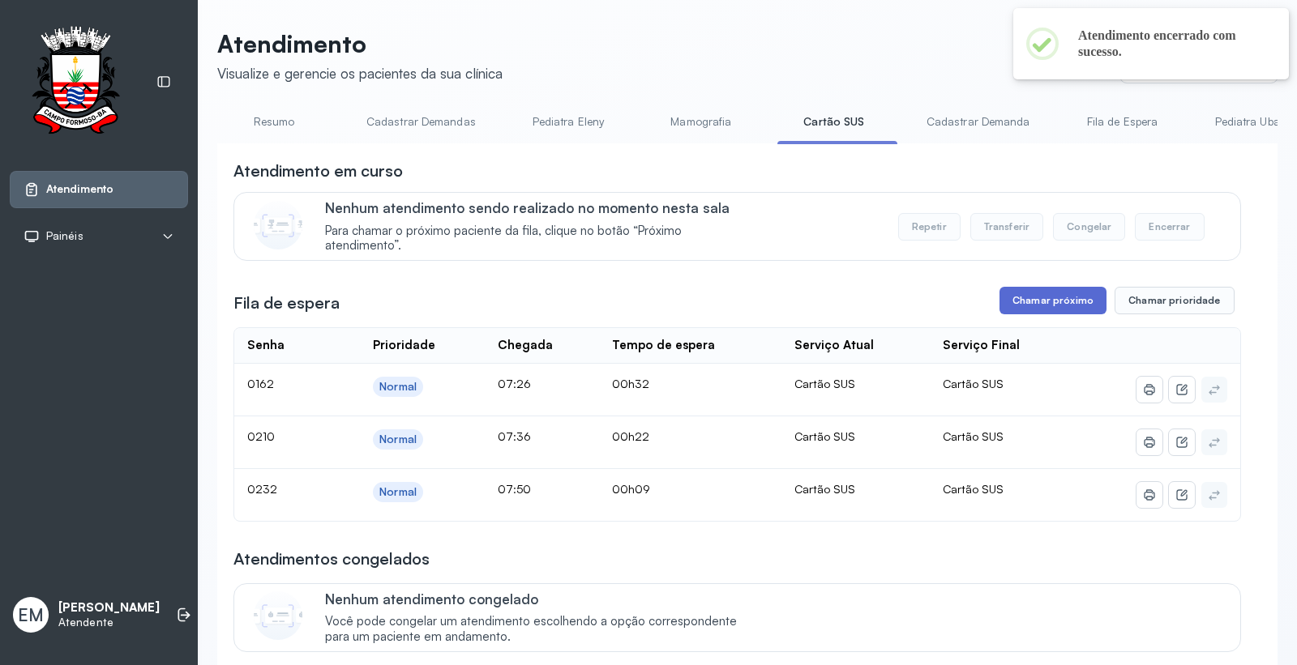
drag, startPoint x: 1019, startPoint y: 309, endPoint x: 1008, endPoint y: 314, distance: 11.6
click at [1008, 314] on button "Chamar próximo" at bounding box center [1052, 301] width 107 height 28
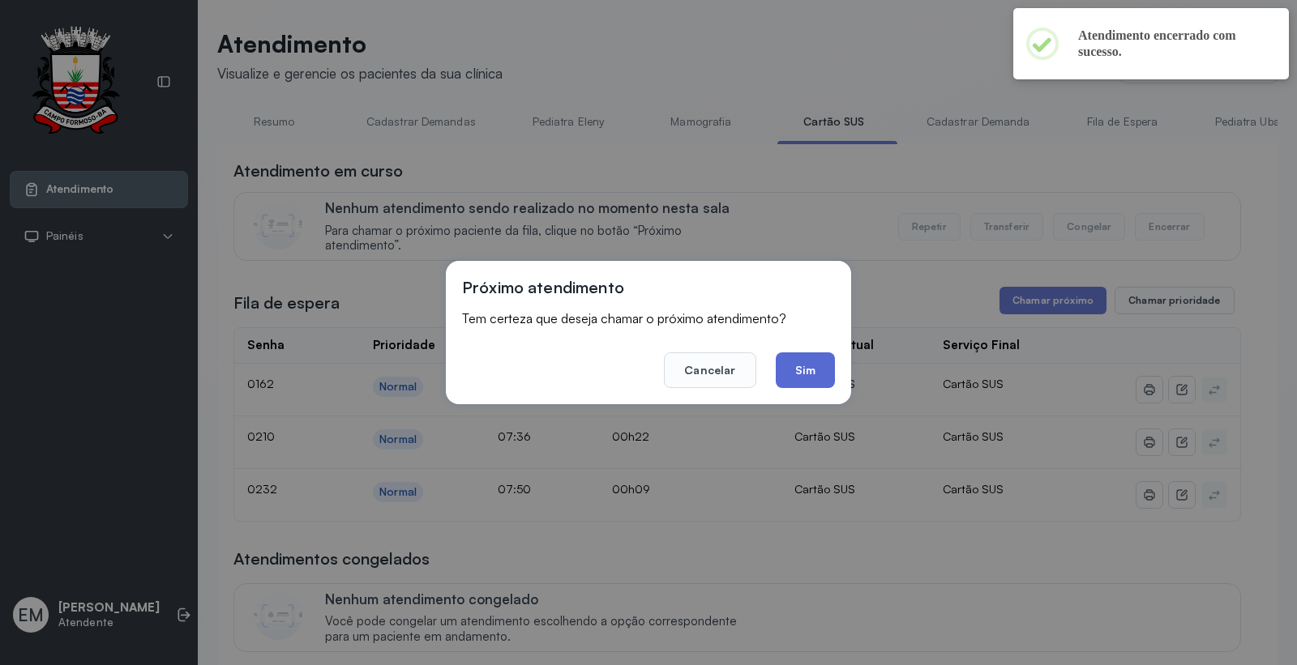
click at [797, 382] on button "Sim" at bounding box center [805, 371] width 59 height 36
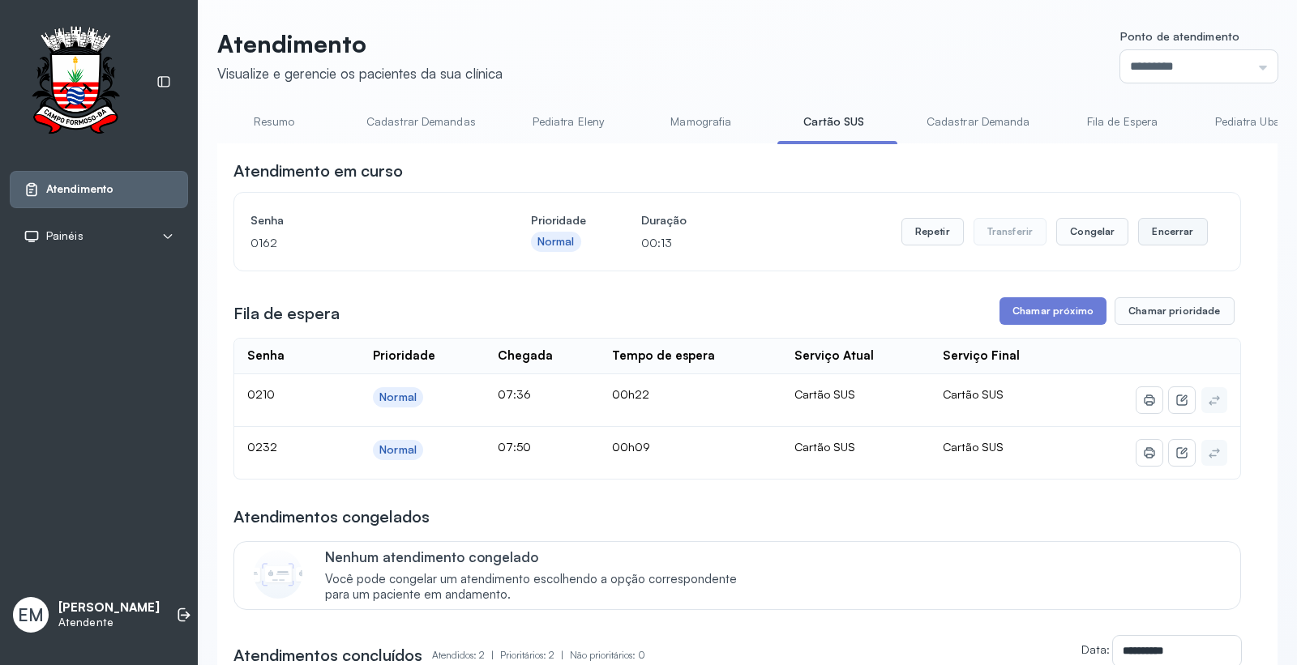
click at [1152, 229] on button "Encerrar" at bounding box center [1172, 232] width 69 height 28
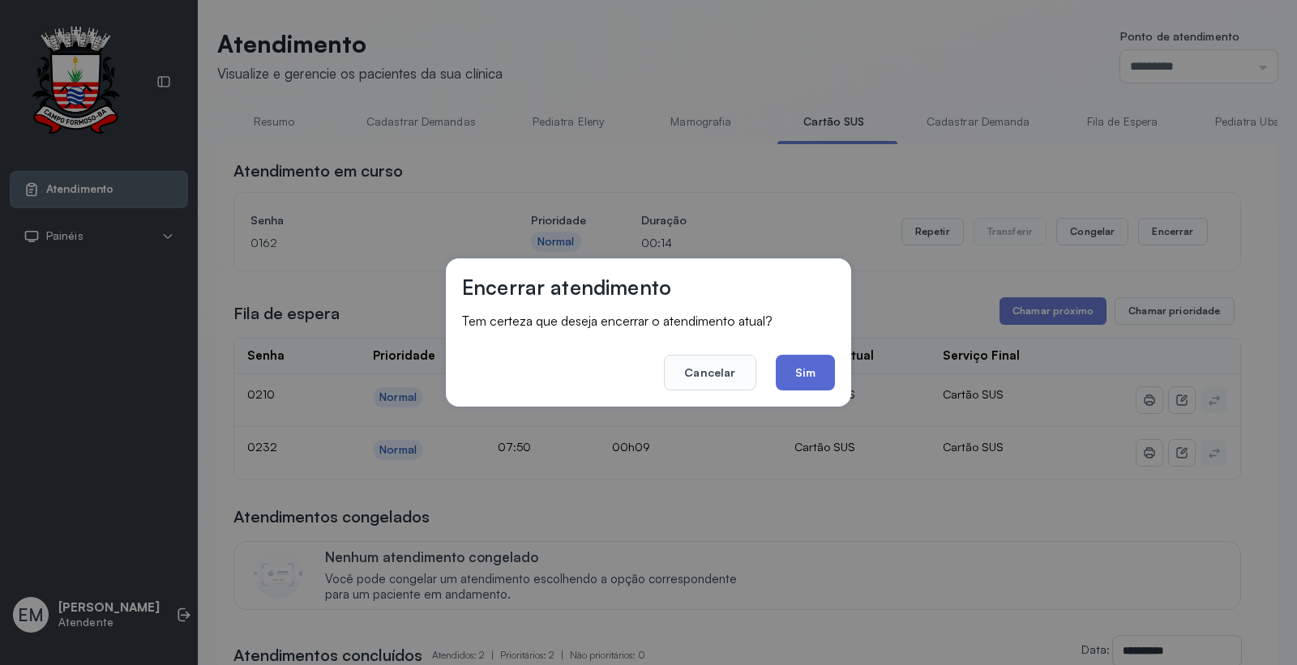
click at [811, 374] on button "Sim" at bounding box center [805, 373] width 59 height 36
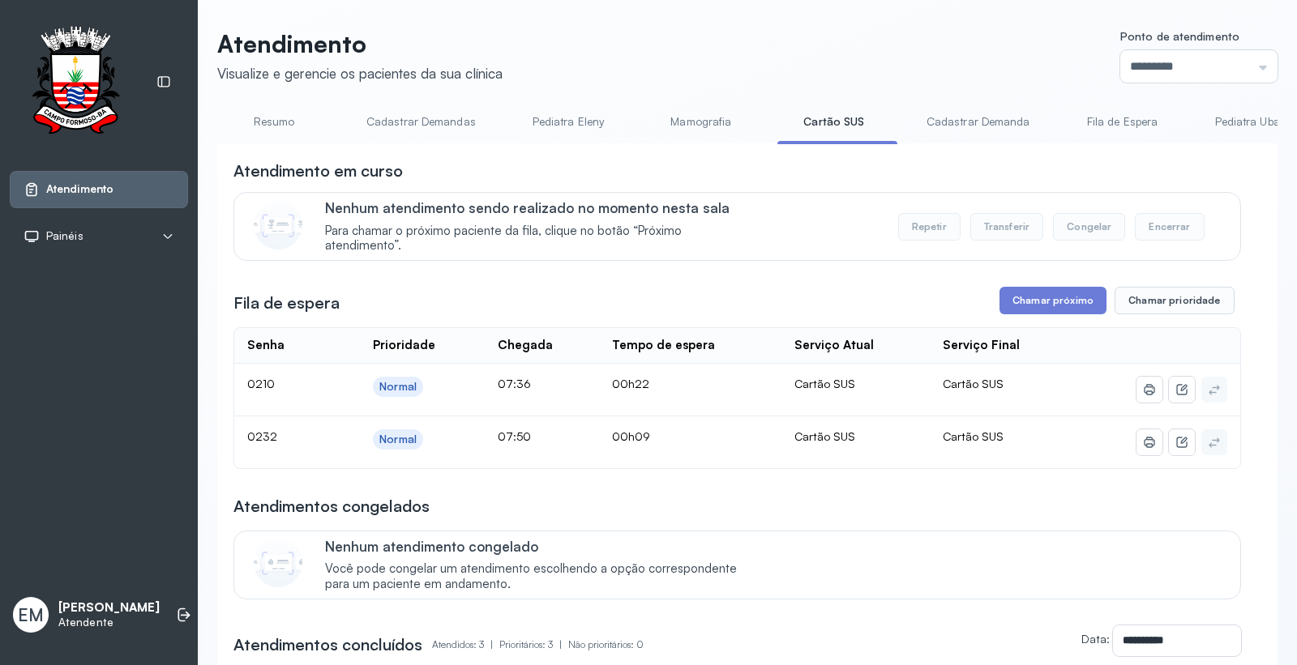
click at [279, 128] on link "Resumo" at bounding box center [273, 122] width 113 height 27
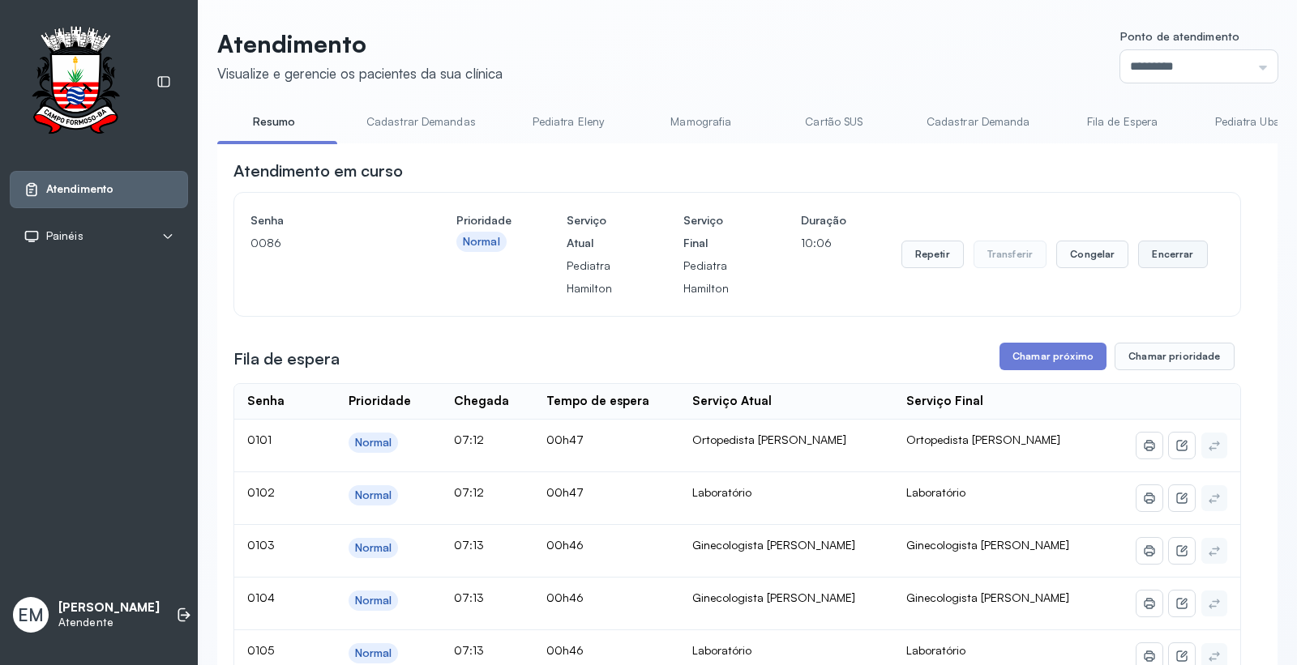
click at [1139, 261] on button "Encerrar" at bounding box center [1172, 255] width 69 height 28
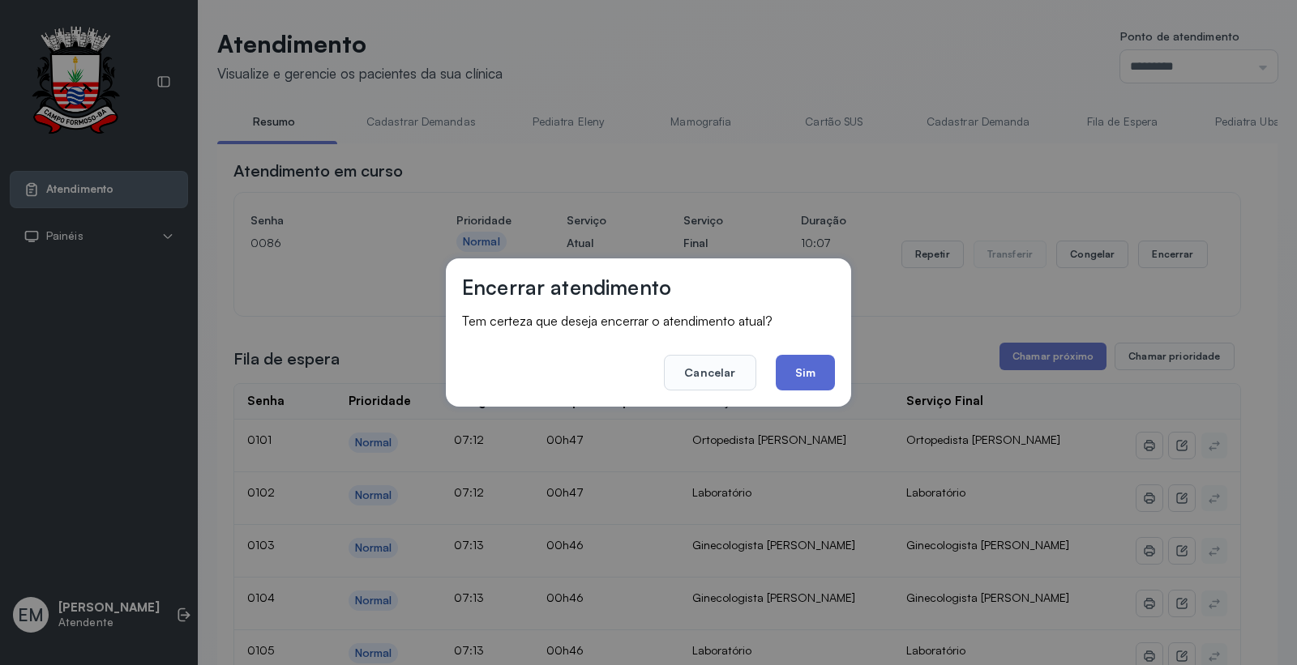
click at [819, 355] on button "Sim" at bounding box center [805, 373] width 59 height 36
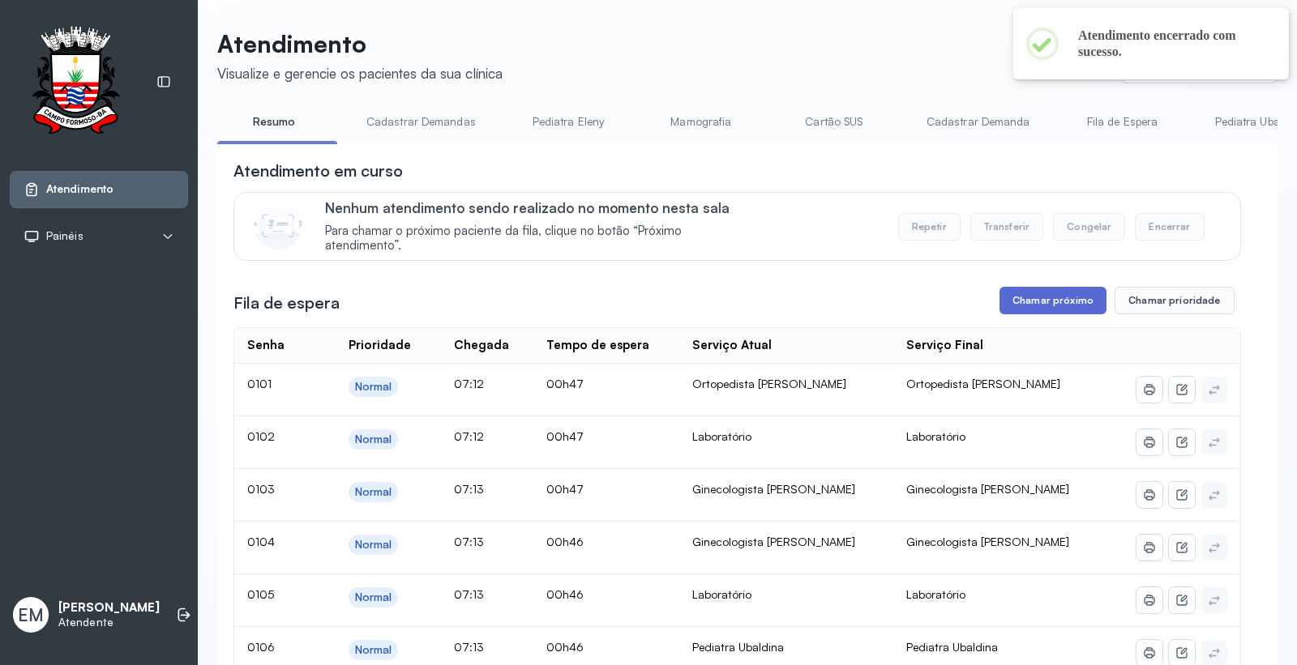
click at [1021, 298] on button "Chamar próximo" at bounding box center [1052, 301] width 107 height 28
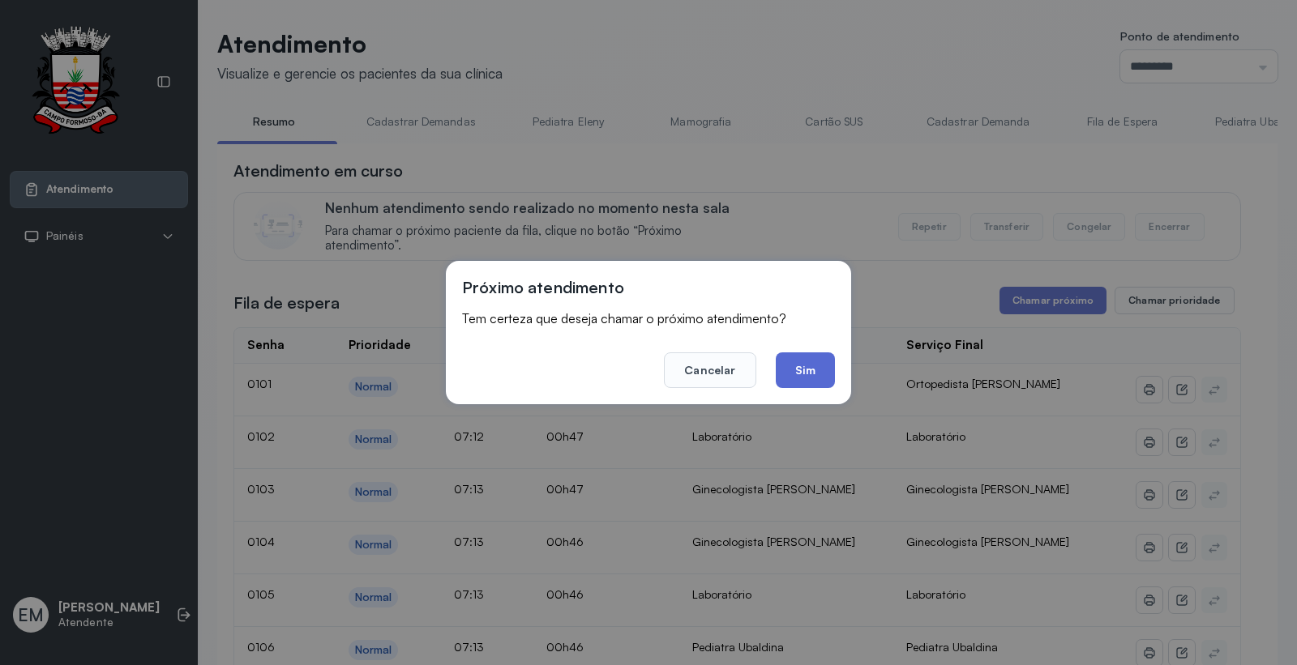
click at [816, 365] on button "Sim" at bounding box center [805, 371] width 59 height 36
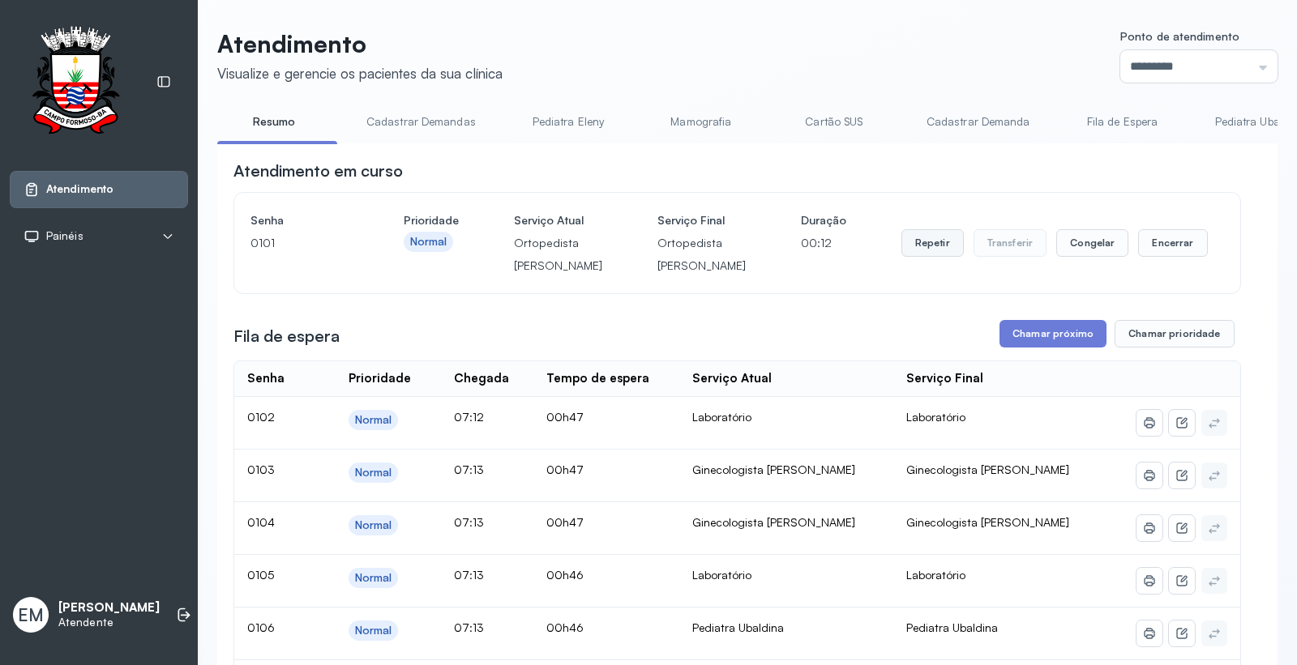
click at [916, 257] on button "Repetir" at bounding box center [932, 243] width 62 height 28
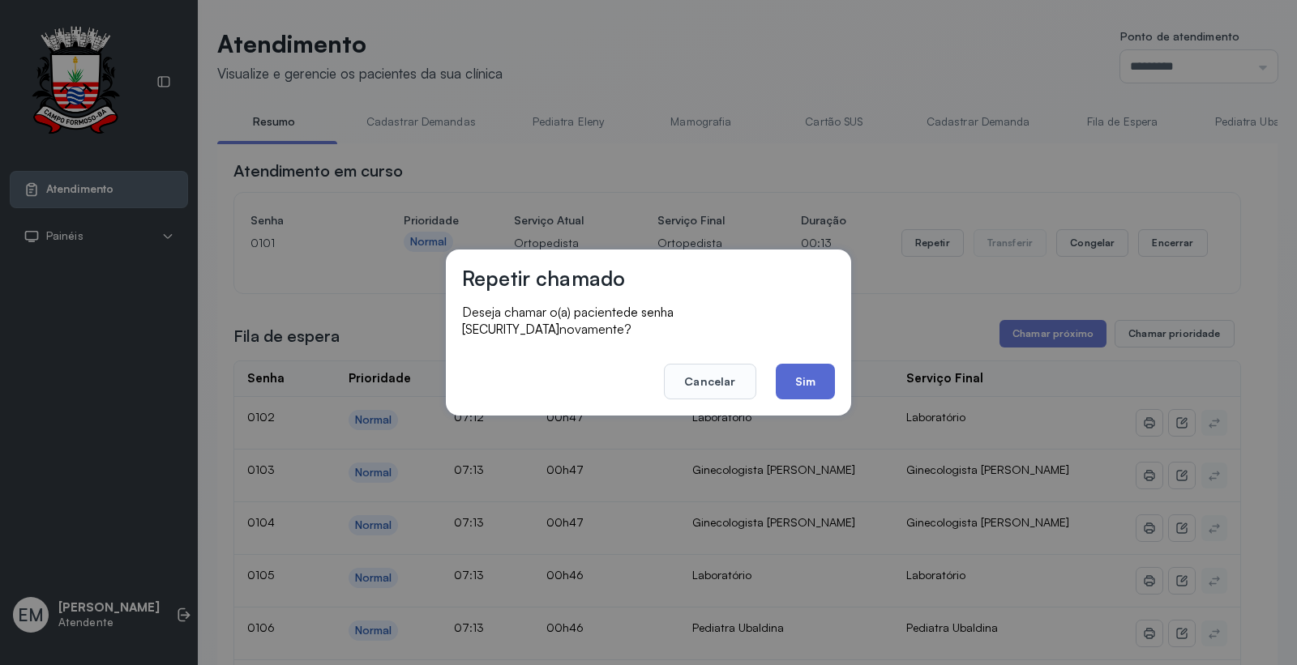
click at [794, 374] on button "Sim" at bounding box center [805, 382] width 59 height 36
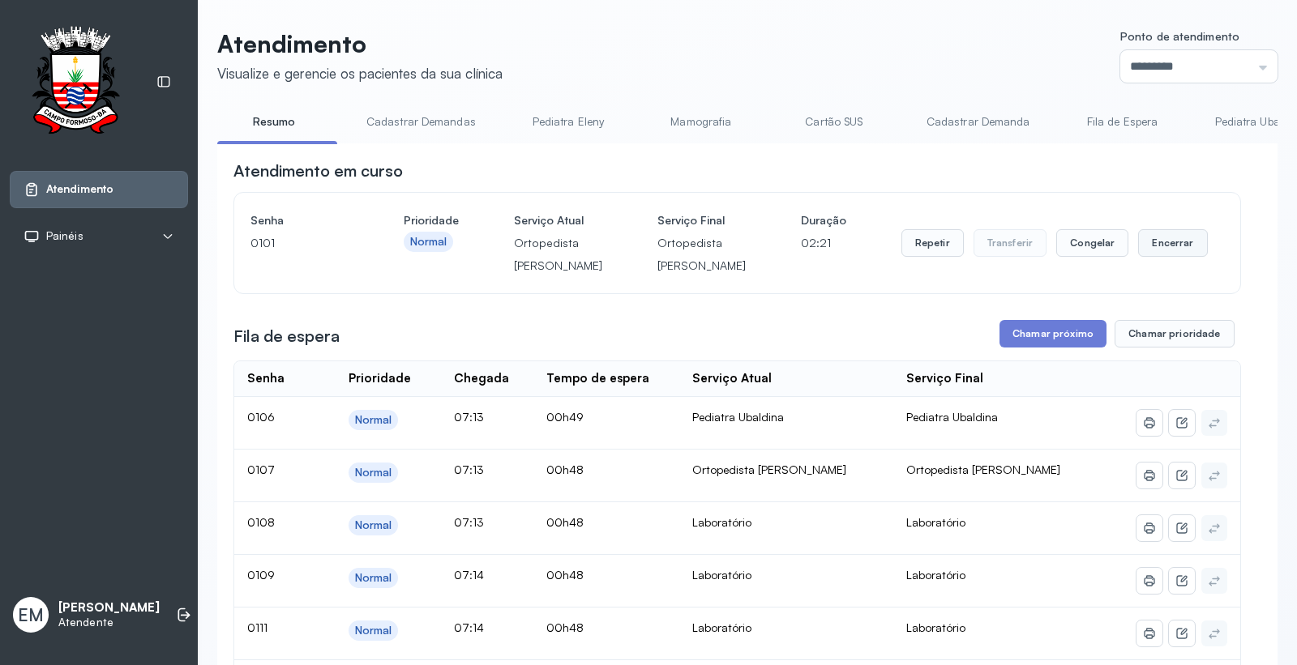
click at [1193, 256] on button "Encerrar" at bounding box center [1172, 243] width 69 height 28
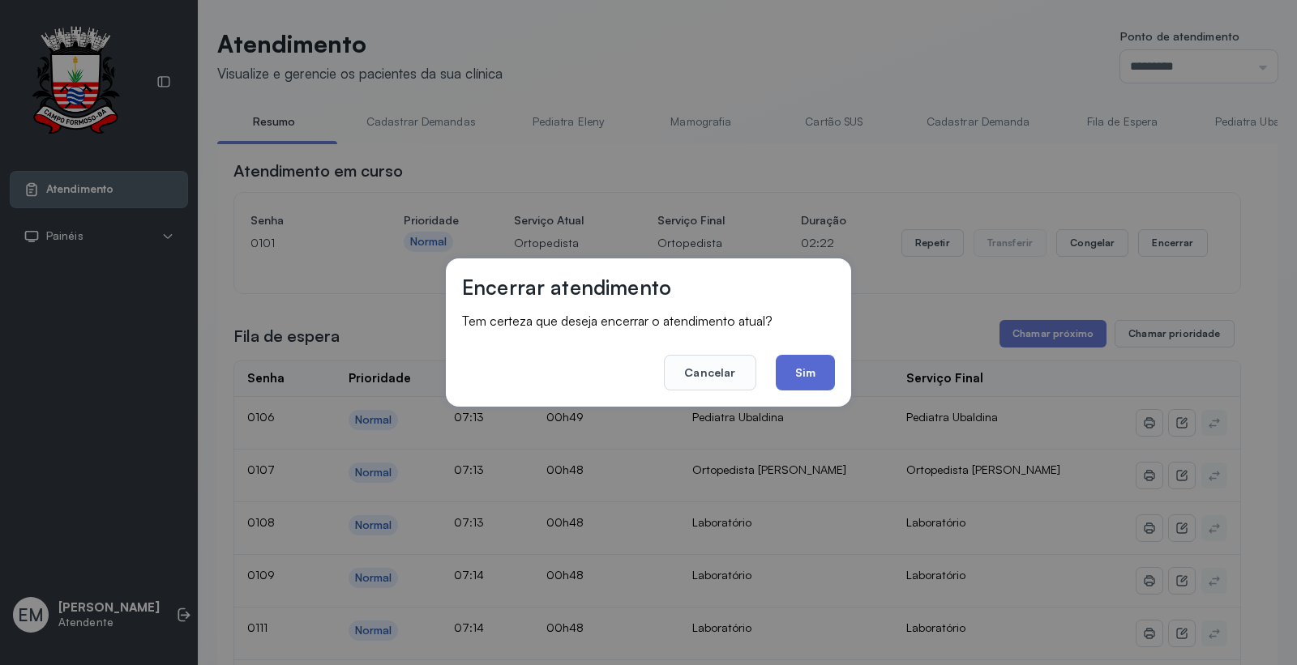
click at [807, 365] on button "Sim" at bounding box center [805, 373] width 59 height 36
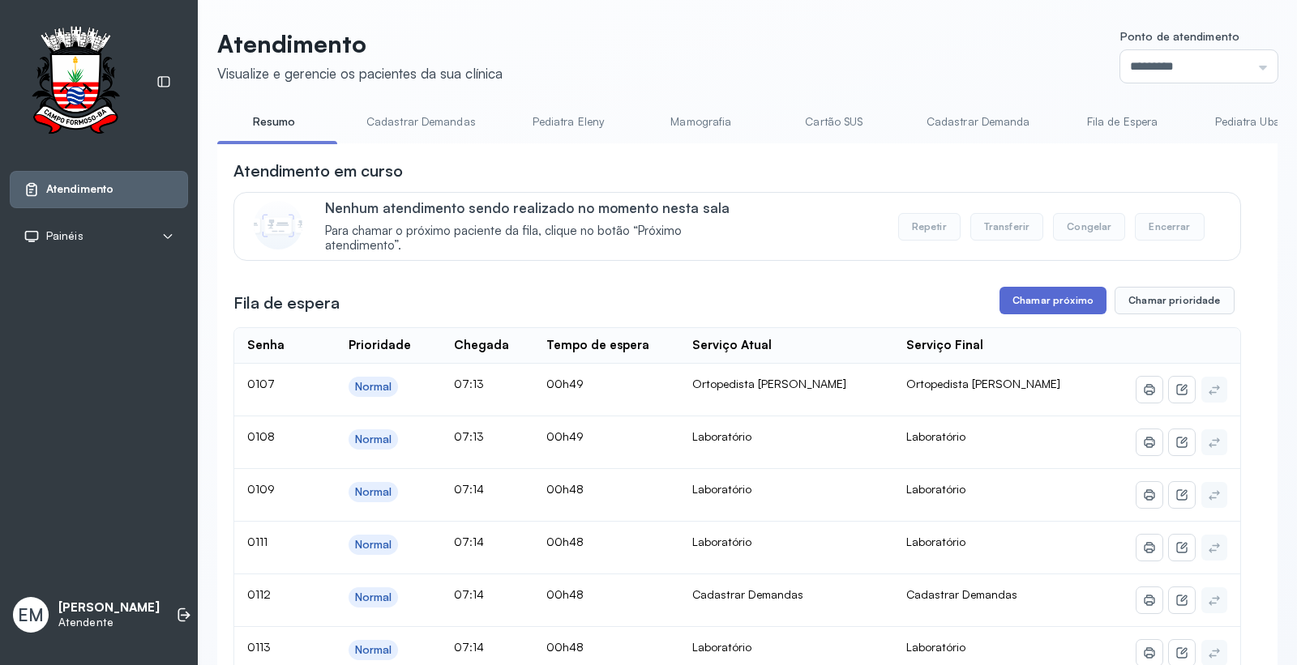
click at [1025, 309] on button "Chamar próximo" at bounding box center [1052, 301] width 107 height 28
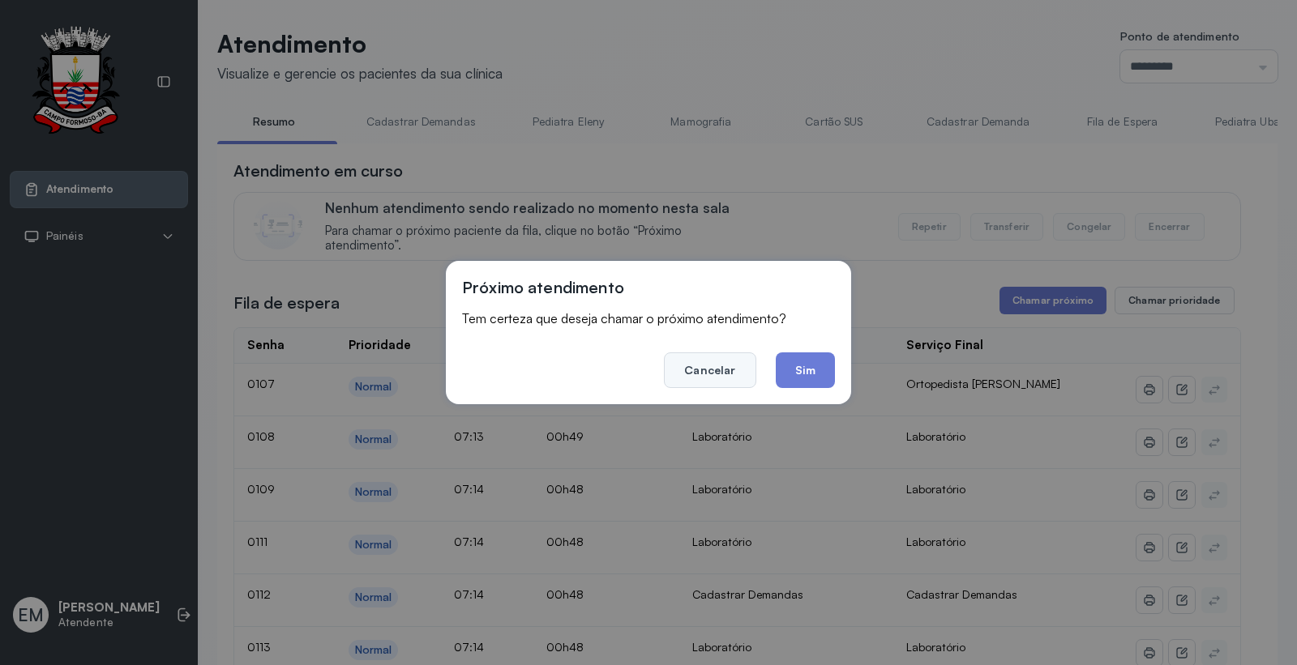
drag, startPoint x: 739, startPoint y: 366, endPoint x: 592, endPoint y: 171, distance: 244.2
click at [736, 363] on button "Cancelar" at bounding box center [710, 371] width 92 height 36
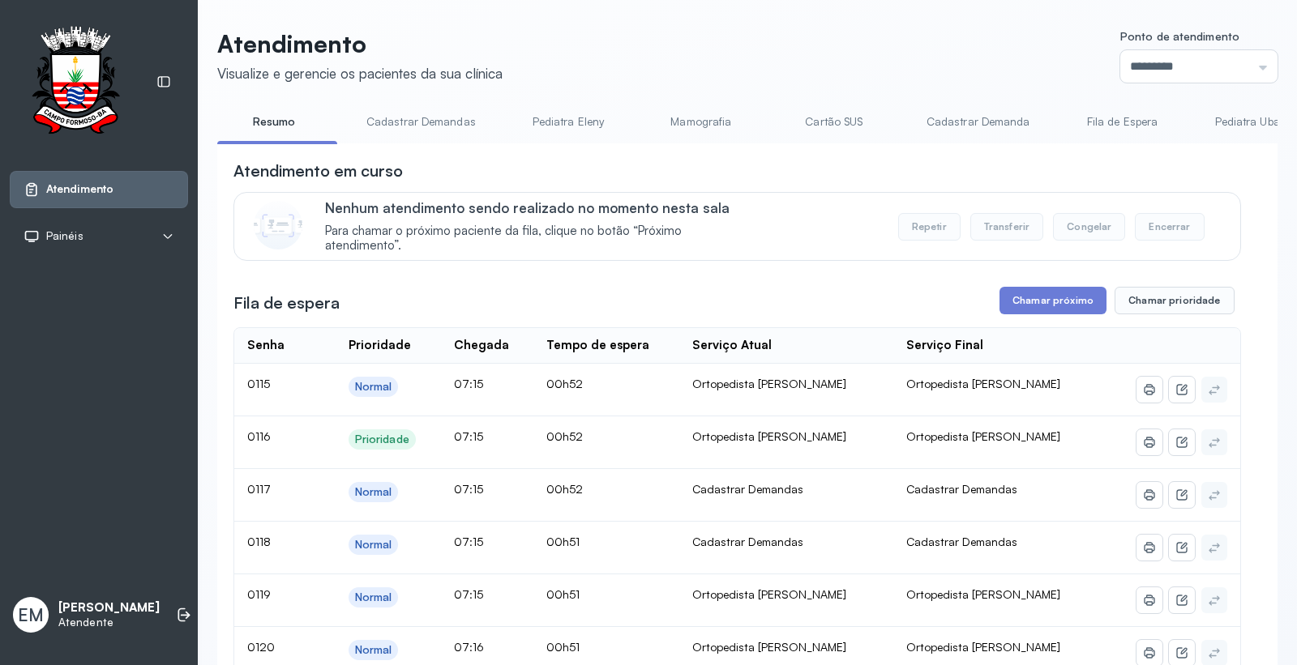
click at [816, 116] on link "Cartão SUS" at bounding box center [833, 122] width 113 height 27
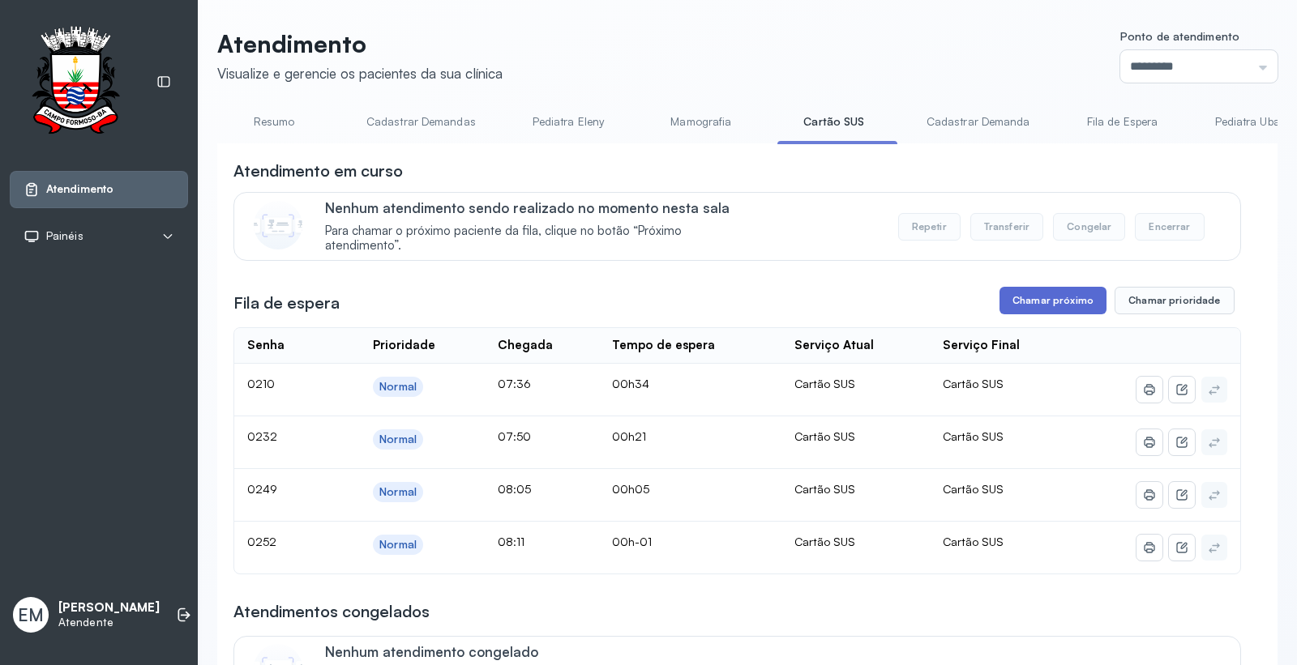
click at [1038, 301] on button "Chamar próximo" at bounding box center [1052, 301] width 107 height 28
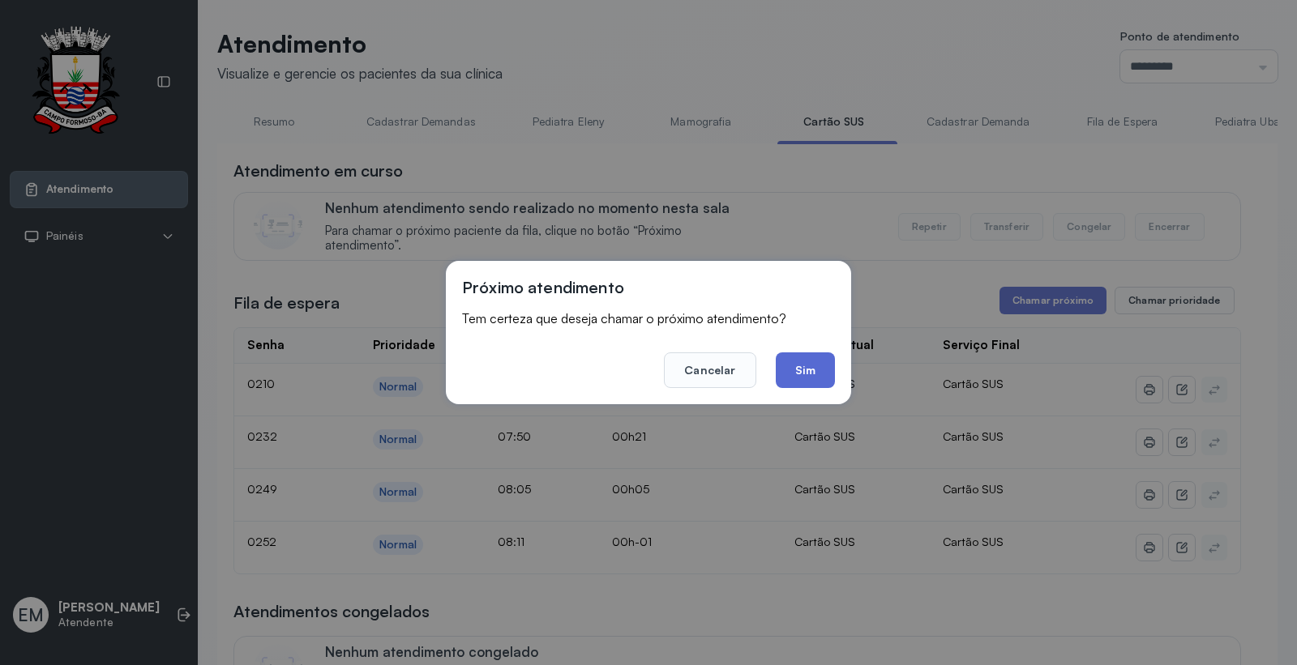
click at [791, 358] on button "Sim" at bounding box center [805, 371] width 59 height 36
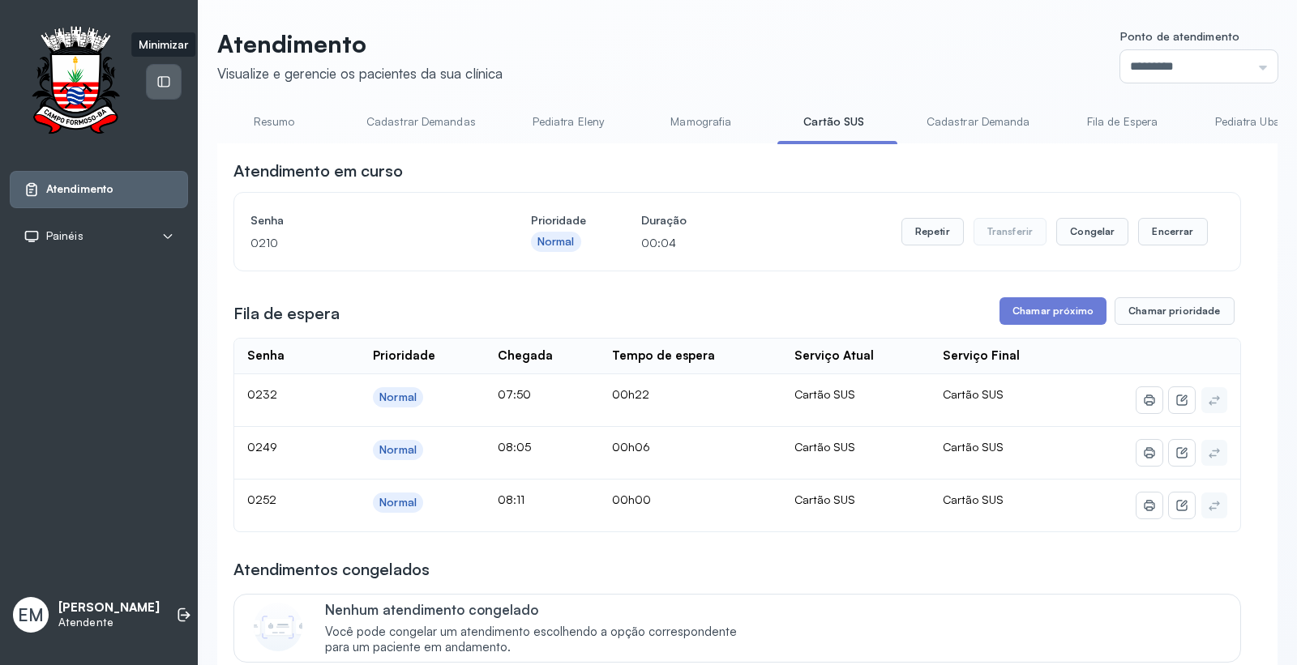
click at [152, 87] on div at bounding box center [164, 82] width 34 height 34
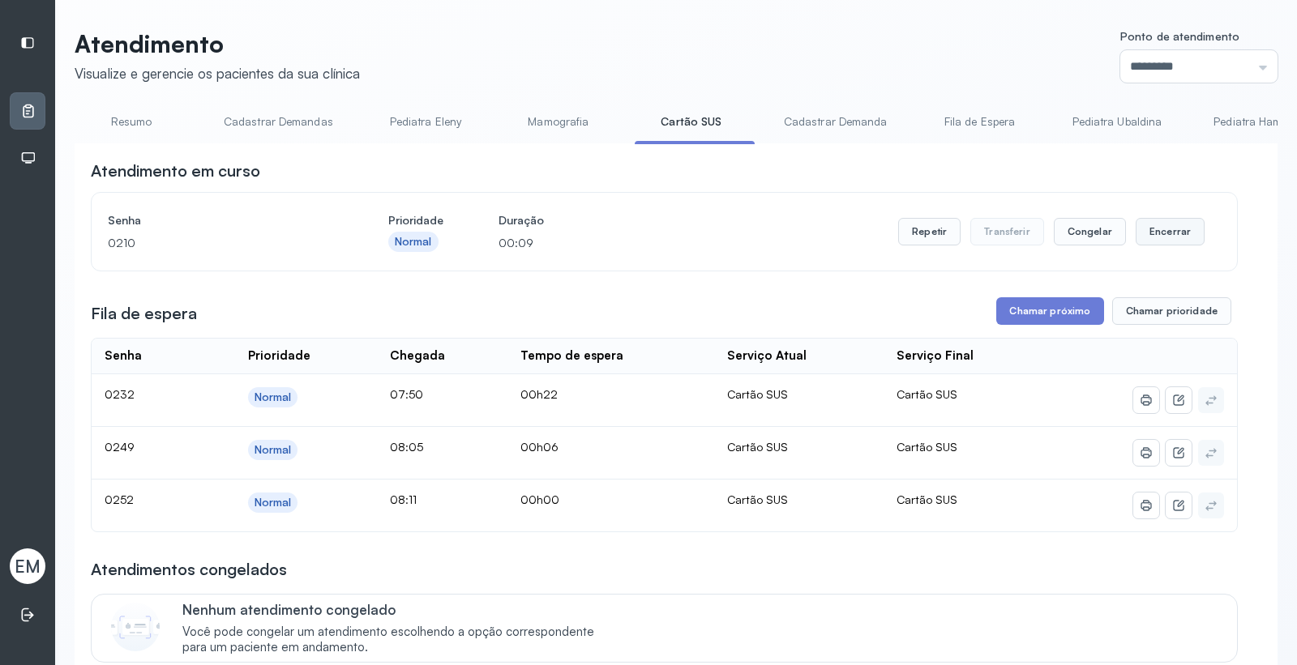
drag, startPoint x: 1167, startPoint y: 227, endPoint x: 1153, endPoint y: 233, distance: 15.2
click at [1153, 233] on button "Encerrar" at bounding box center [1169, 232] width 69 height 28
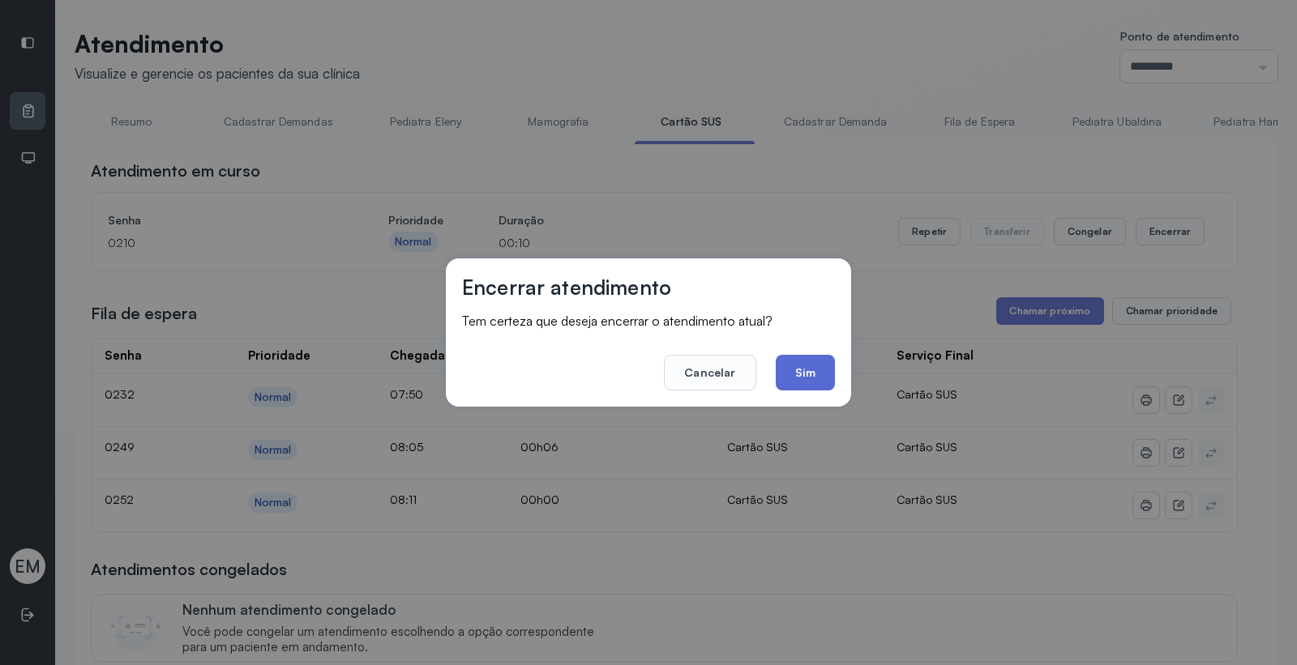
click at [802, 382] on button "Sim" at bounding box center [805, 373] width 59 height 36
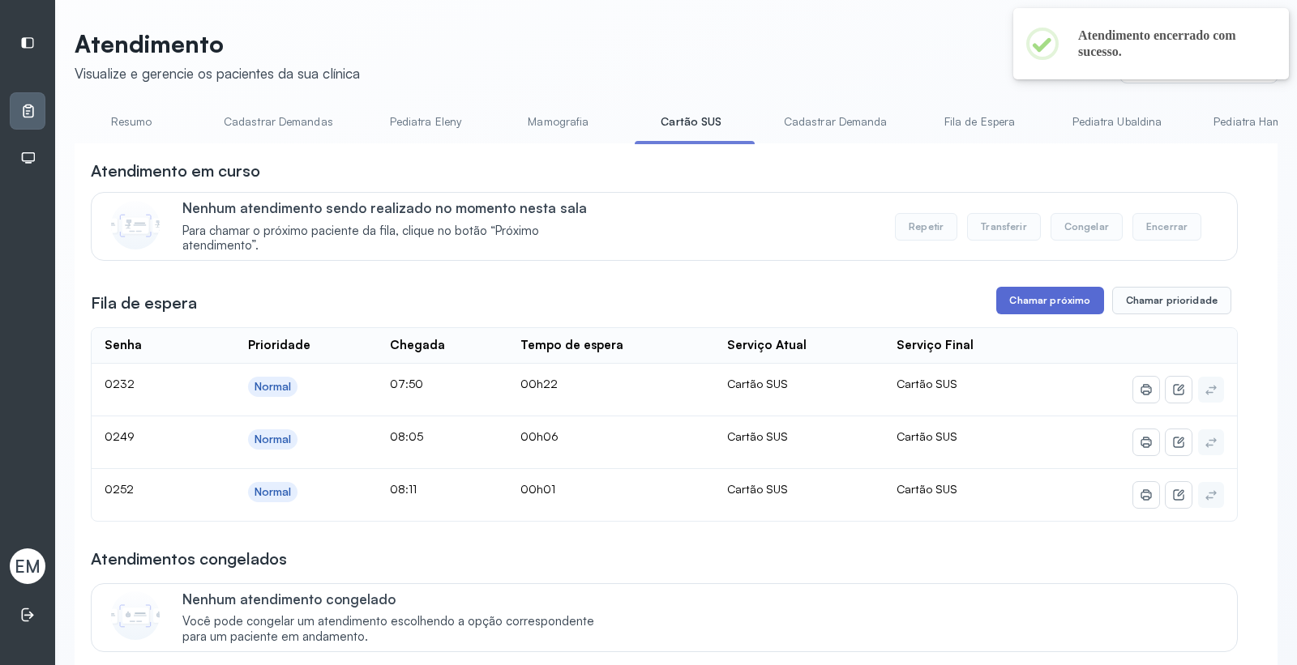
click at [1014, 314] on button "Chamar próximo" at bounding box center [1049, 301] width 107 height 28
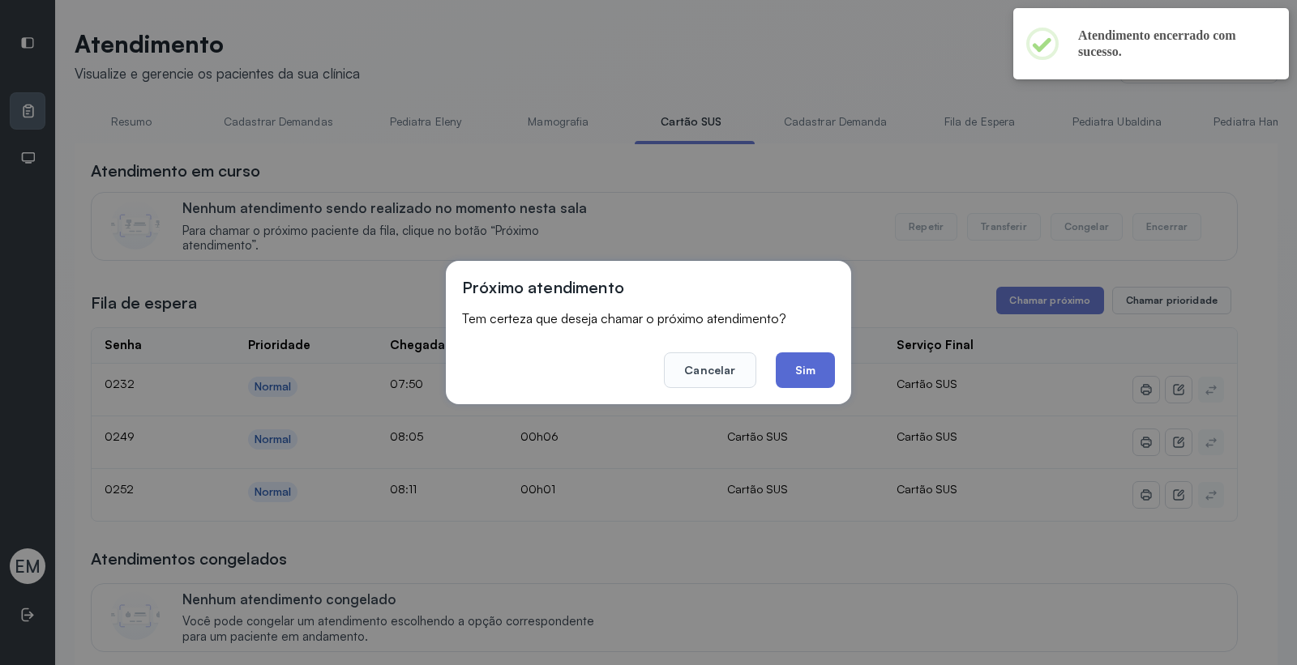
click at [789, 358] on button "Sim" at bounding box center [805, 371] width 59 height 36
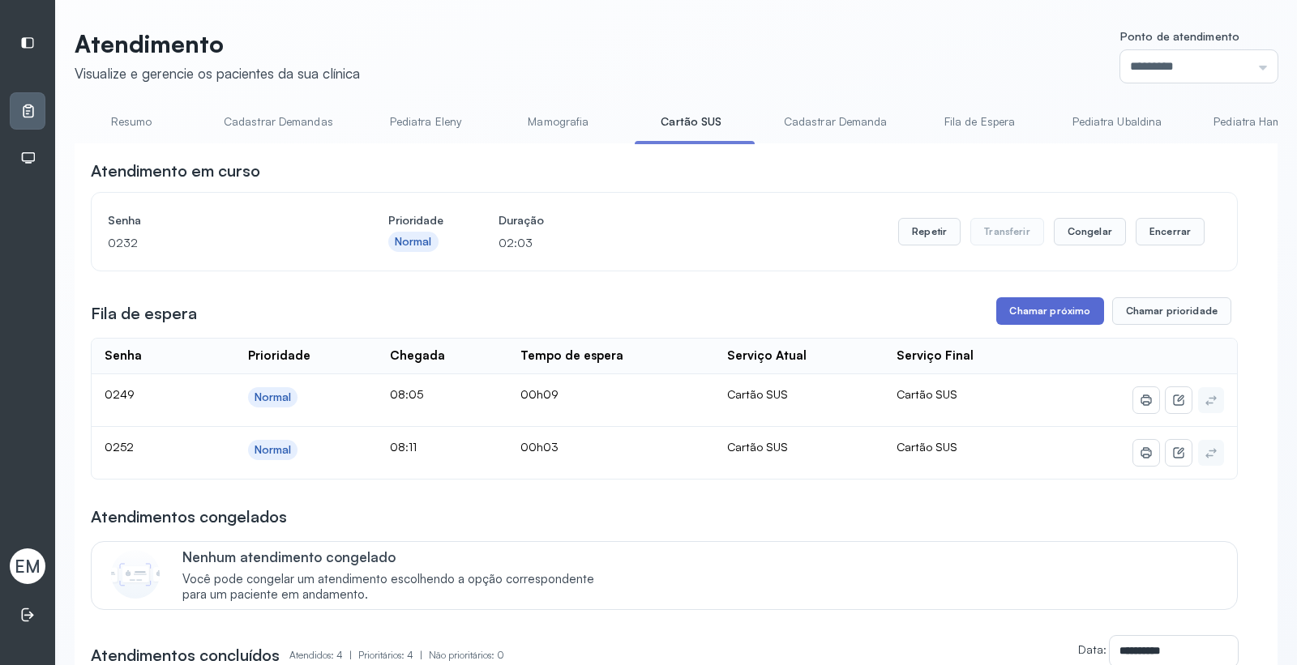
click at [1002, 325] on button "Chamar próximo" at bounding box center [1049, 311] width 107 height 28
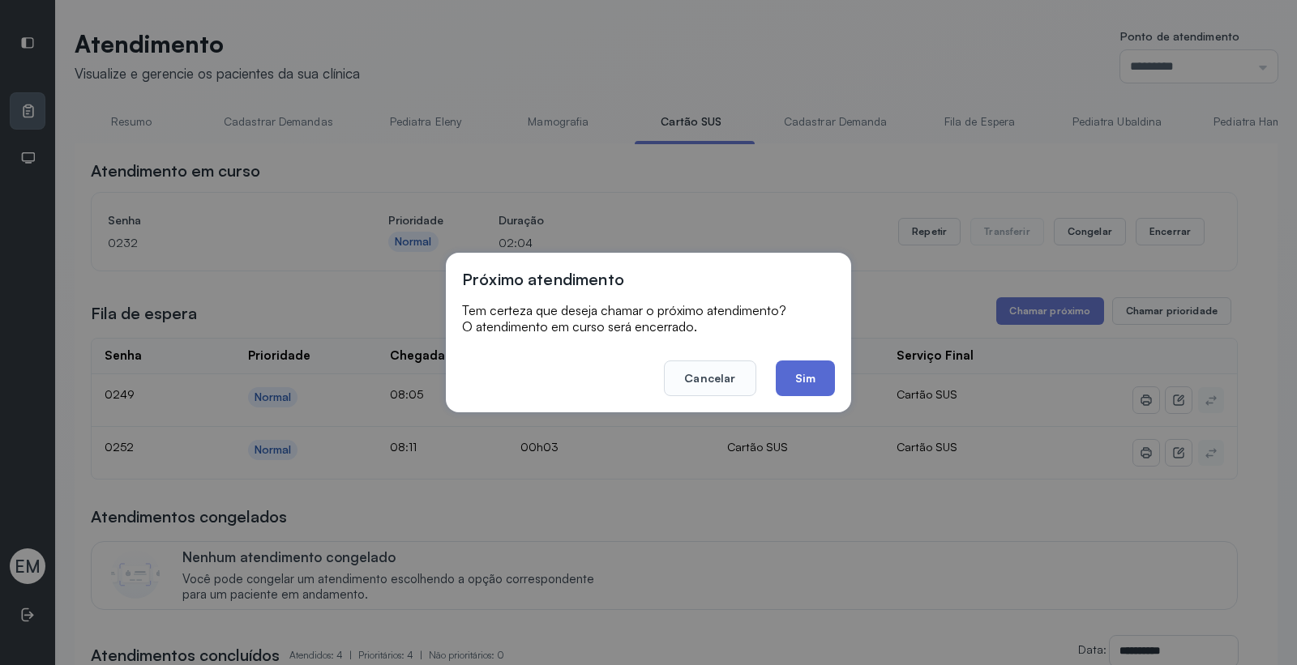
click at [805, 370] on button "Sim" at bounding box center [805, 379] width 59 height 36
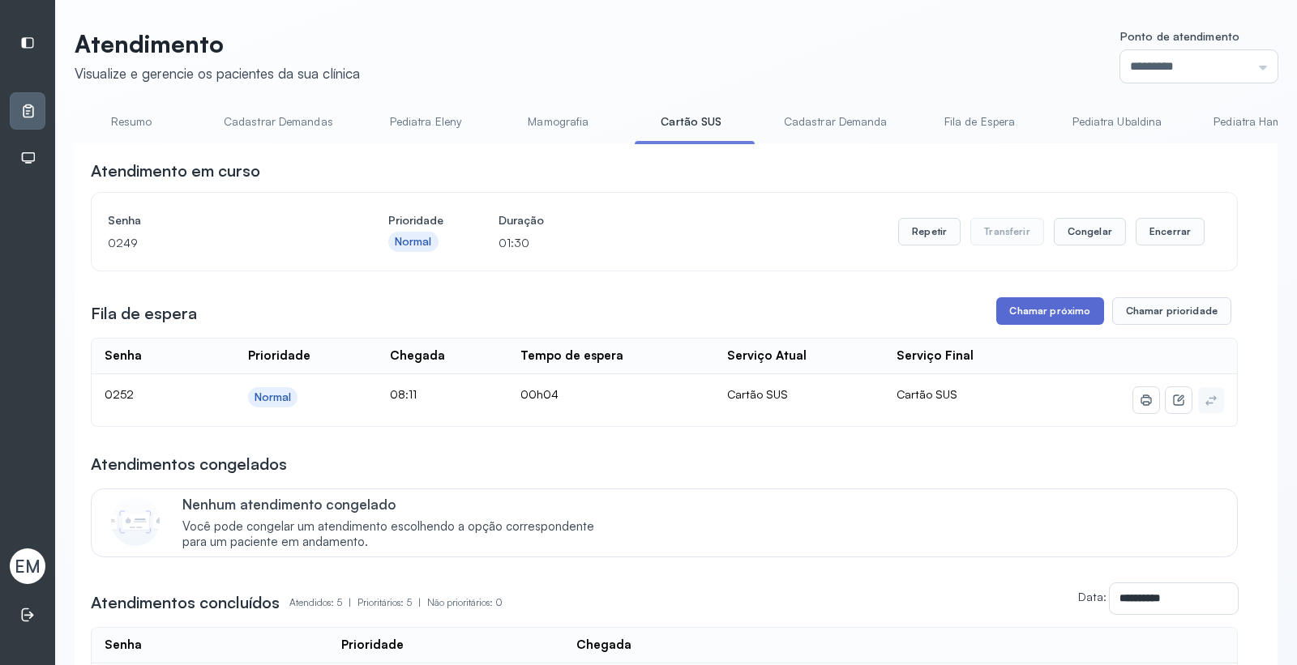
click at [1038, 323] on button "Chamar próximo" at bounding box center [1049, 311] width 107 height 28
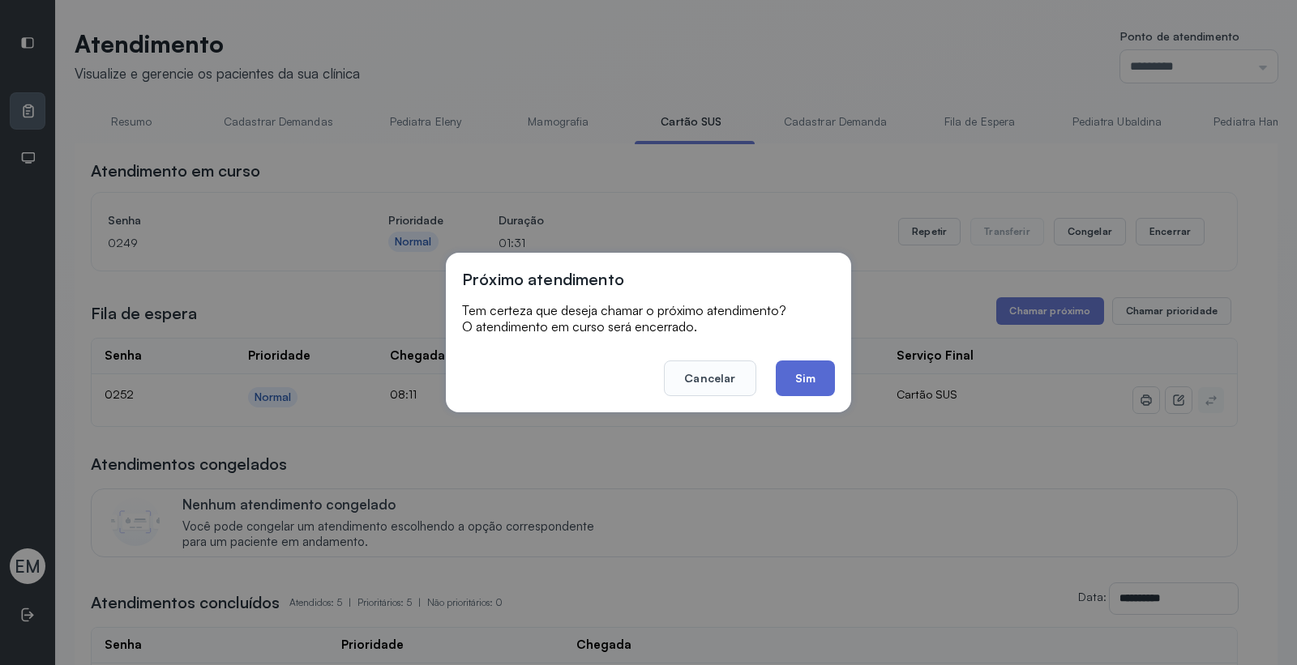
click at [806, 370] on button "Sim" at bounding box center [805, 379] width 59 height 36
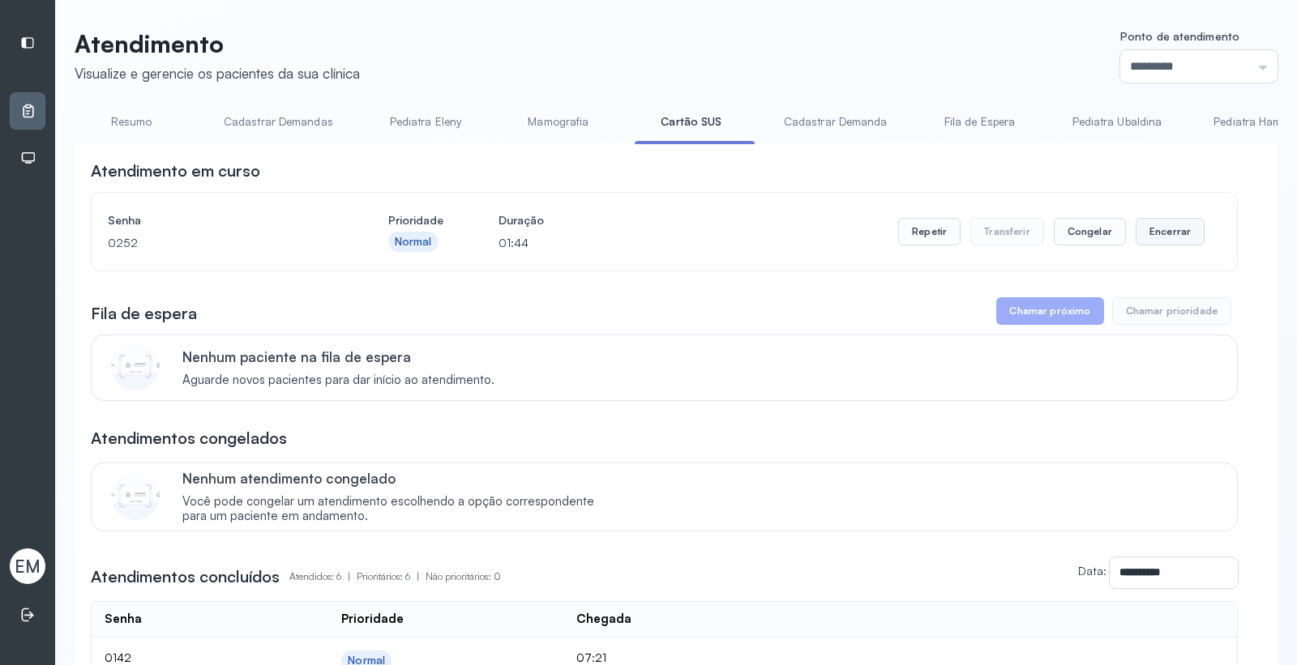
click at [1160, 246] on button "Encerrar" at bounding box center [1169, 232] width 69 height 28
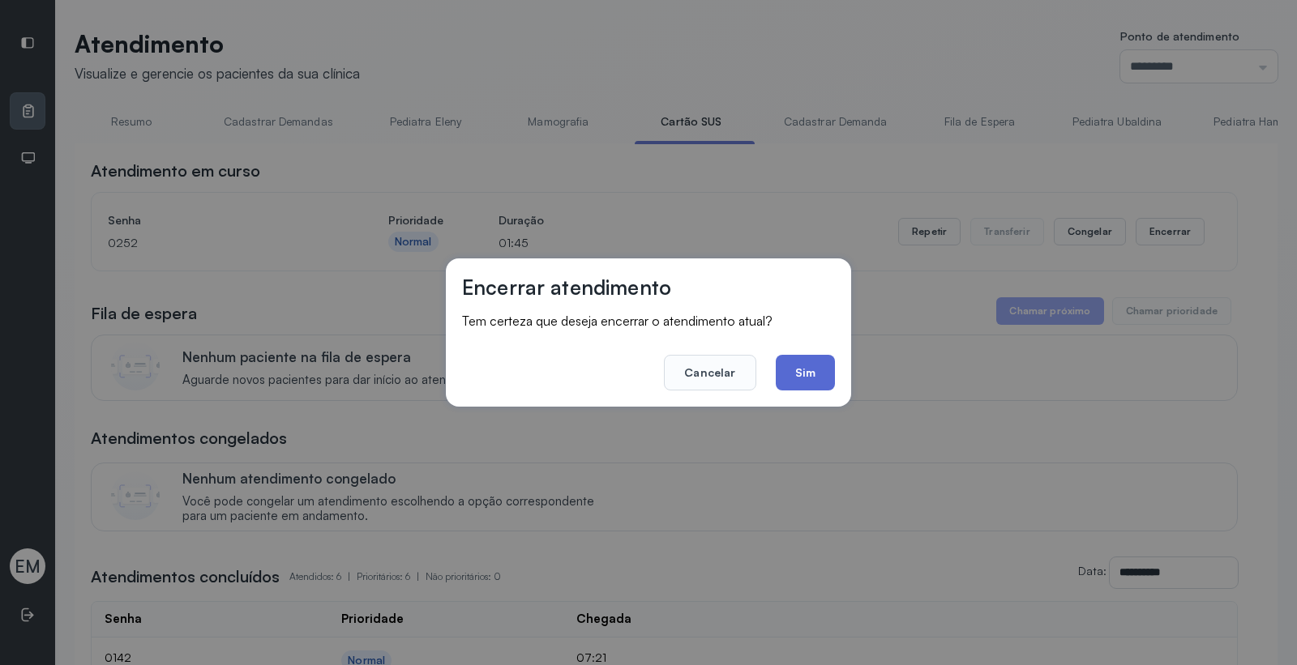
click at [808, 384] on button "Sim" at bounding box center [805, 373] width 59 height 36
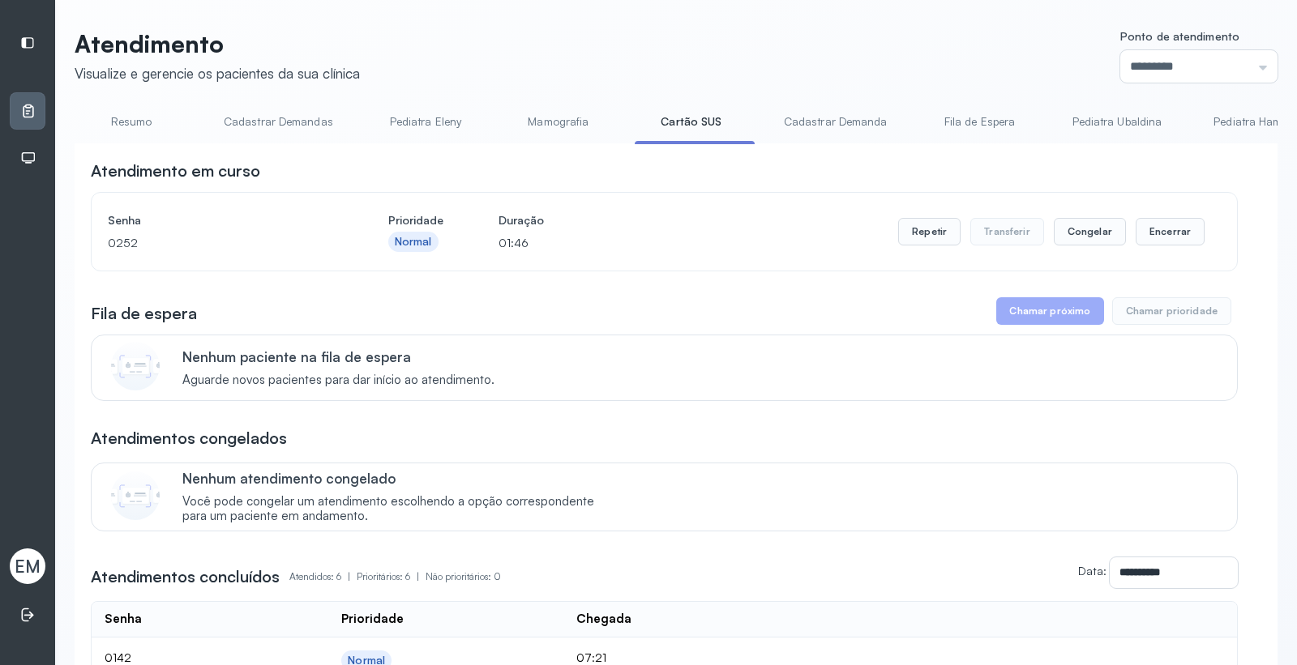
click at [109, 114] on link "Resumo" at bounding box center [131, 122] width 113 height 27
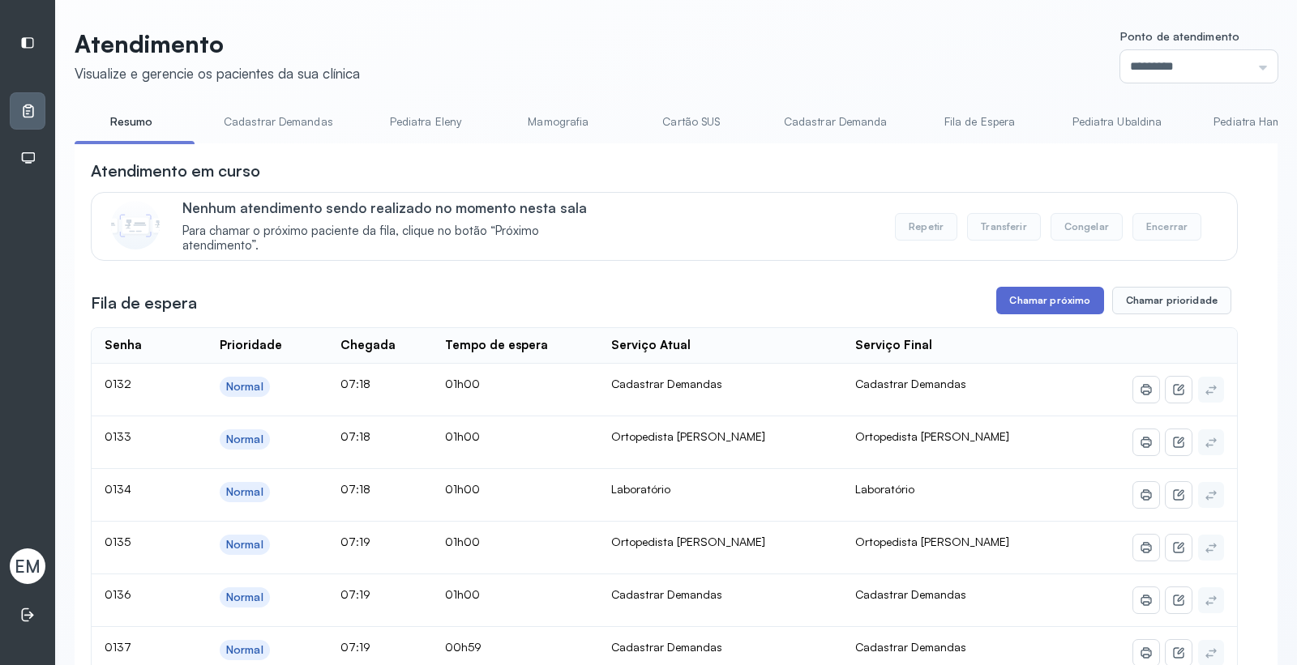
click at [1027, 289] on button "Chamar próximo" at bounding box center [1049, 301] width 107 height 28
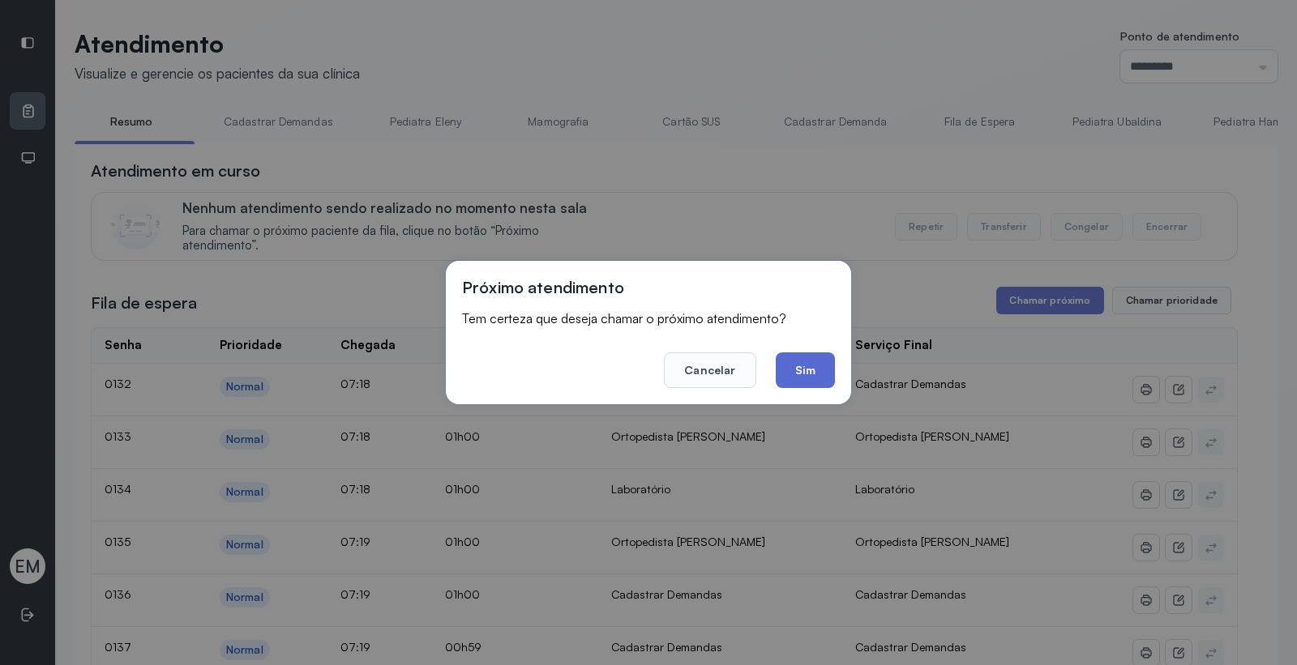
click at [794, 365] on button "Sim" at bounding box center [805, 371] width 59 height 36
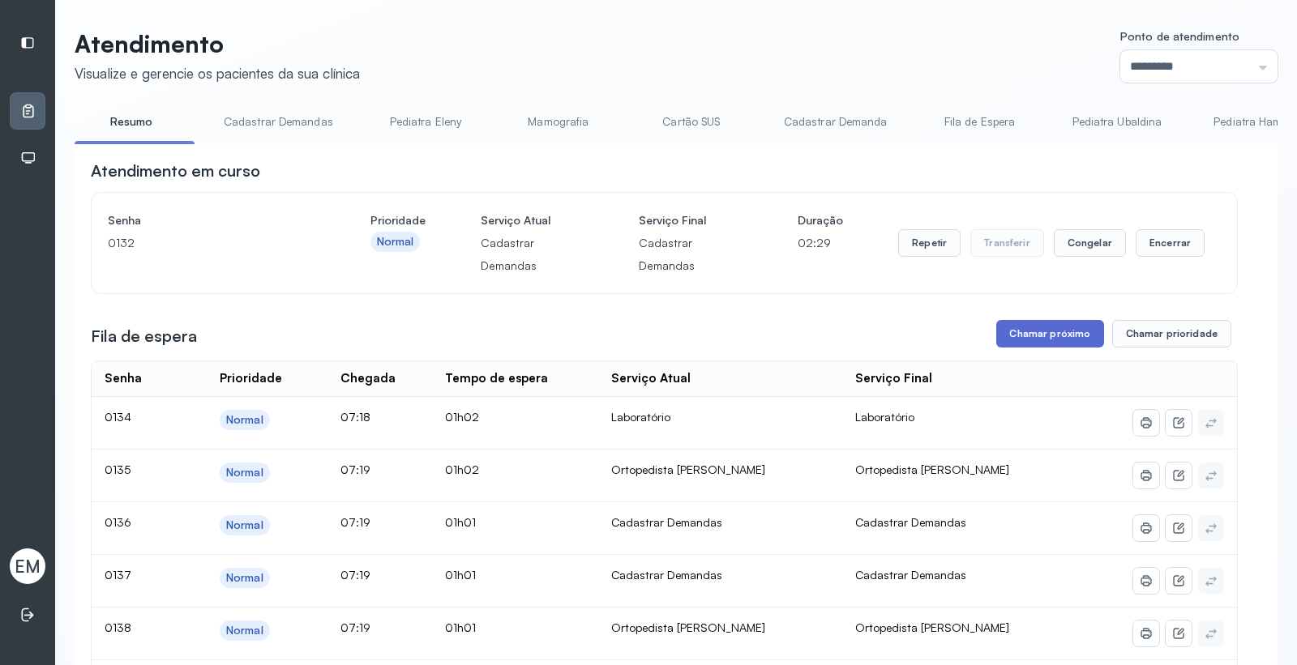
click at [1026, 340] on button "Chamar próximo" at bounding box center [1049, 334] width 107 height 28
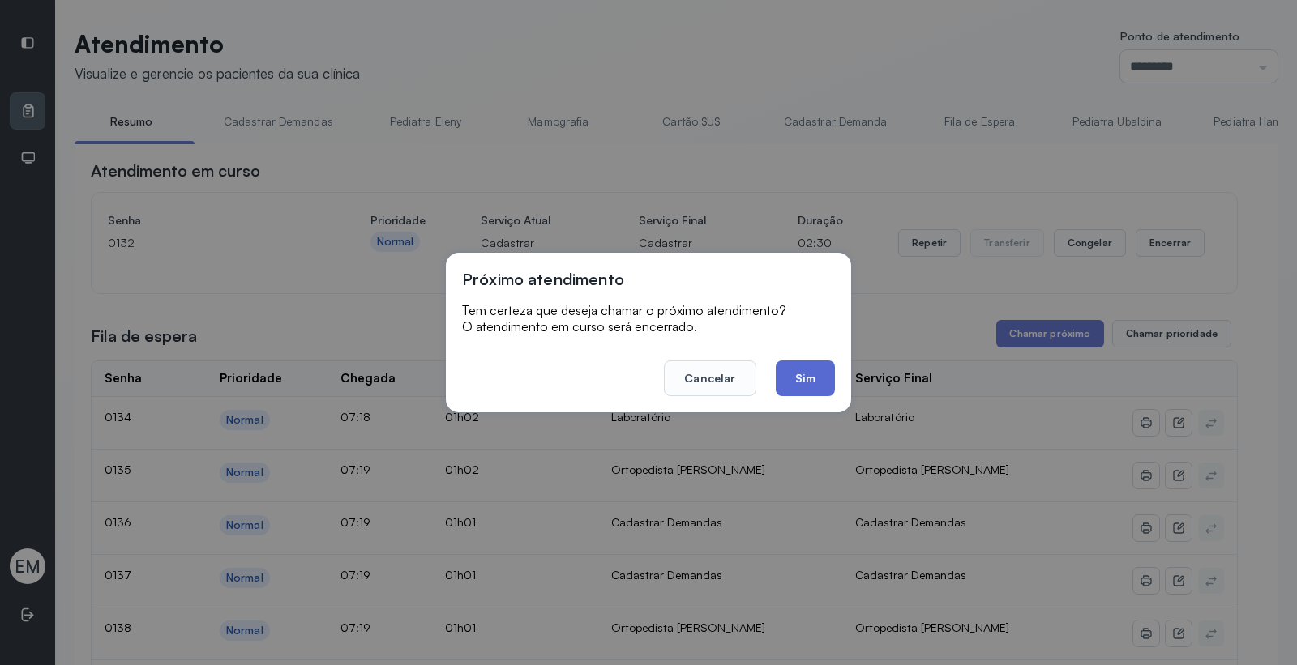
click at [813, 367] on button "Sim" at bounding box center [805, 379] width 59 height 36
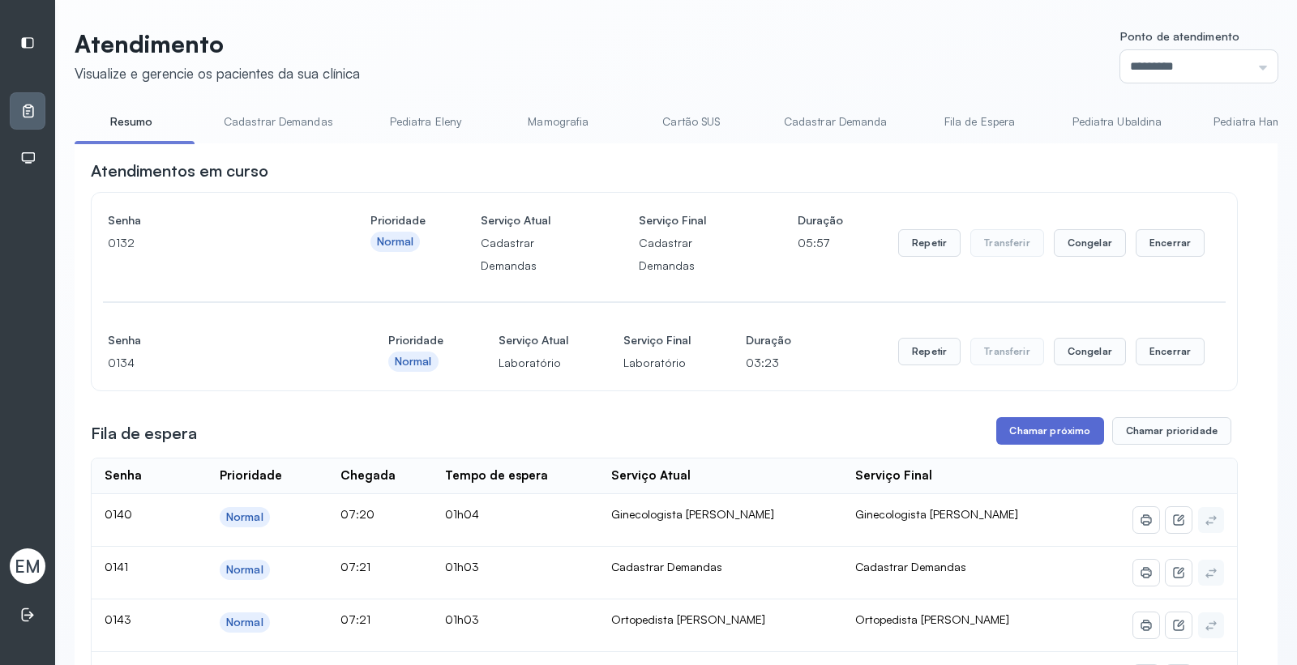
click at [1044, 427] on button "Chamar próximo" at bounding box center [1049, 431] width 107 height 28
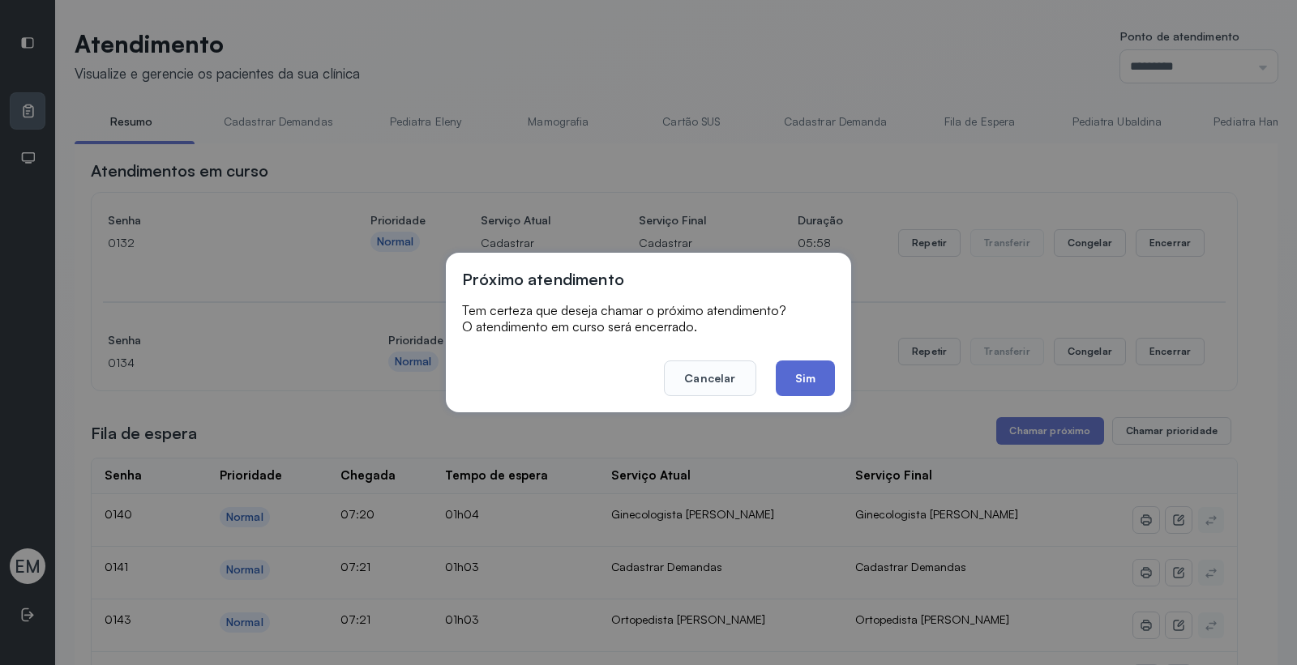
click at [814, 381] on button "Sim" at bounding box center [805, 379] width 59 height 36
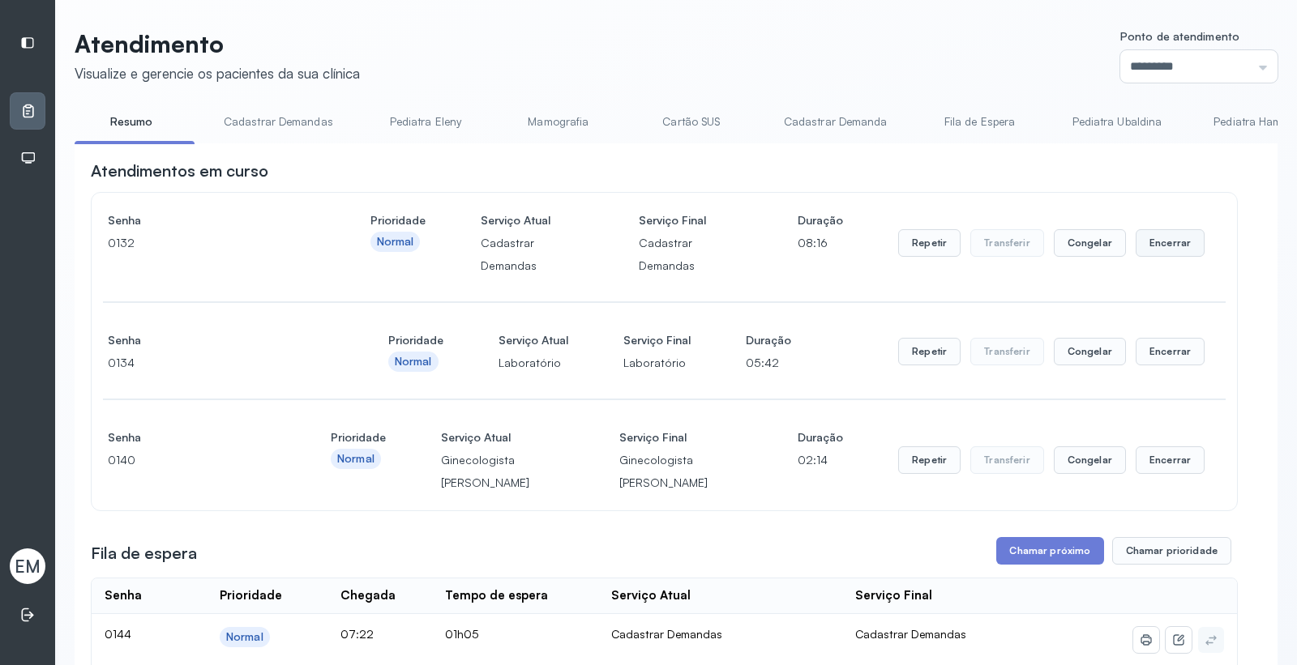
drag, startPoint x: 1181, startPoint y: 243, endPoint x: 1160, endPoint y: 254, distance: 23.6
click at [1160, 254] on button "Encerrar" at bounding box center [1169, 243] width 69 height 28
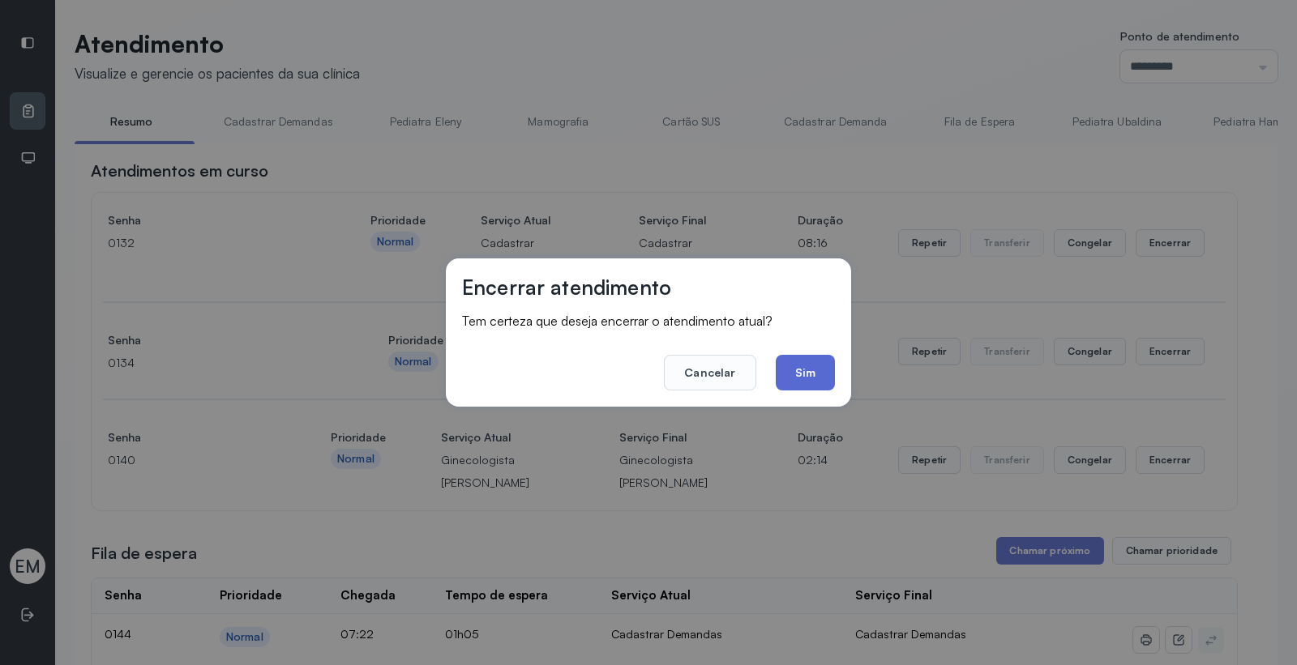
click at [822, 366] on button "Sim" at bounding box center [805, 373] width 59 height 36
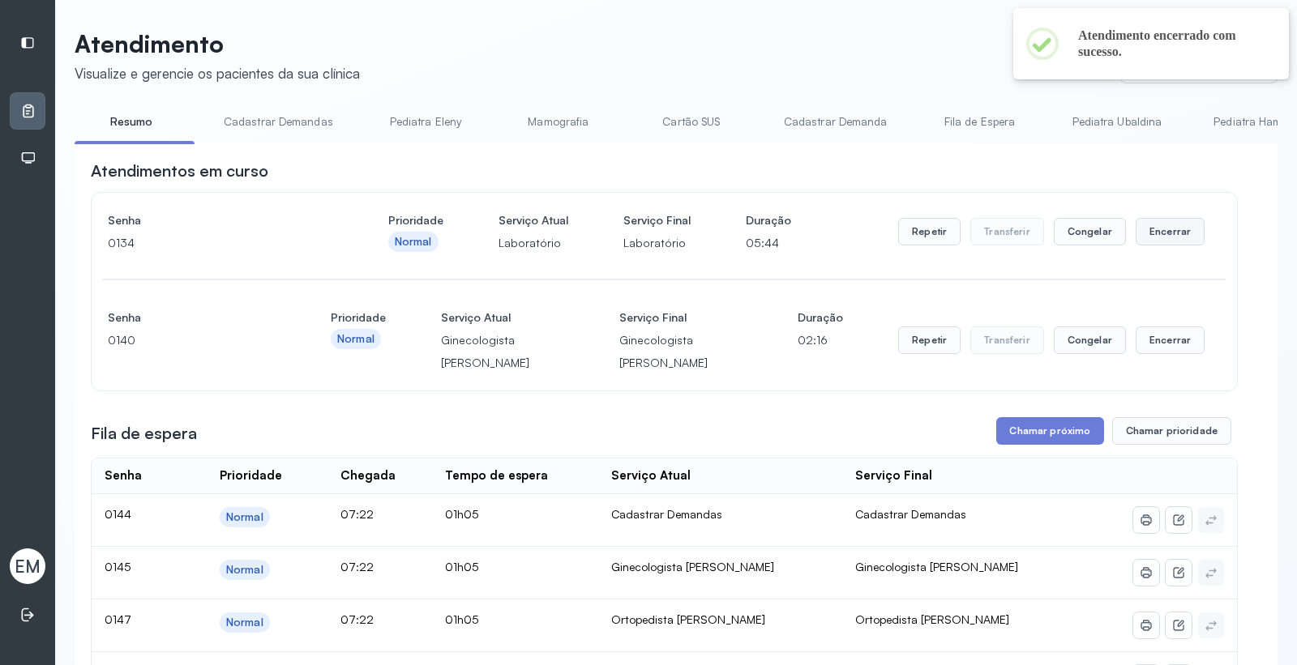
click at [1157, 240] on button "Encerrar" at bounding box center [1169, 232] width 69 height 28
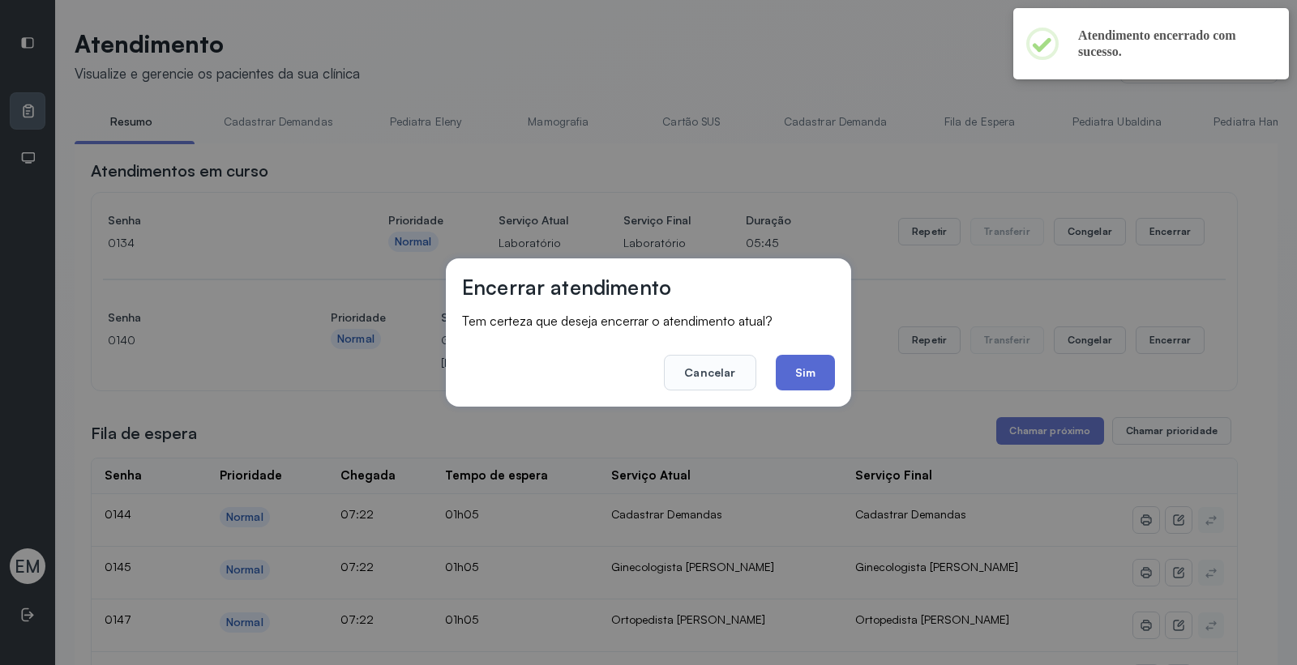
click at [790, 361] on button "Sim" at bounding box center [805, 373] width 59 height 36
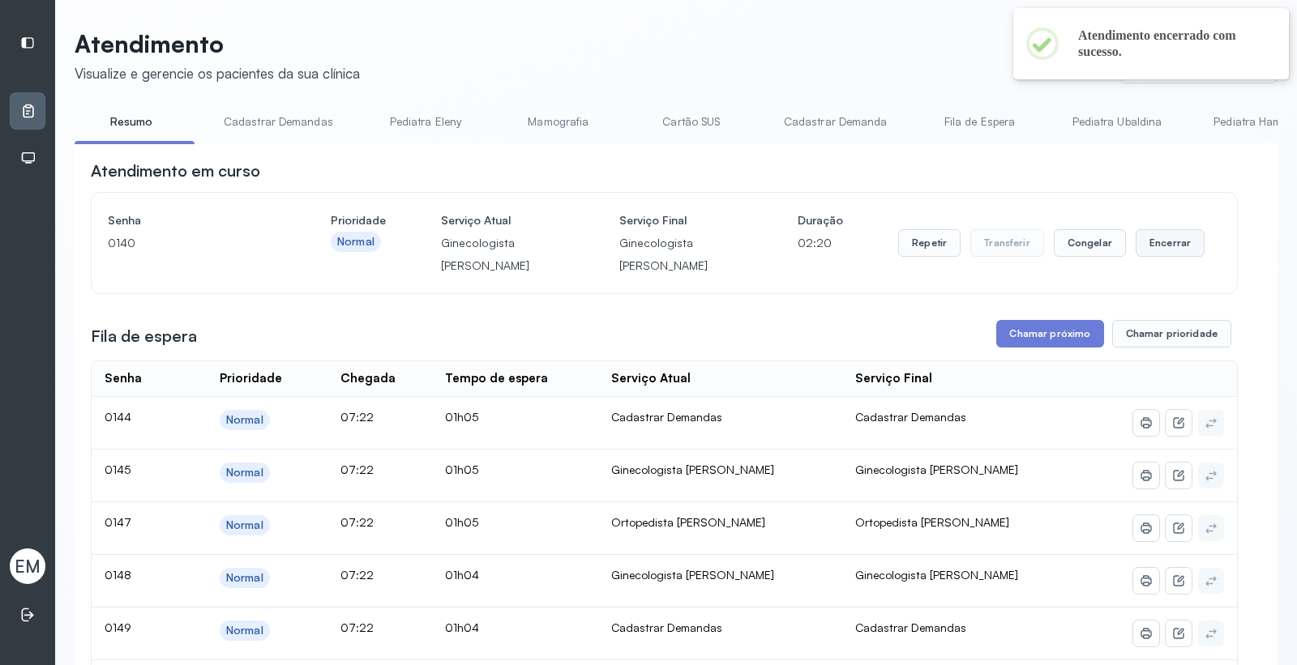
drag, startPoint x: 1157, startPoint y: 249, endPoint x: 1147, endPoint y: 253, distance: 11.3
click at [1147, 253] on button "Encerrar" at bounding box center [1169, 243] width 69 height 28
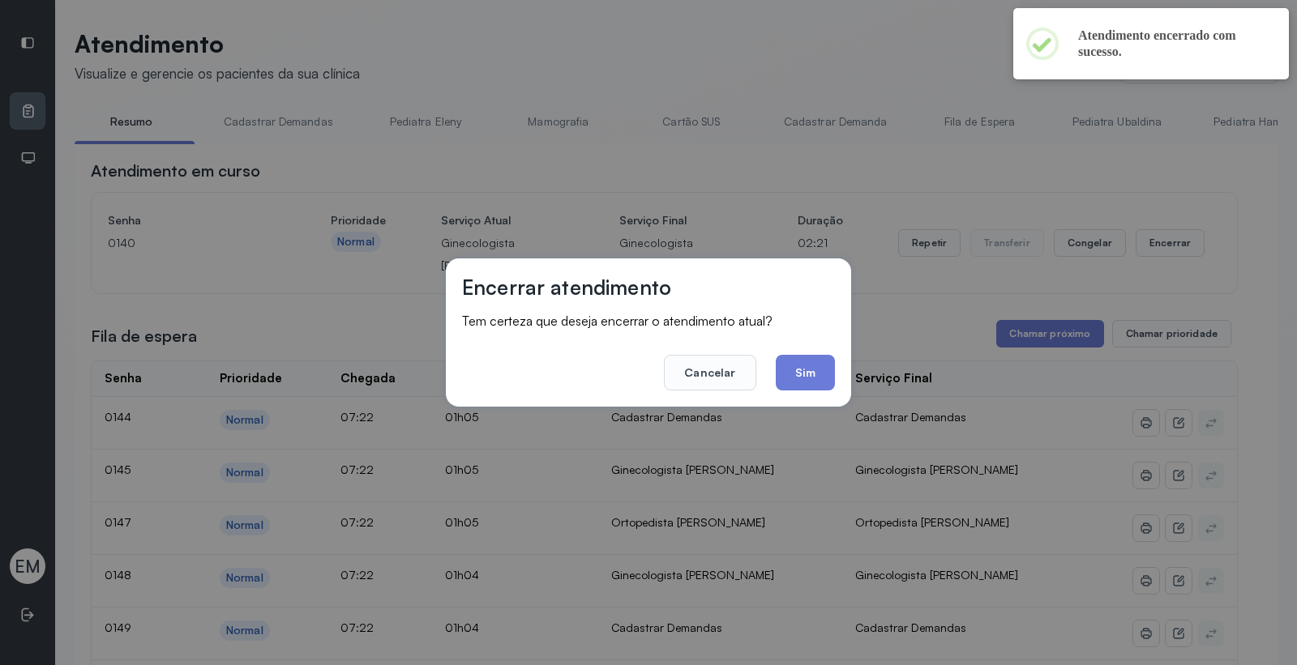
click at [835, 381] on div "Encerrar atendimento Tem certeza que deseja encerrar o atendimento atual? Cance…" at bounding box center [648, 333] width 405 height 148
click at [817, 386] on button "Sim" at bounding box center [805, 373] width 59 height 36
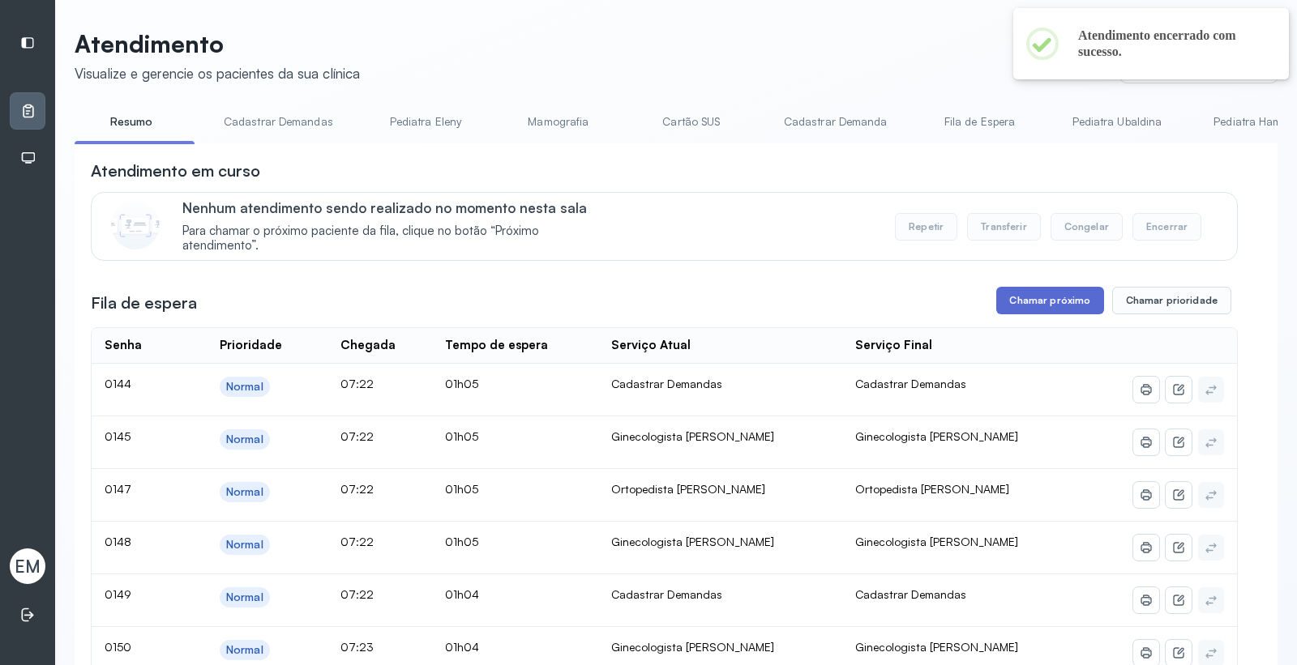
click at [1022, 294] on button "Chamar próximo" at bounding box center [1049, 301] width 107 height 28
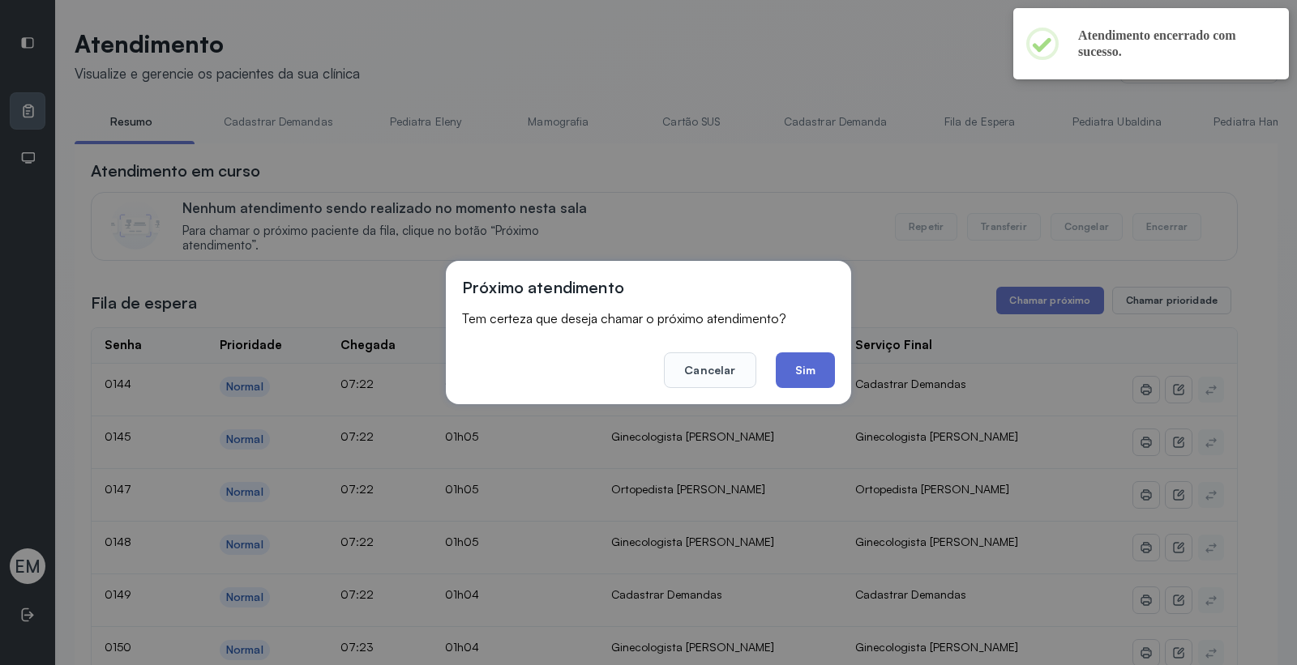
click at [804, 370] on button "Sim" at bounding box center [805, 371] width 59 height 36
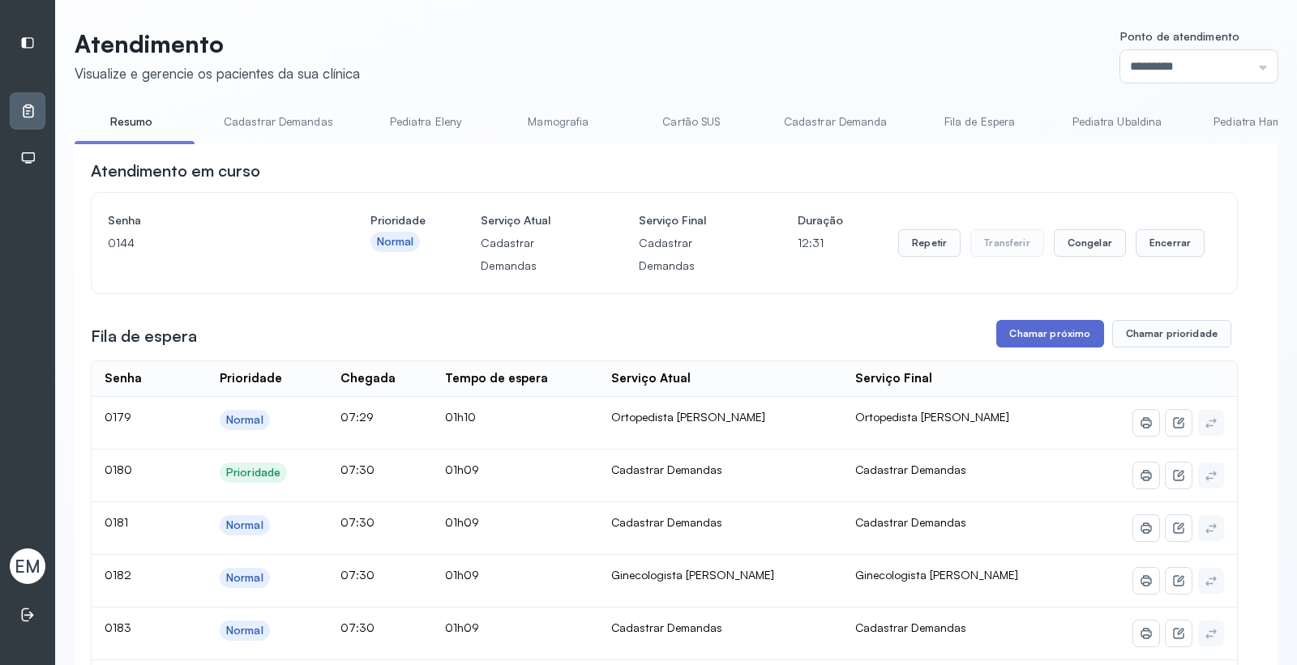
click at [1011, 331] on button "Chamar próximo" at bounding box center [1049, 334] width 107 height 28
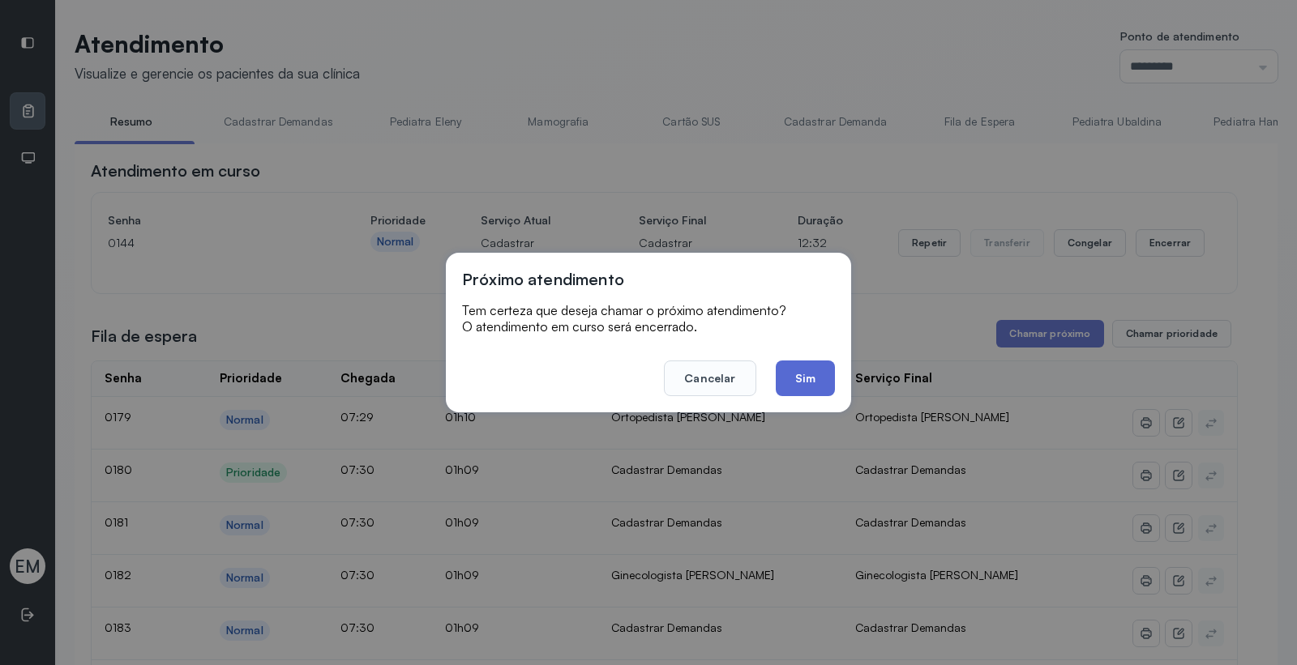
click at [814, 374] on button "Sim" at bounding box center [805, 379] width 59 height 36
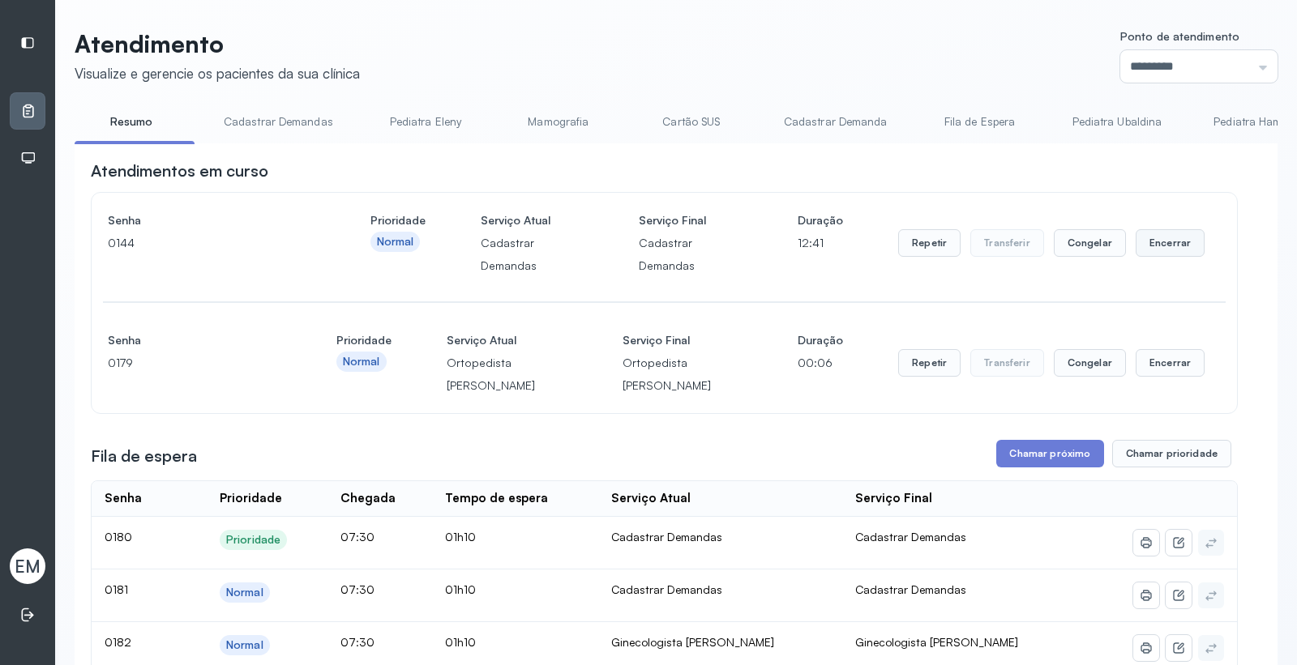
click at [1156, 241] on button "Encerrar" at bounding box center [1169, 243] width 69 height 28
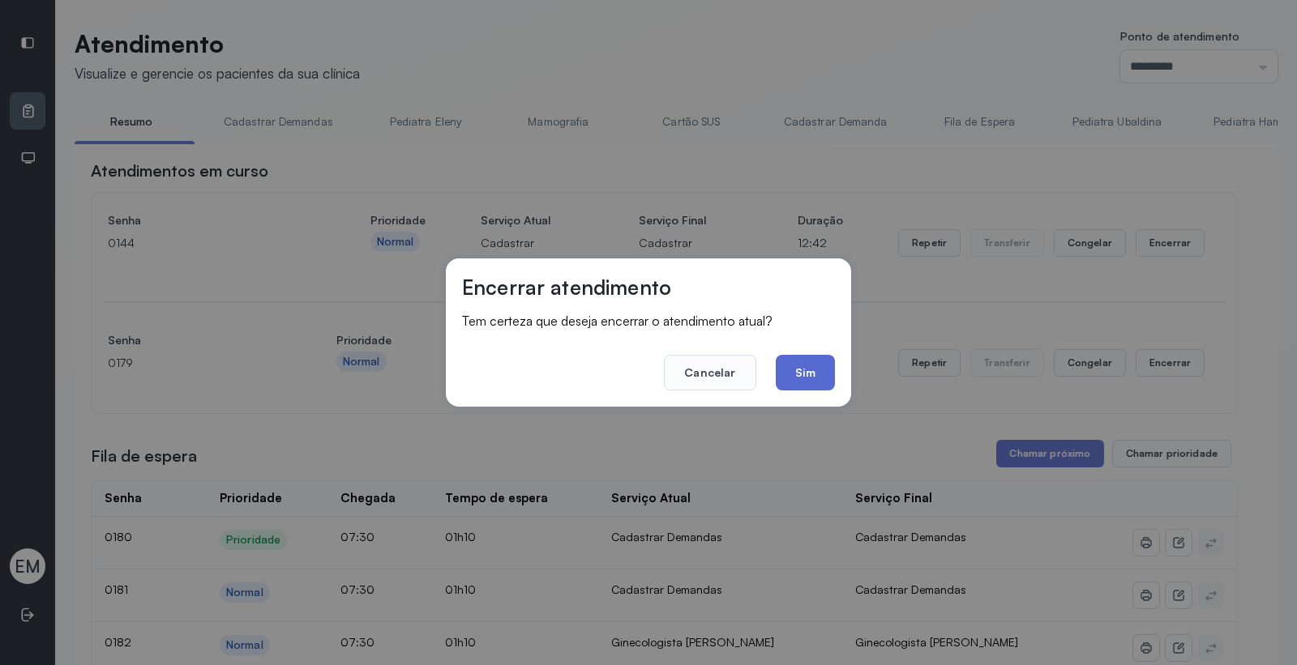
click at [822, 363] on button "Sim" at bounding box center [805, 373] width 59 height 36
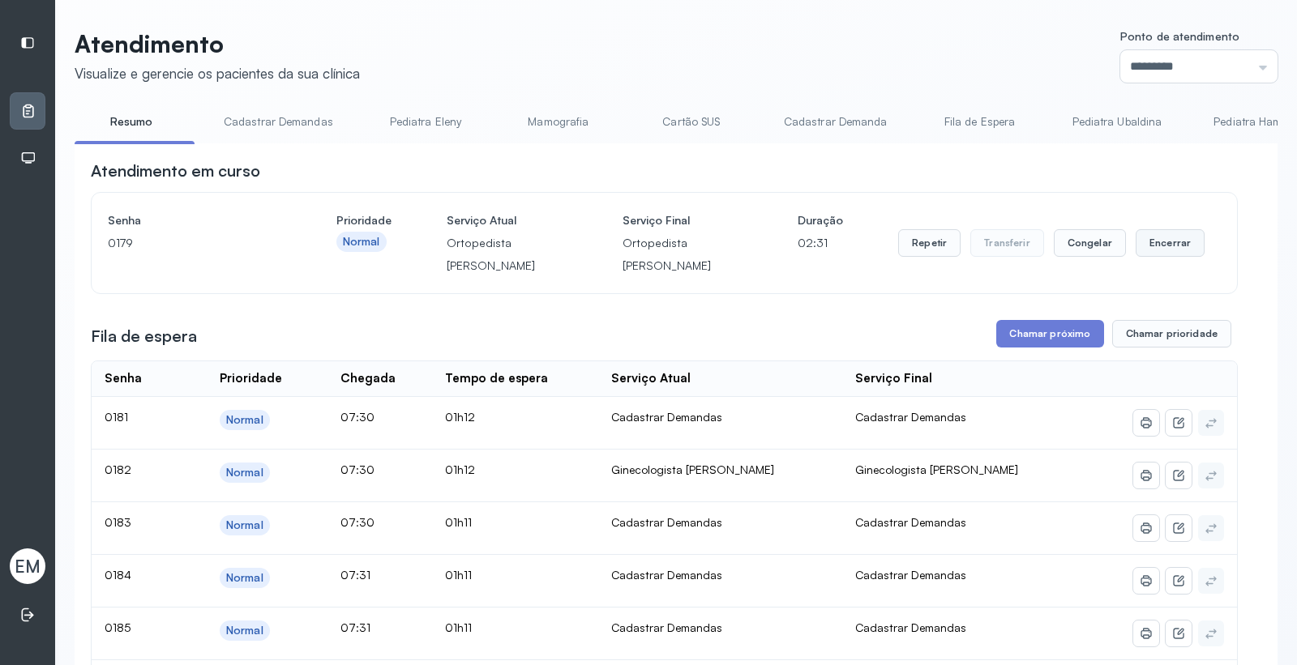
click at [1155, 251] on button "Encerrar" at bounding box center [1169, 243] width 69 height 28
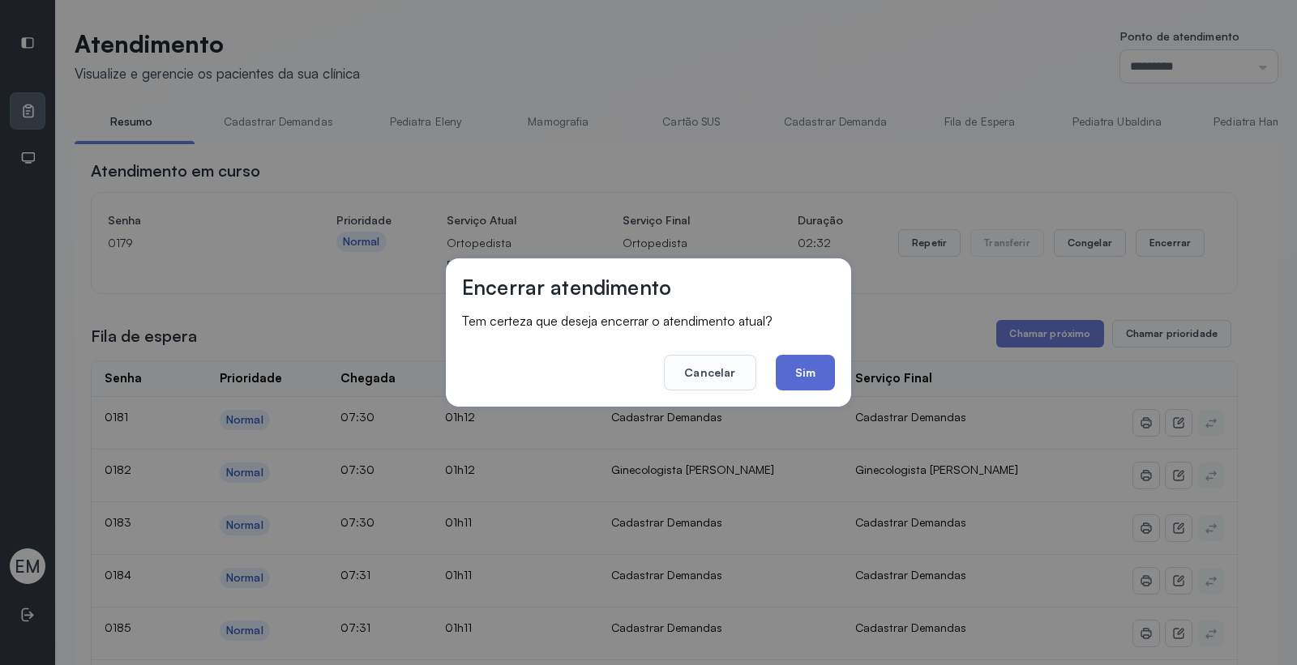
click at [821, 369] on button "Sim" at bounding box center [805, 373] width 59 height 36
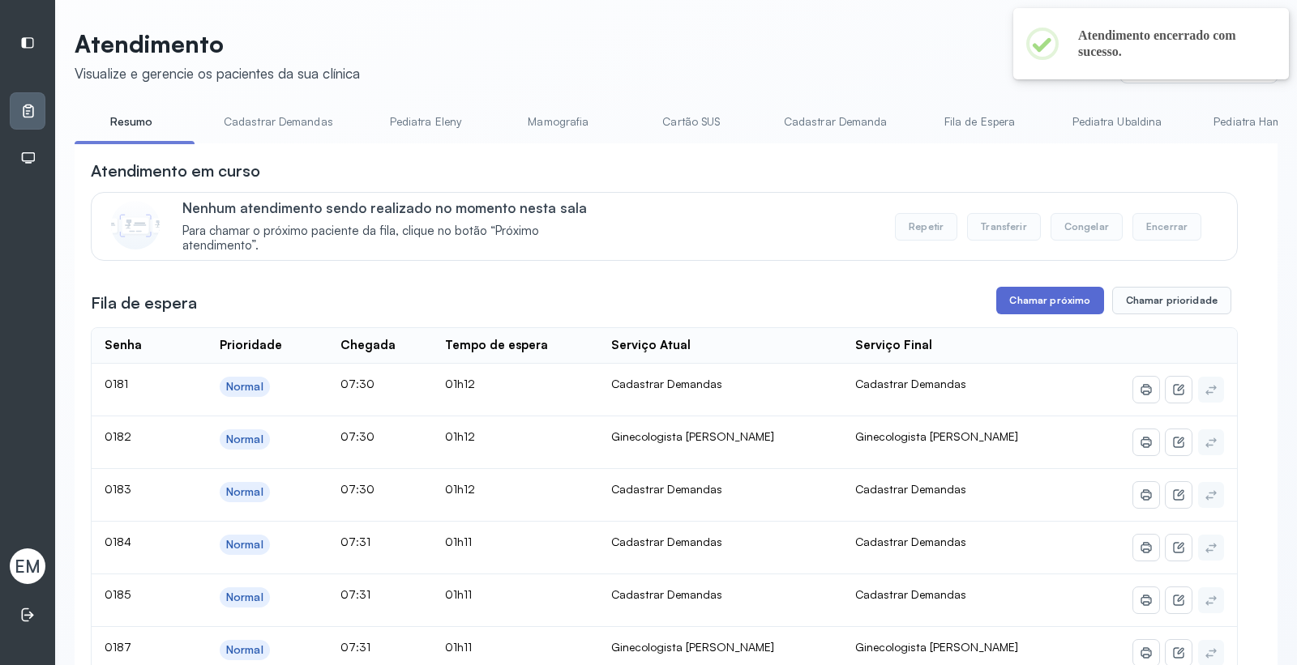
click at [1017, 302] on button "Chamar próximo" at bounding box center [1049, 301] width 107 height 28
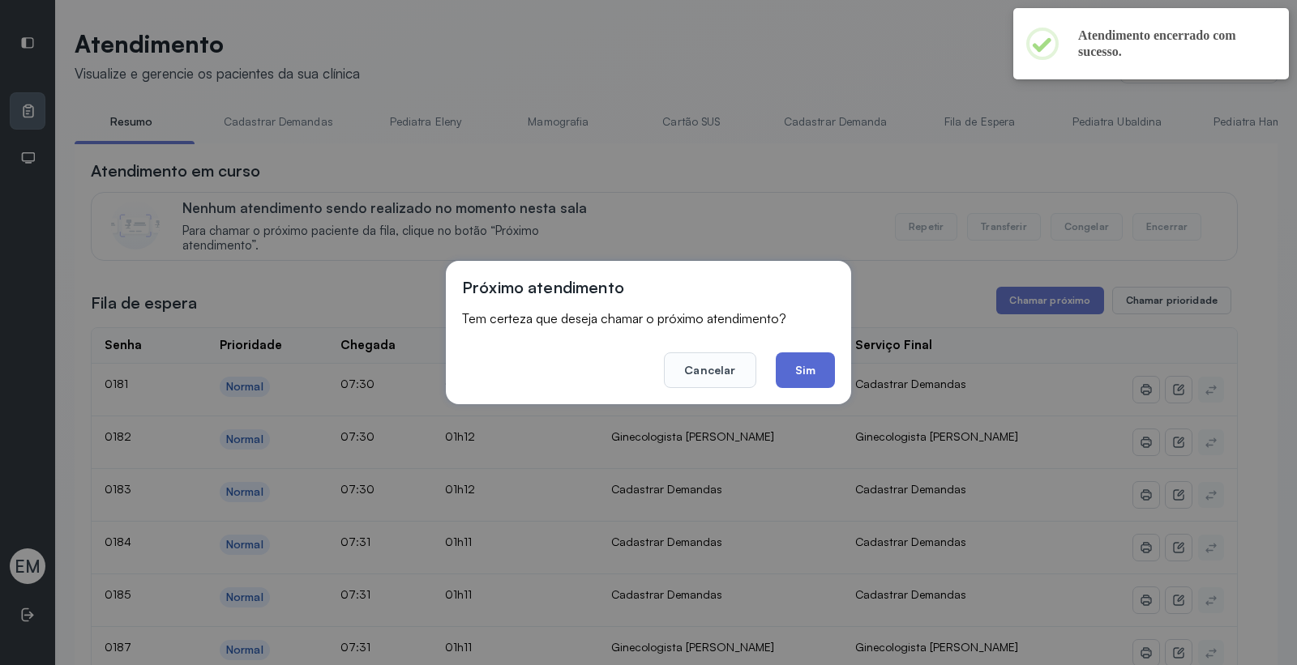
click at [827, 374] on button "Sim" at bounding box center [805, 371] width 59 height 36
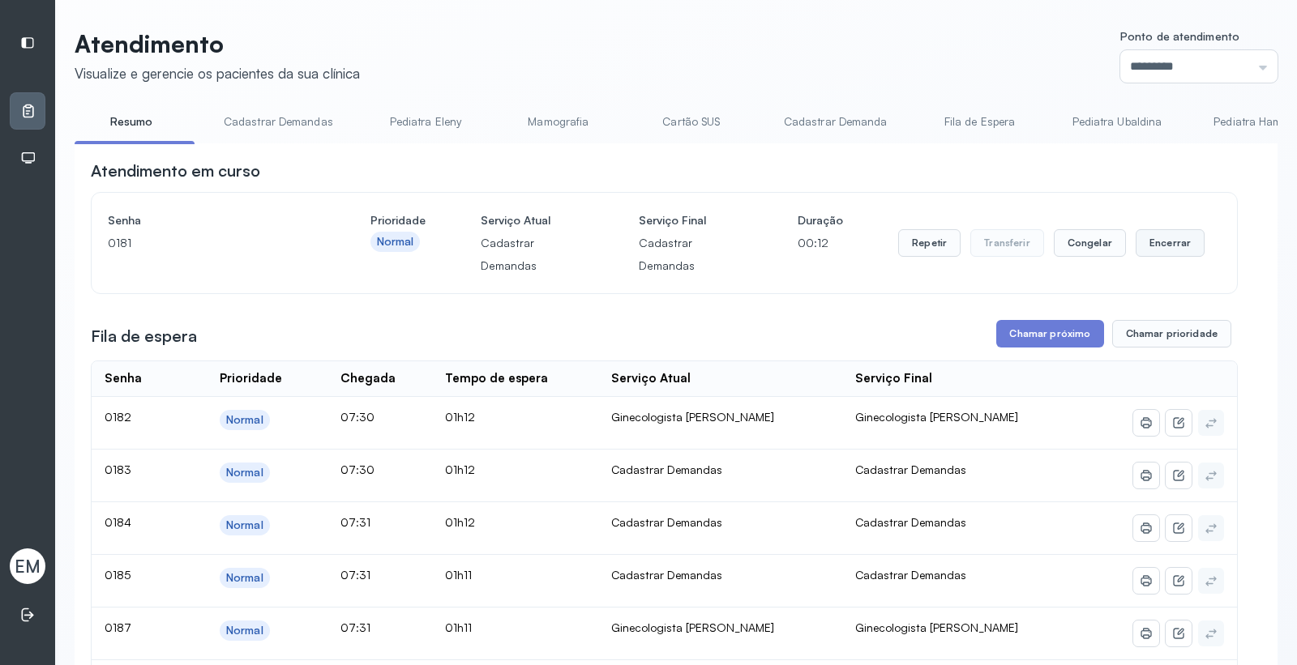
click at [1139, 245] on button "Encerrar" at bounding box center [1169, 243] width 69 height 28
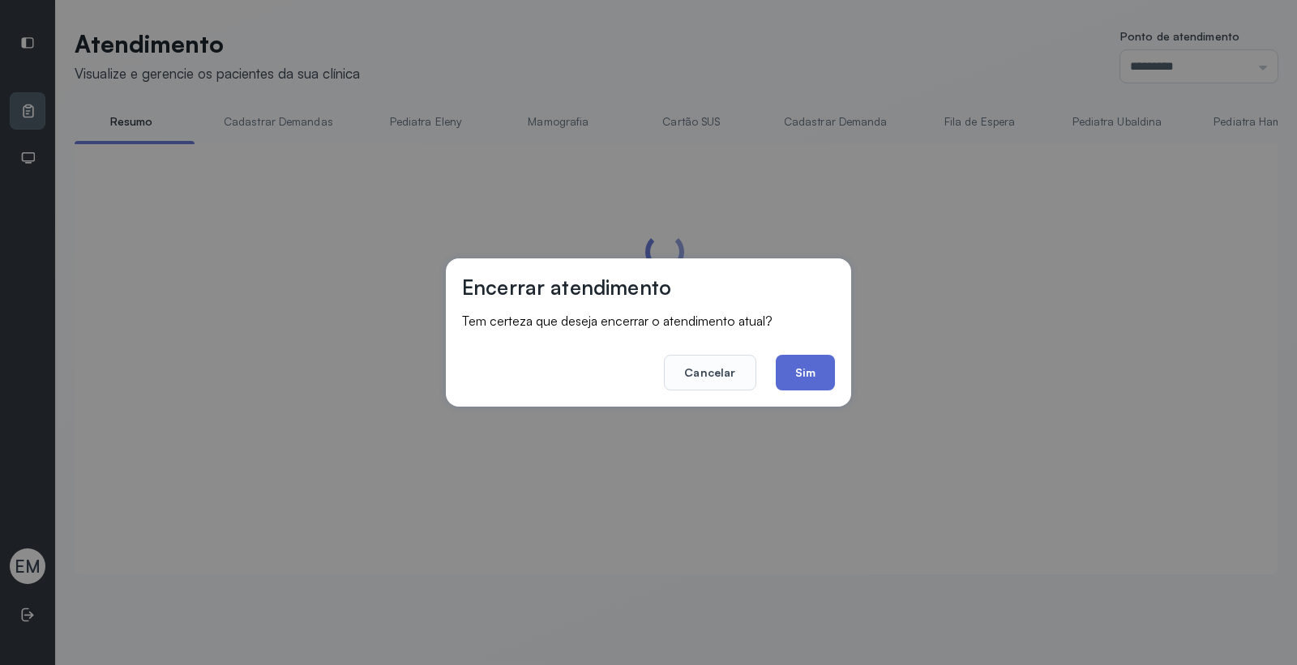
click at [816, 358] on button "Sim" at bounding box center [805, 373] width 59 height 36
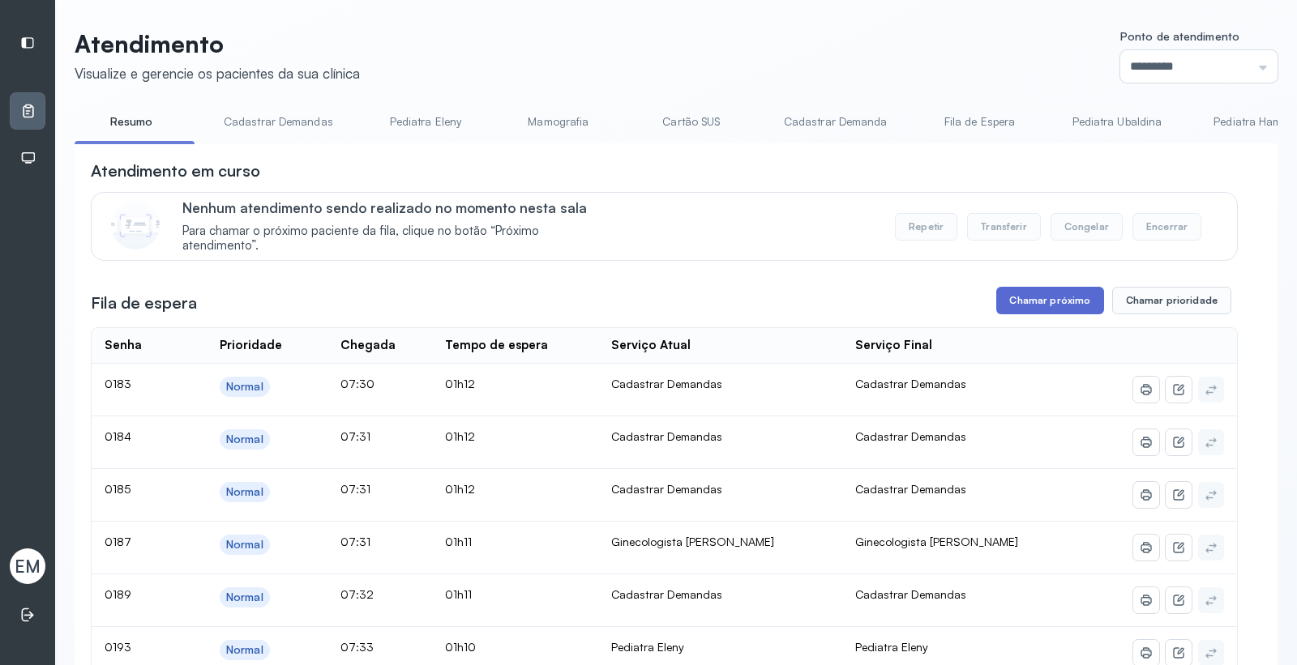
click at [1013, 308] on button "Chamar próximo" at bounding box center [1049, 301] width 107 height 28
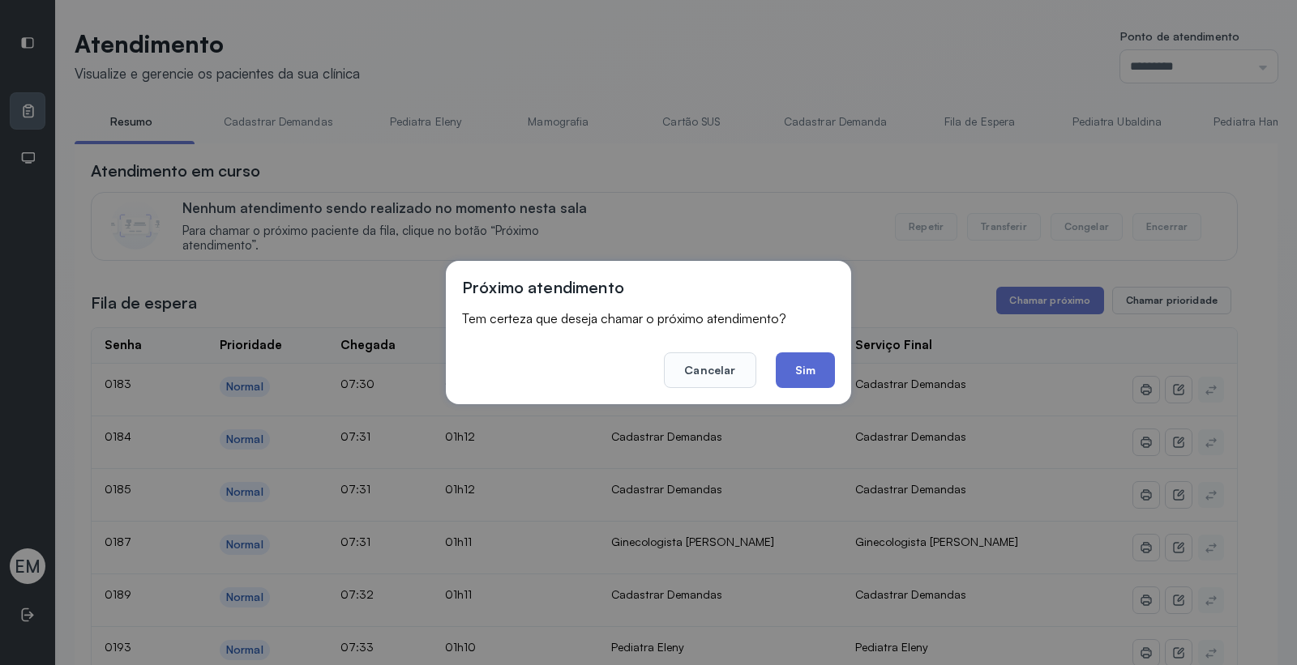
click at [795, 382] on button "Sim" at bounding box center [805, 371] width 59 height 36
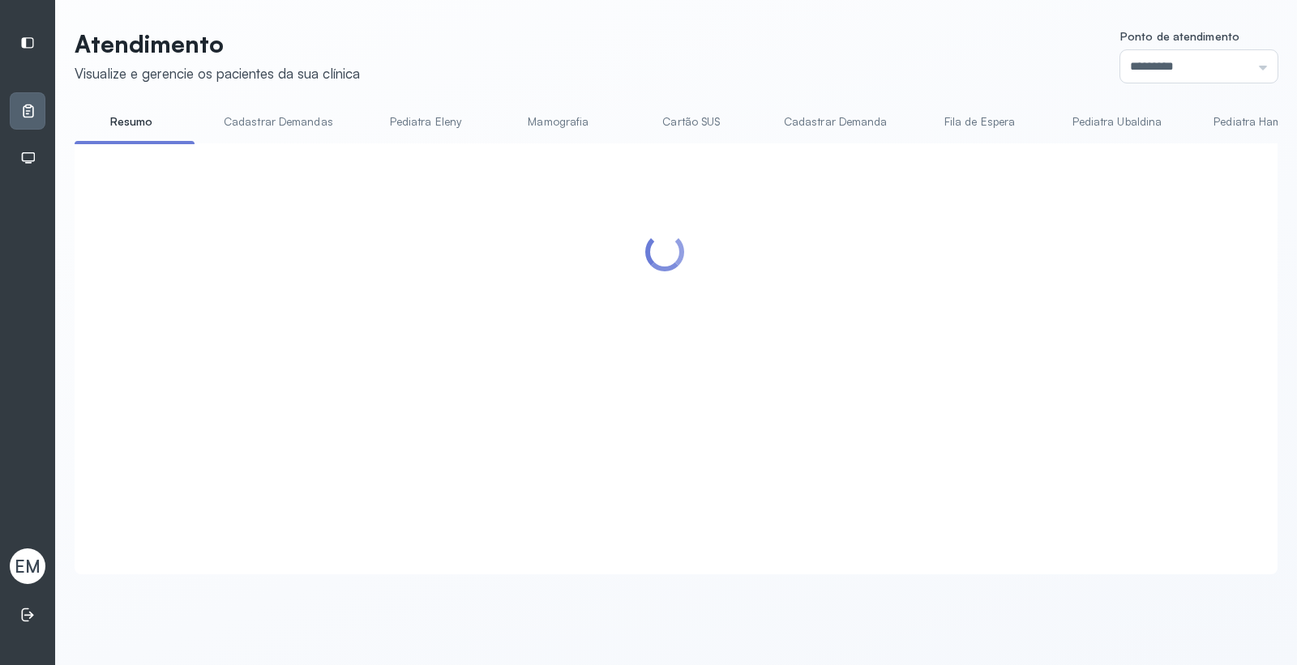
click at [714, 100] on div "Atendimento Visualize e gerencie os pacientes da sua clínica Ponto de atendimen…" at bounding box center [676, 301] width 1203 height 545
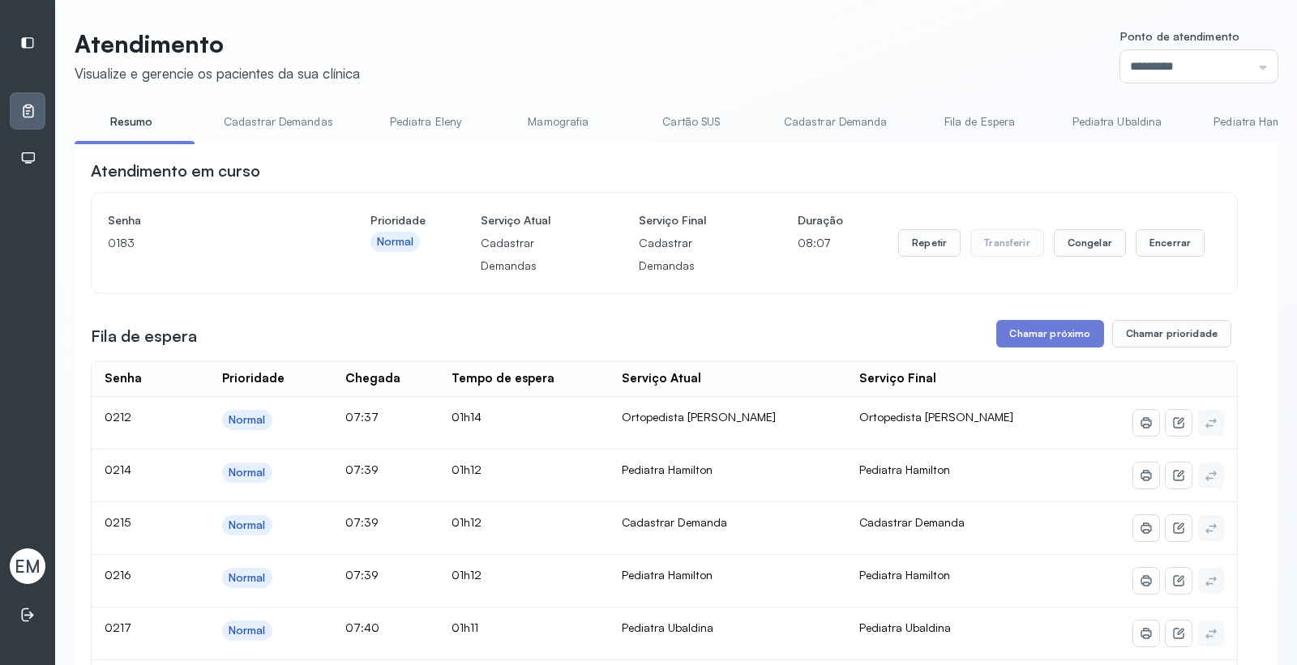
click at [706, 122] on link "Cartão SUS" at bounding box center [691, 122] width 113 height 27
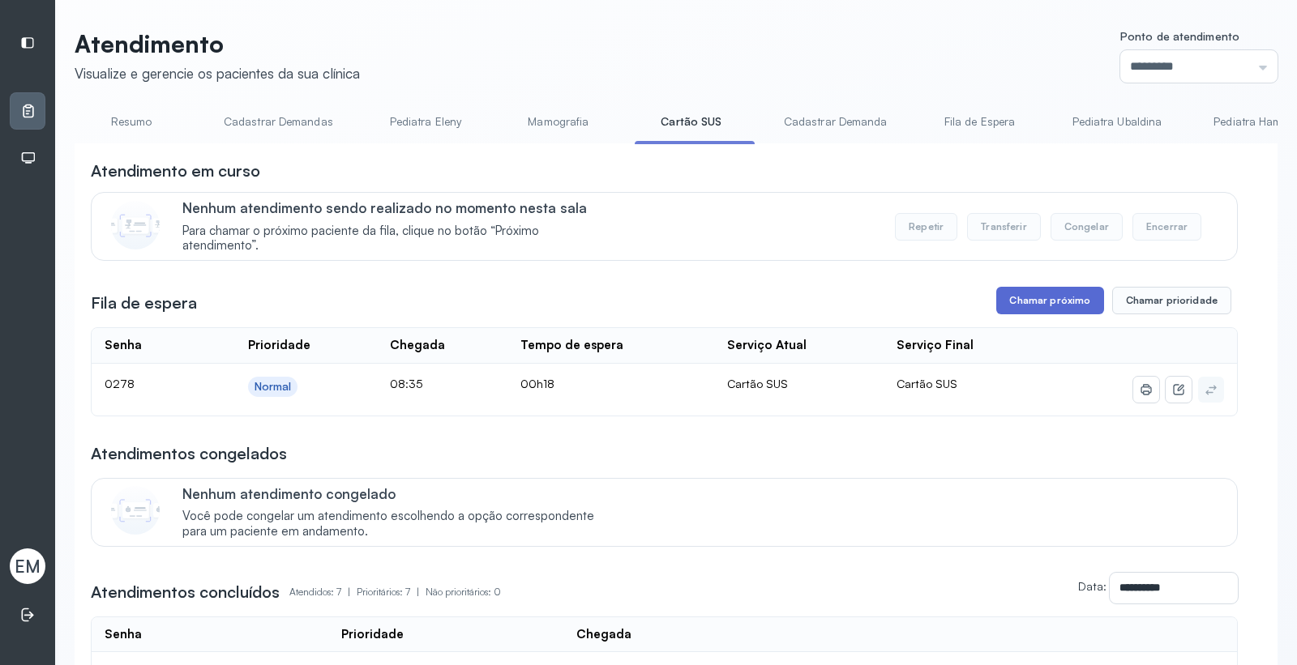
click at [1035, 302] on button "Chamar próximo" at bounding box center [1049, 301] width 107 height 28
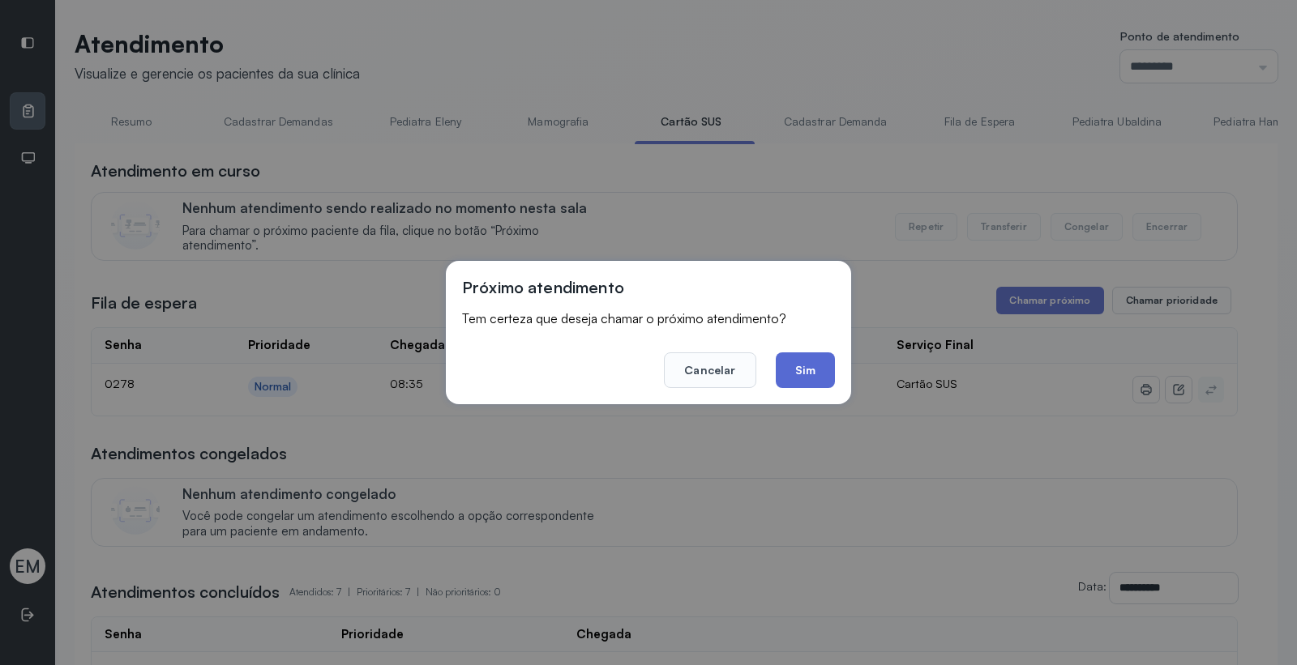
click at [800, 363] on button "Sim" at bounding box center [805, 371] width 59 height 36
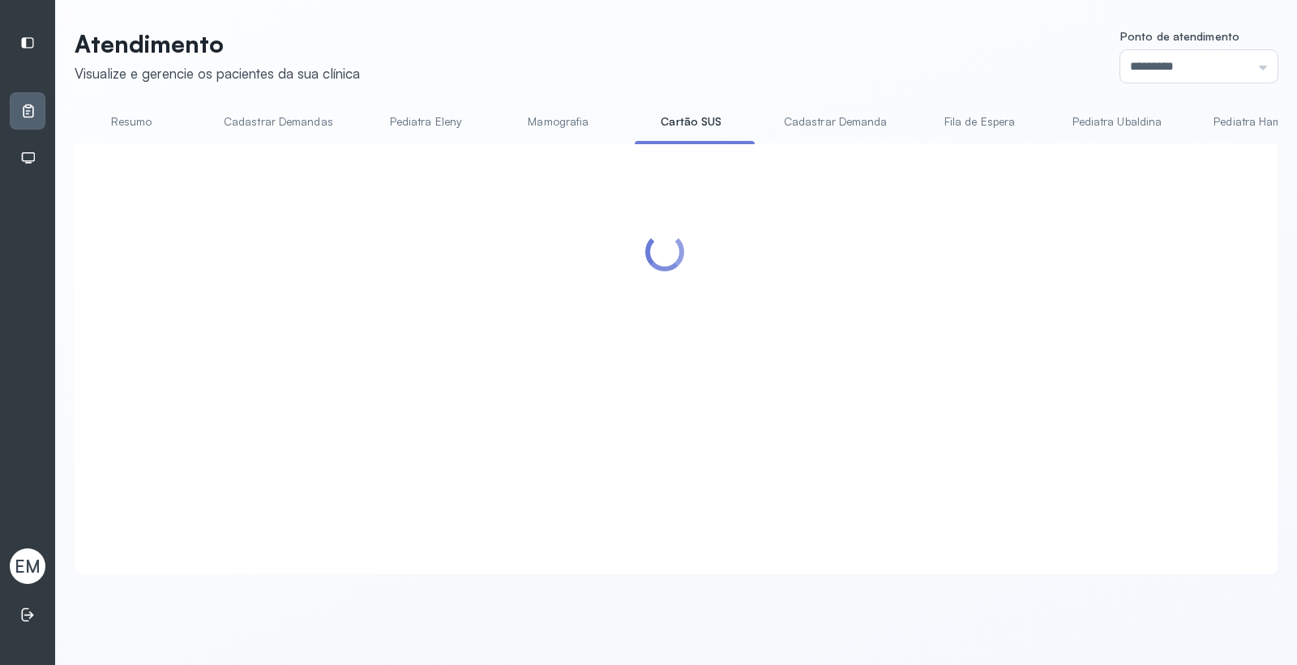
click at [151, 125] on link "Resumo" at bounding box center [131, 122] width 113 height 27
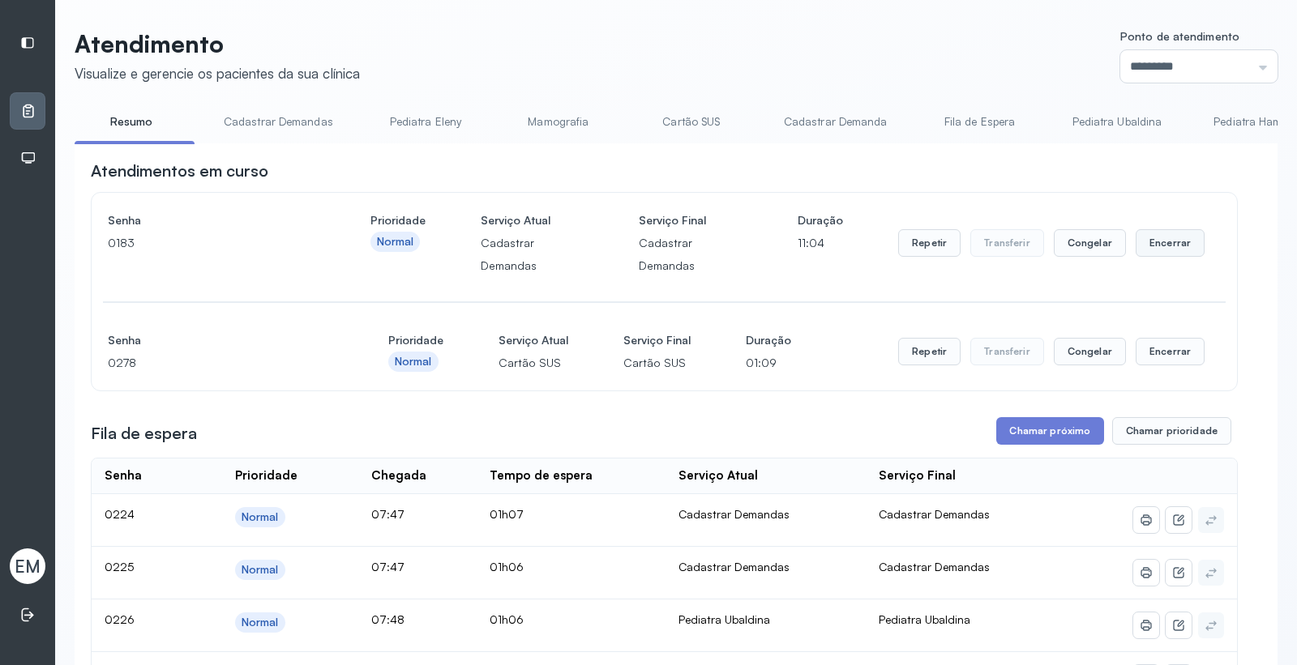
click at [1161, 246] on button "Encerrar" at bounding box center [1169, 243] width 69 height 28
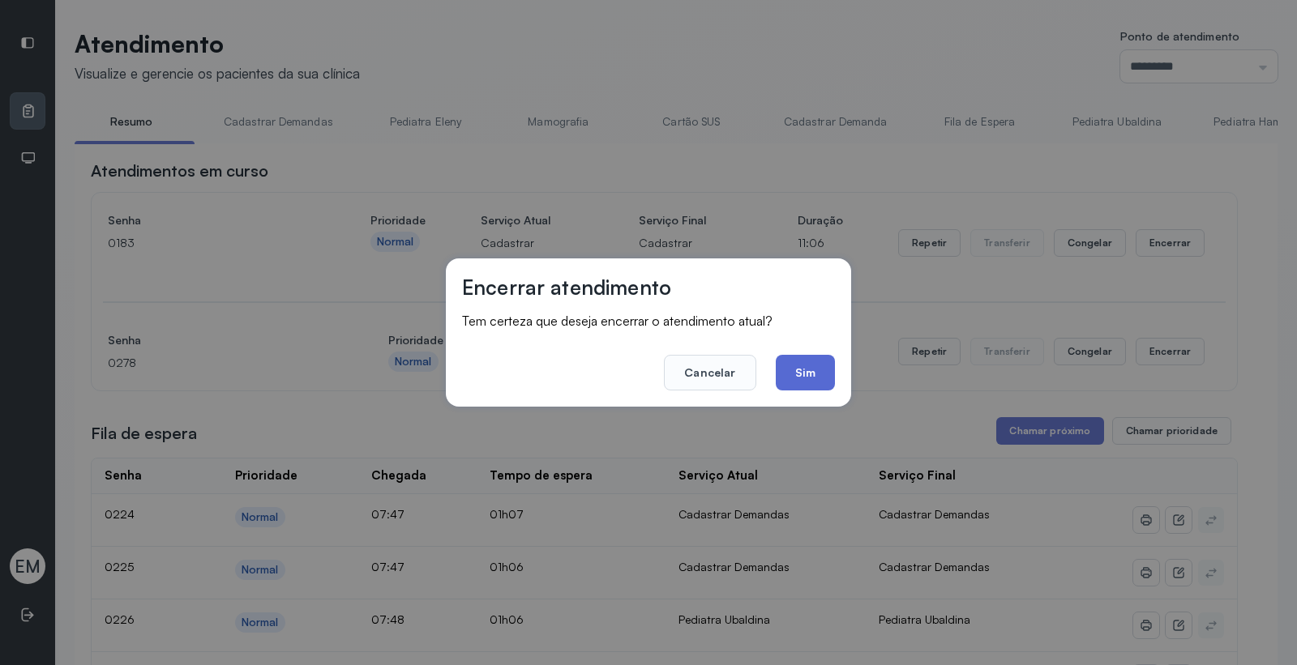
click at [799, 367] on button "Sim" at bounding box center [805, 373] width 59 height 36
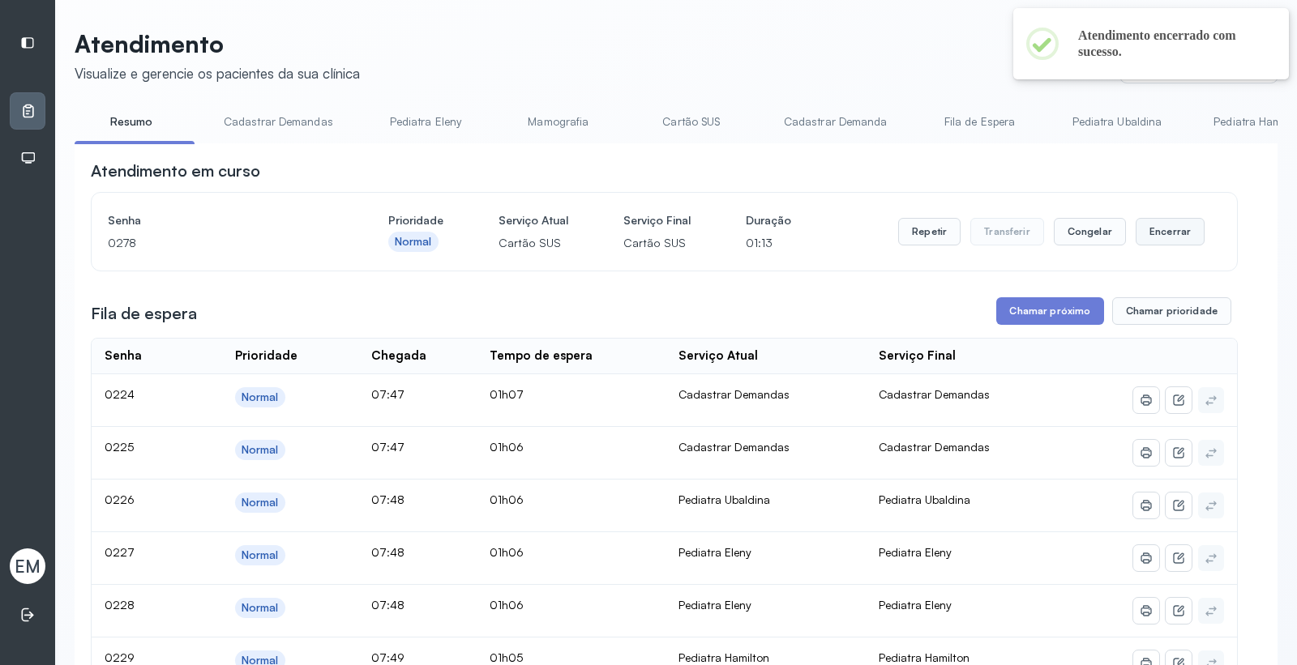
click at [1148, 236] on button "Encerrar" at bounding box center [1169, 232] width 69 height 28
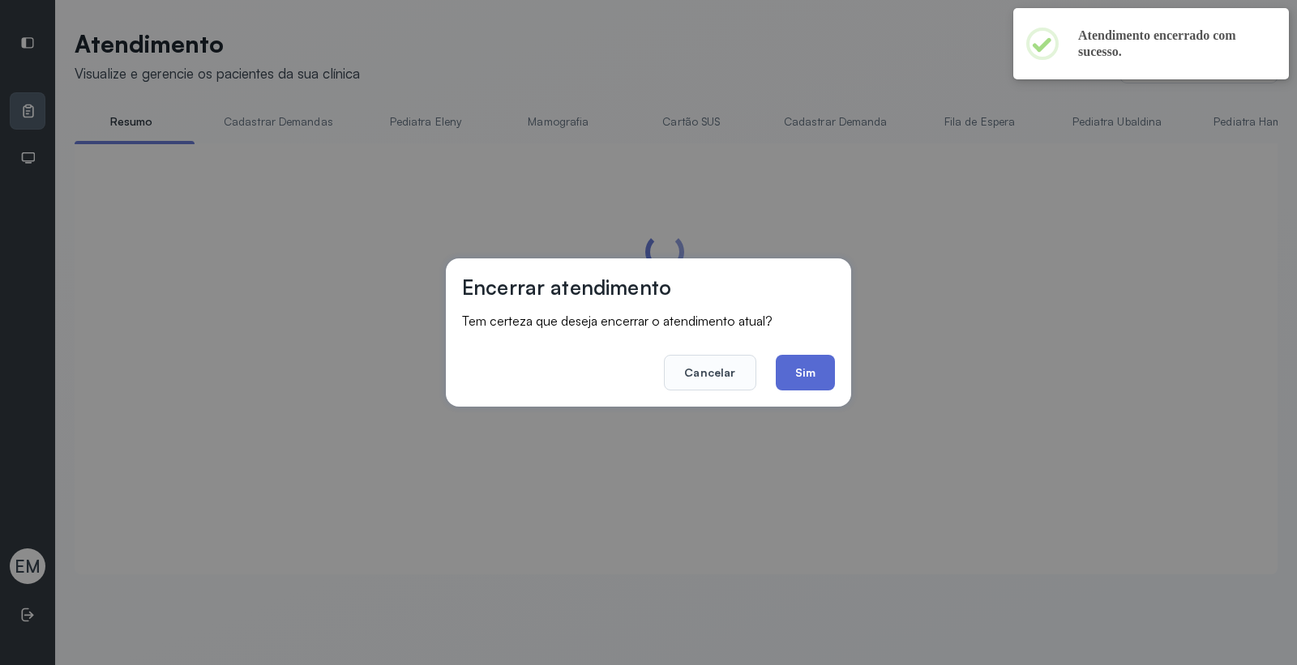
click at [805, 378] on button "Sim" at bounding box center [805, 373] width 59 height 36
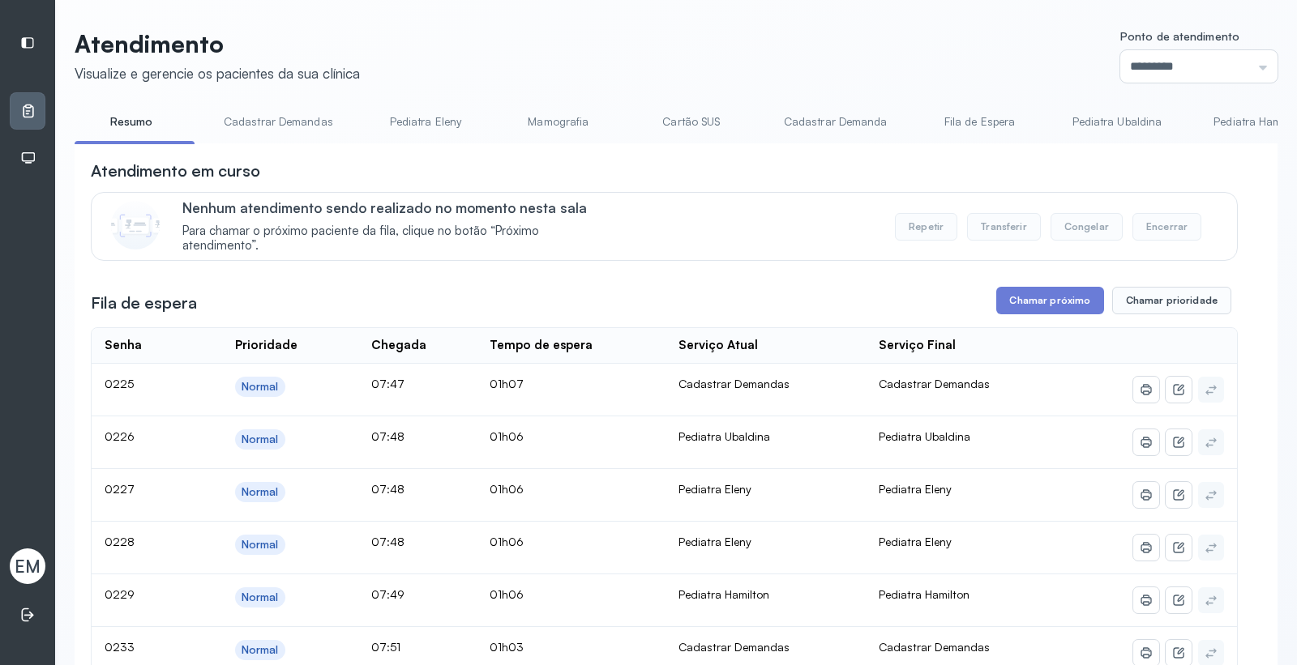
click at [408, 116] on link "Pediatra Eleny" at bounding box center [425, 122] width 113 height 27
drag, startPoint x: 1046, startPoint y: 304, endPoint x: 830, endPoint y: 402, distance: 237.5
click at [1039, 306] on button "Chamar próximo" at bounding box center [1049, 301] width 107 height 28
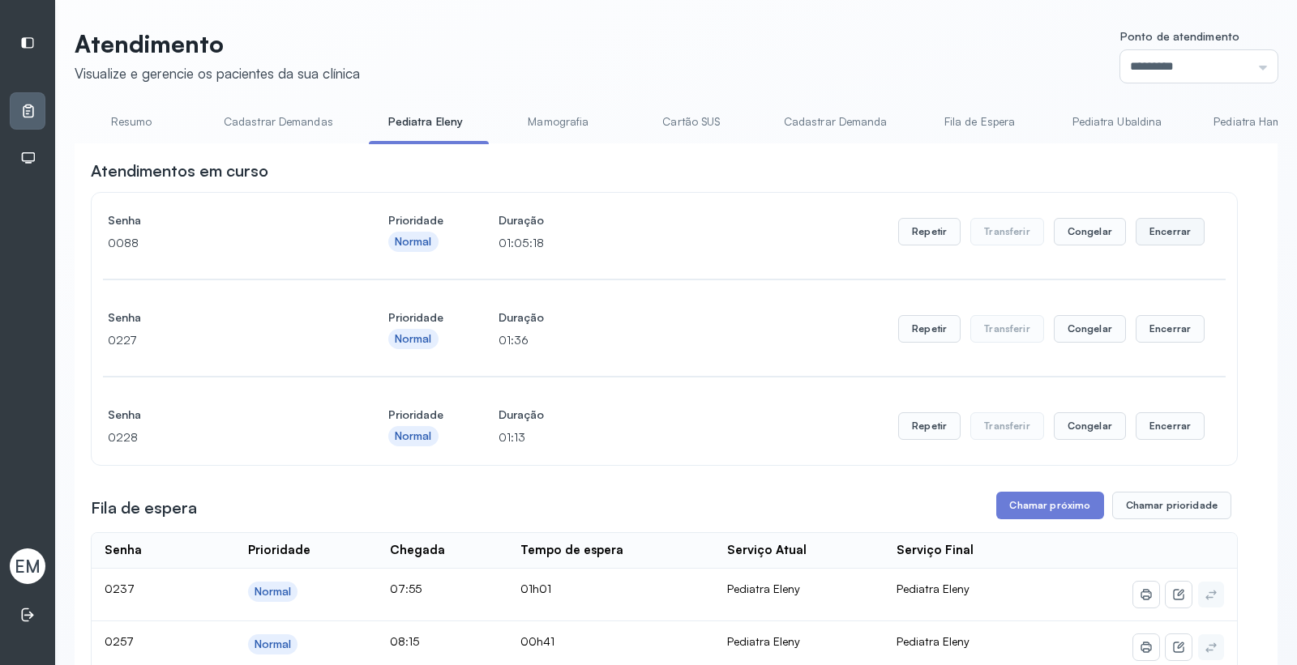
drag, startPoint x: 1180, startPoint y: 237, endPoint x: 1170, endPoint y: 240, distance: 10.0
click at [1170, 240] on button "Encerrar" at bounding box center [1169, 232] width 69 height 28
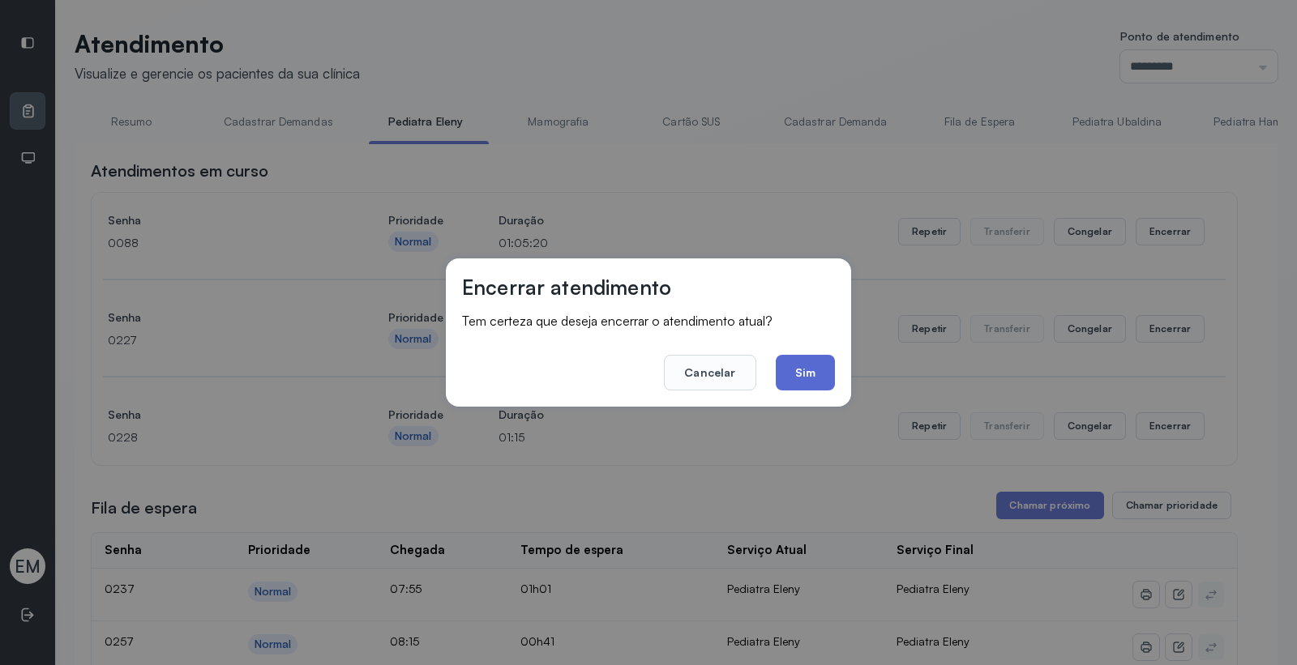
click at [808, 366] on button "Sim" at bounding box center [805, 373] width 59 height 36
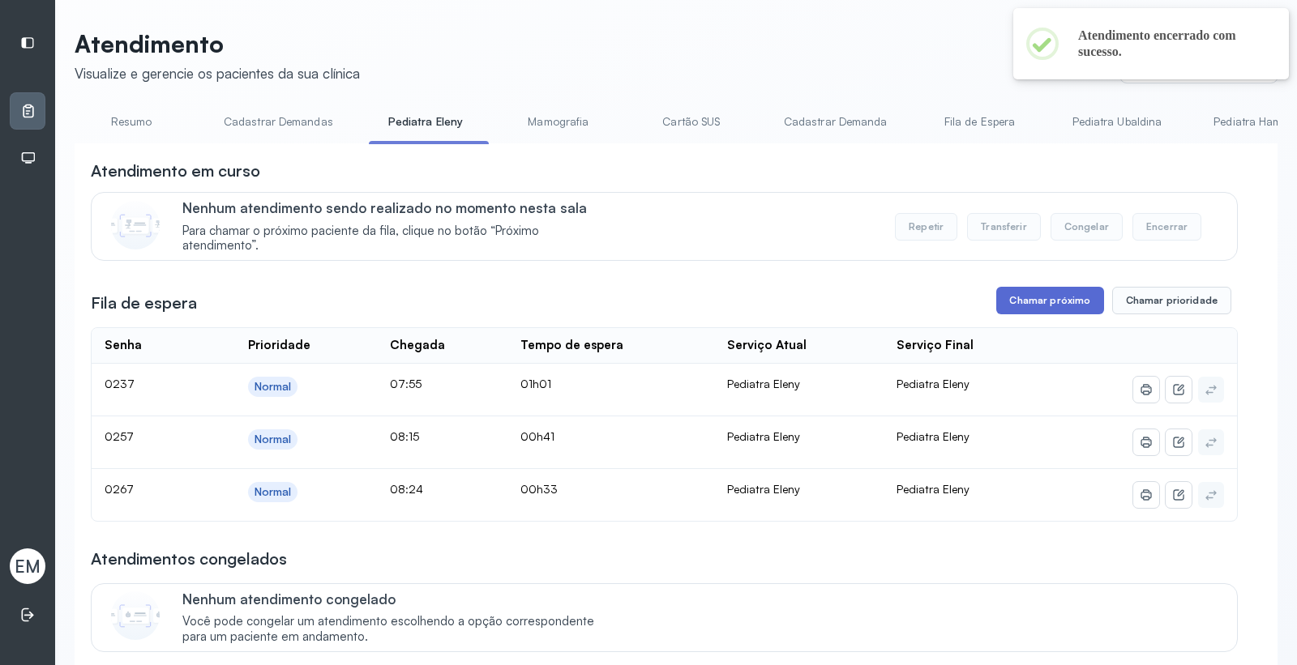
click at [1011, 312] on button "Chamar próximo" at bounding box center [1049, 301] width 107 height 28
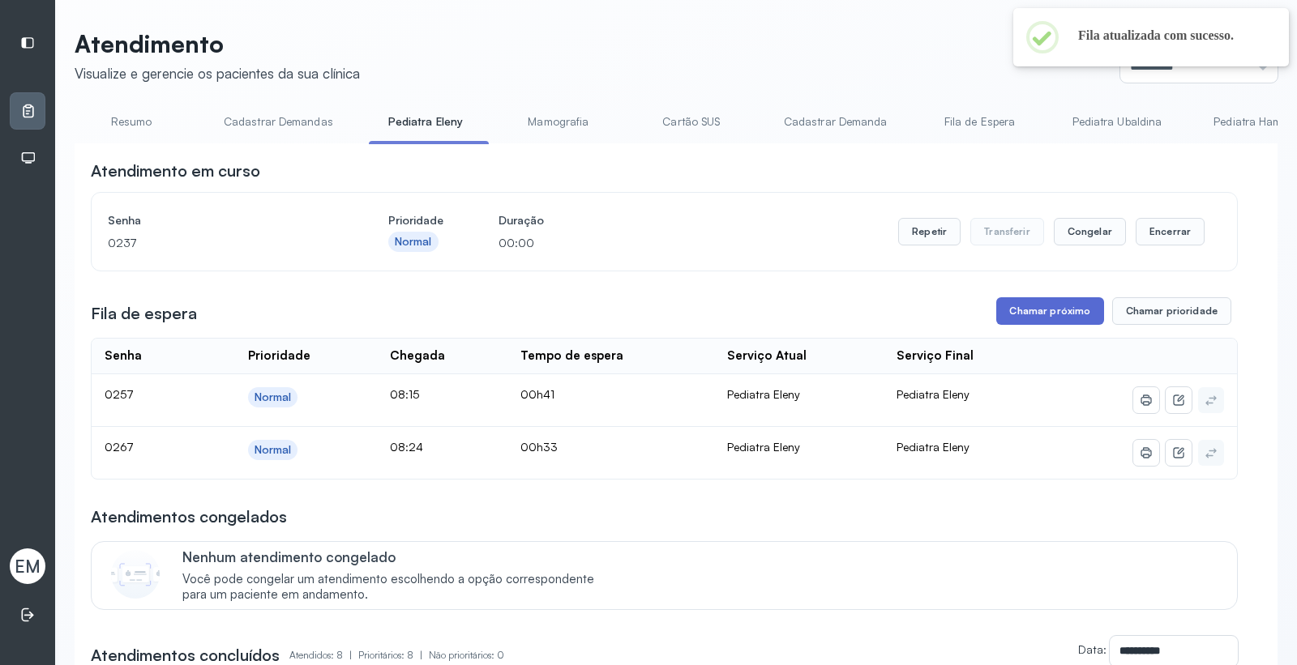
click at [1049, 312] on button "Chamar próximo" at bounding box center [1049, 311] width 107 height 28
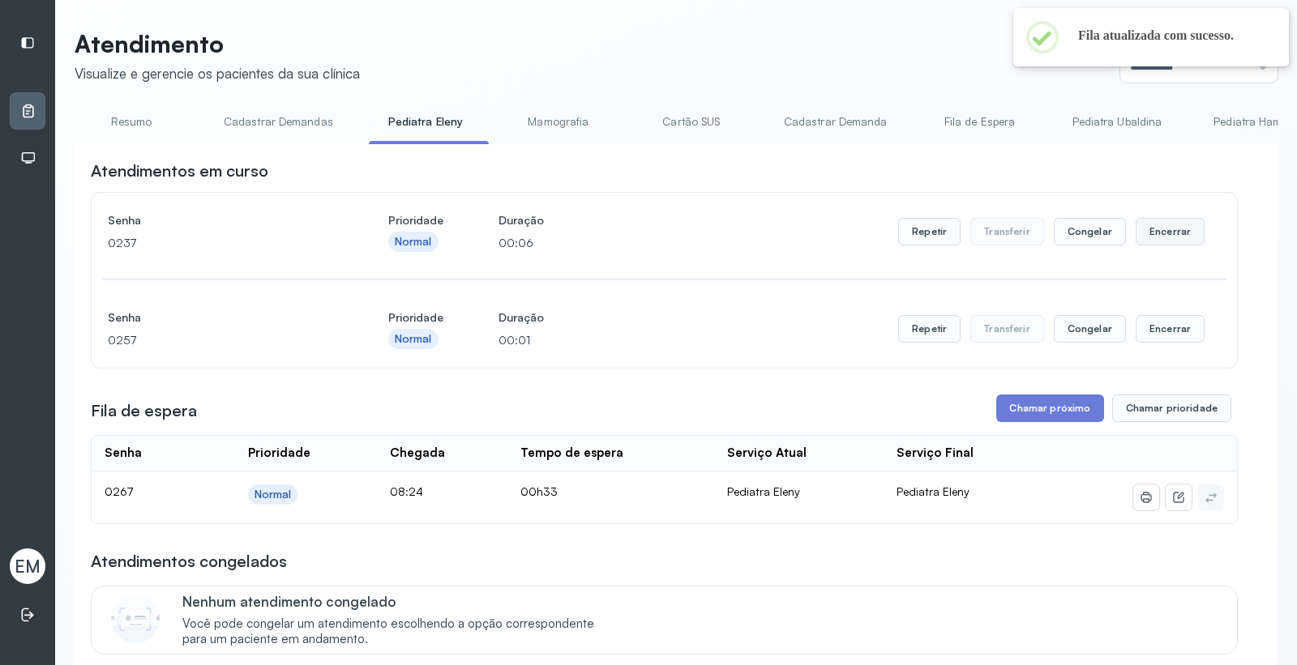
click at [1156, 223] on button "Encerrar" at bounding box center [1169, 232] width 69 height 28
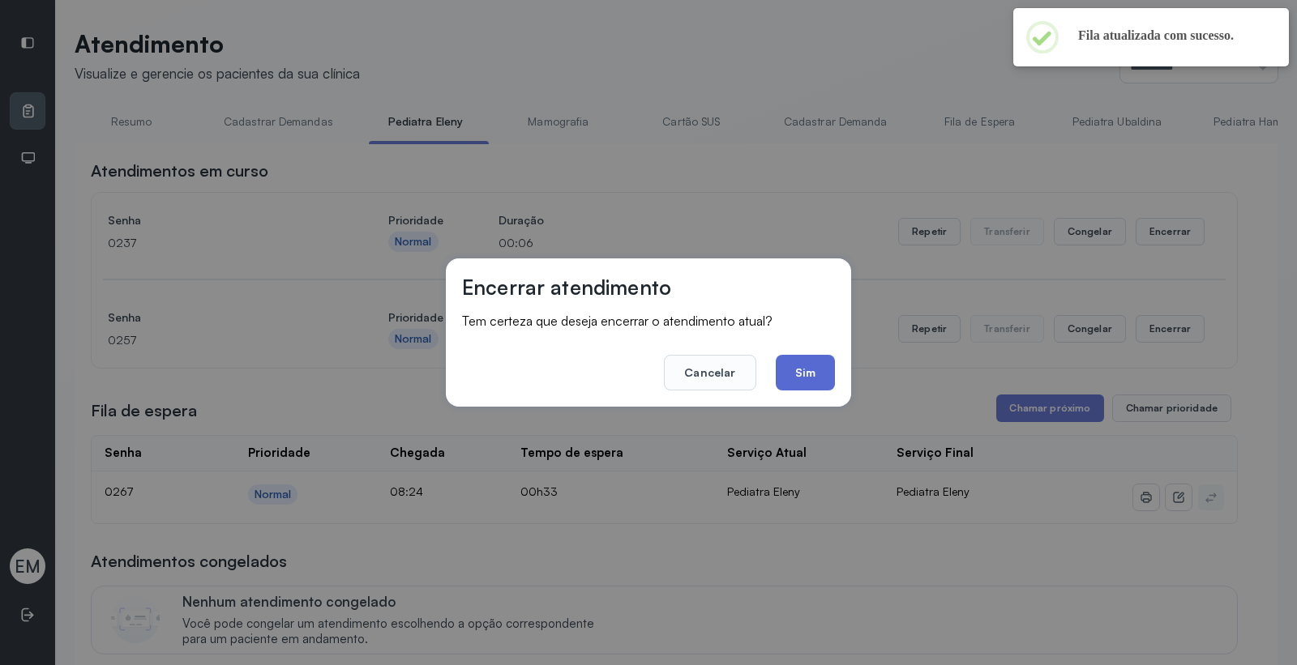
click at [809, 371] on button "Sim" at bounding box center [805, 373] width 59 height 36
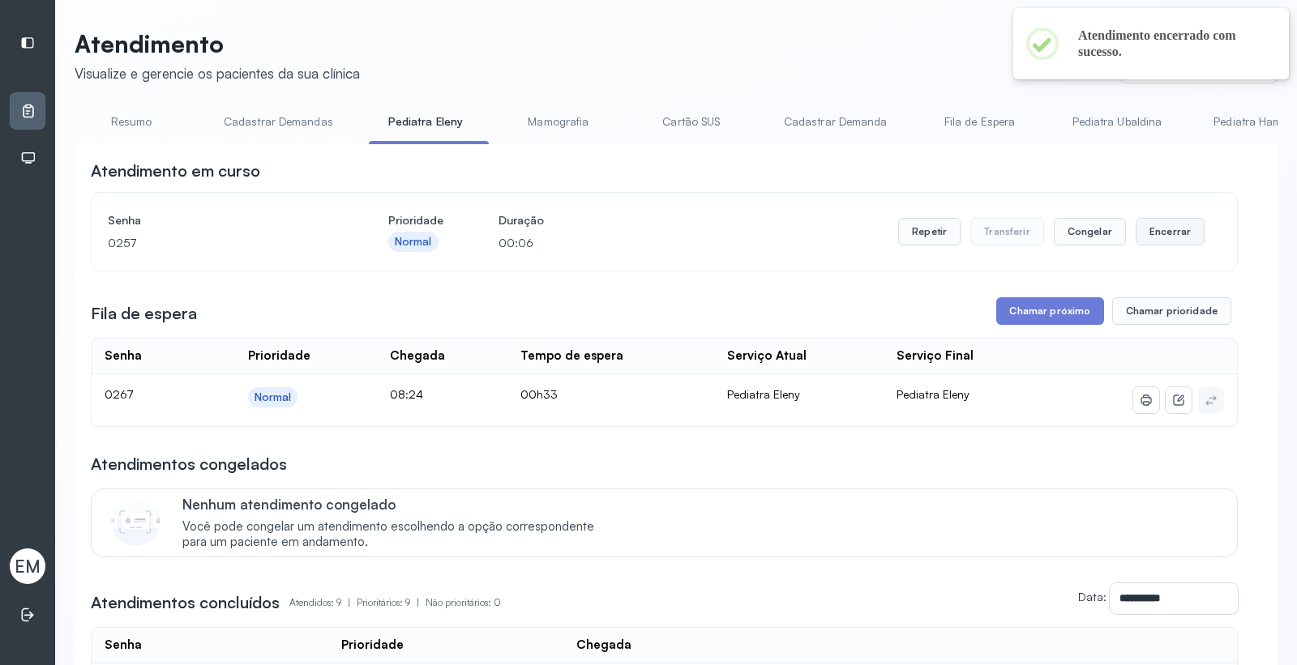
click at [1173, 231] on button "Encerrar" at bounding box center [1169, 232] width 69 height 28
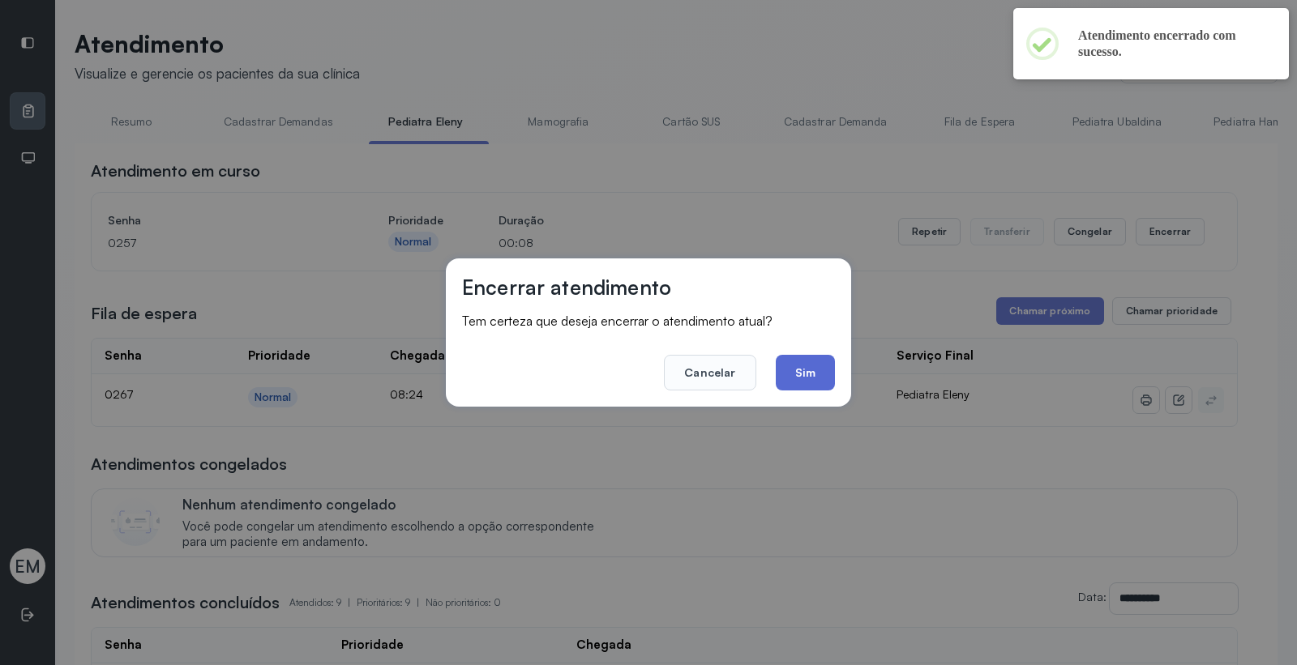
click at [801, 381] on button "Sim" at bounding box center [805, 373] width 59 height 36
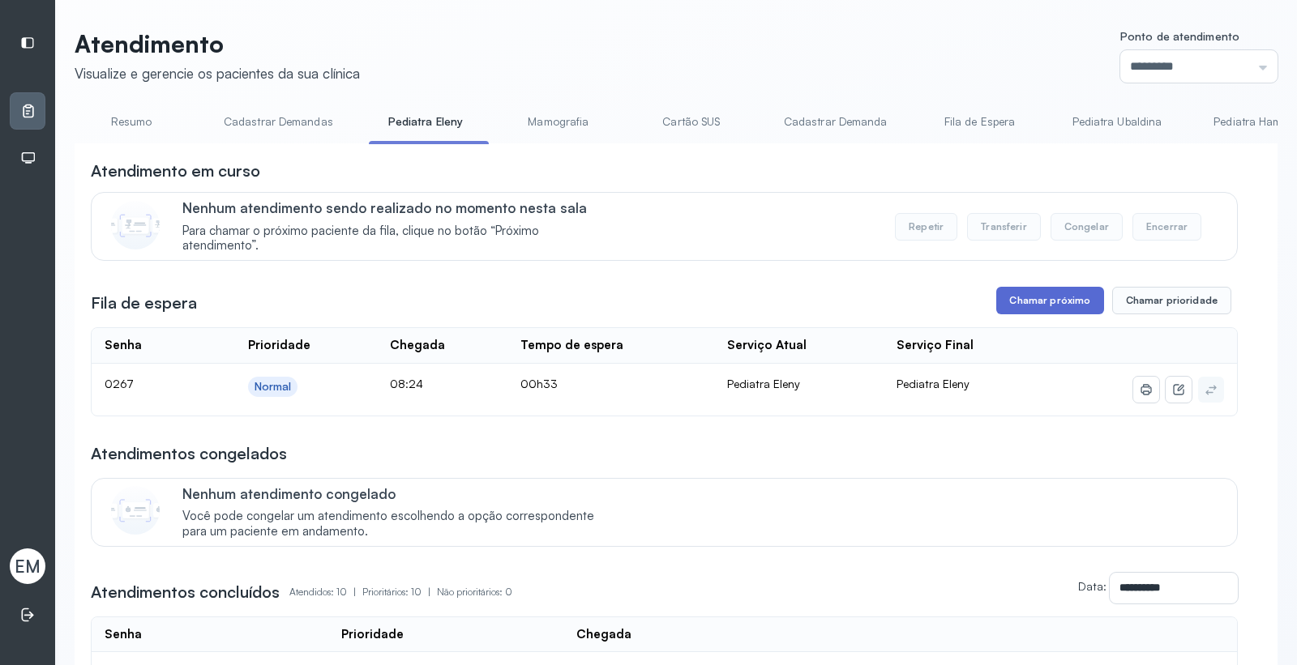
click at [1042, 297] on button "Chamar próximo" at bounding box center [1049, 301] width 107 height 28
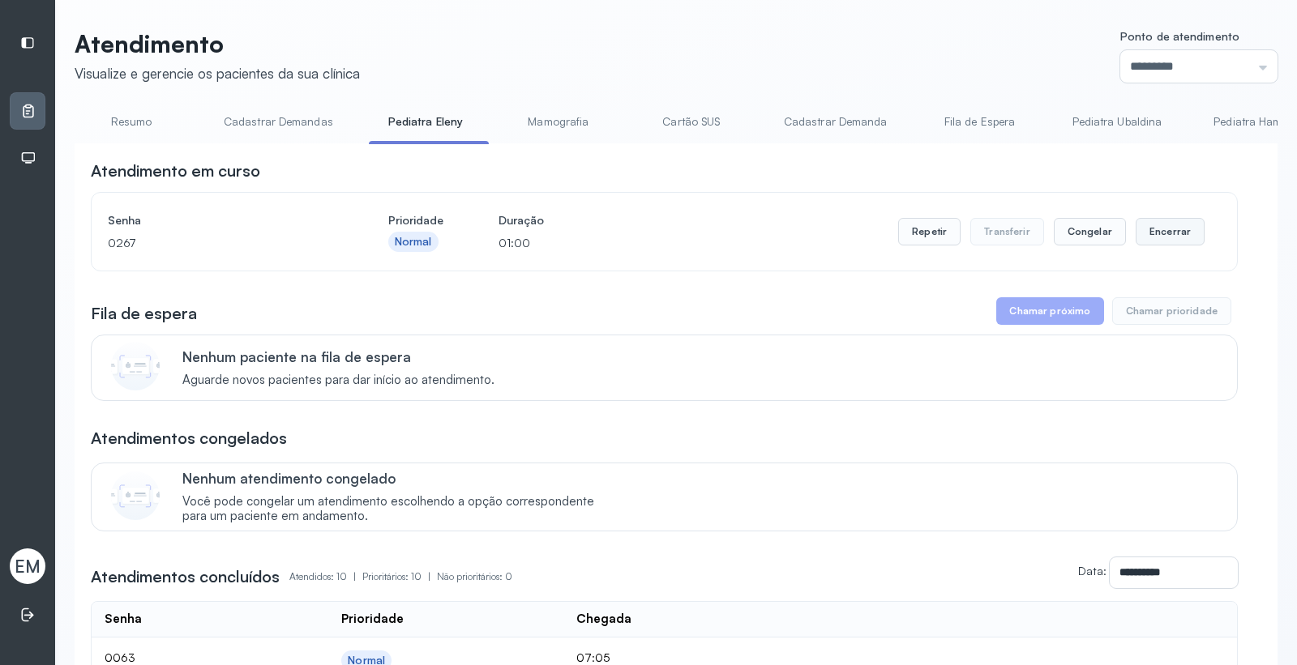
click at [1160, 224] on button "Encerrar" at bounding box center [1169, 232] width 69 height 28
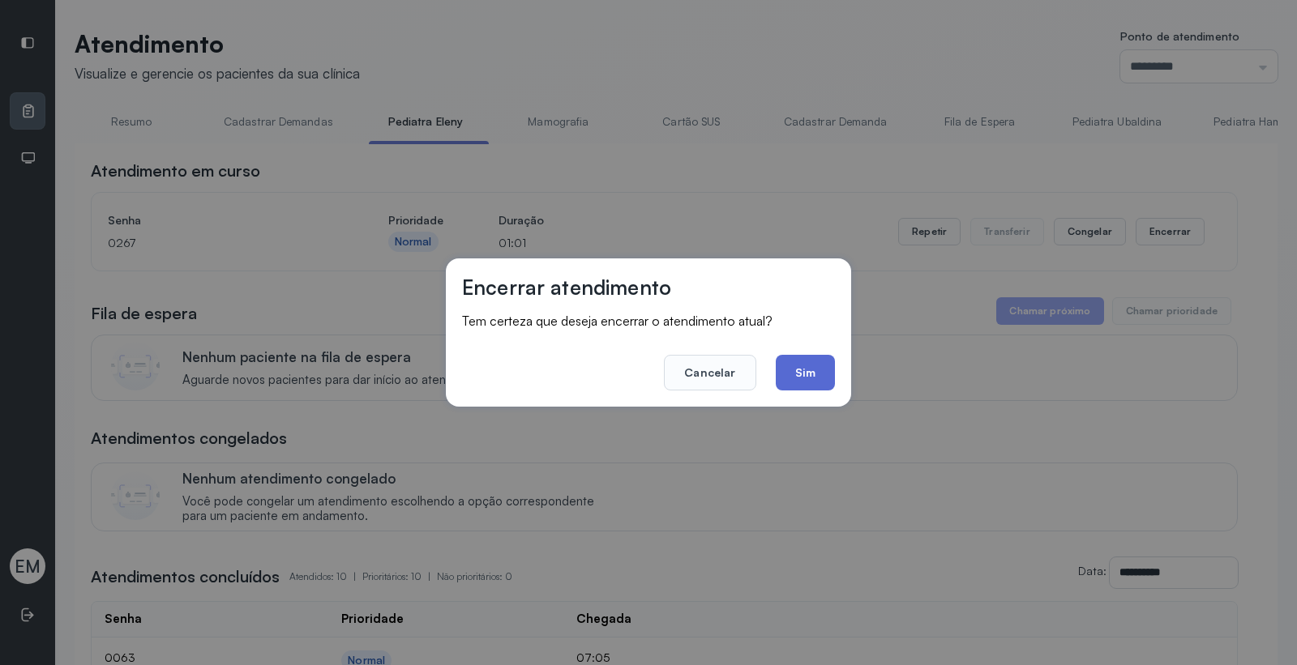
click at [832, 383] on button "Sim" at bounding box center [805, 373] width 59 height 36
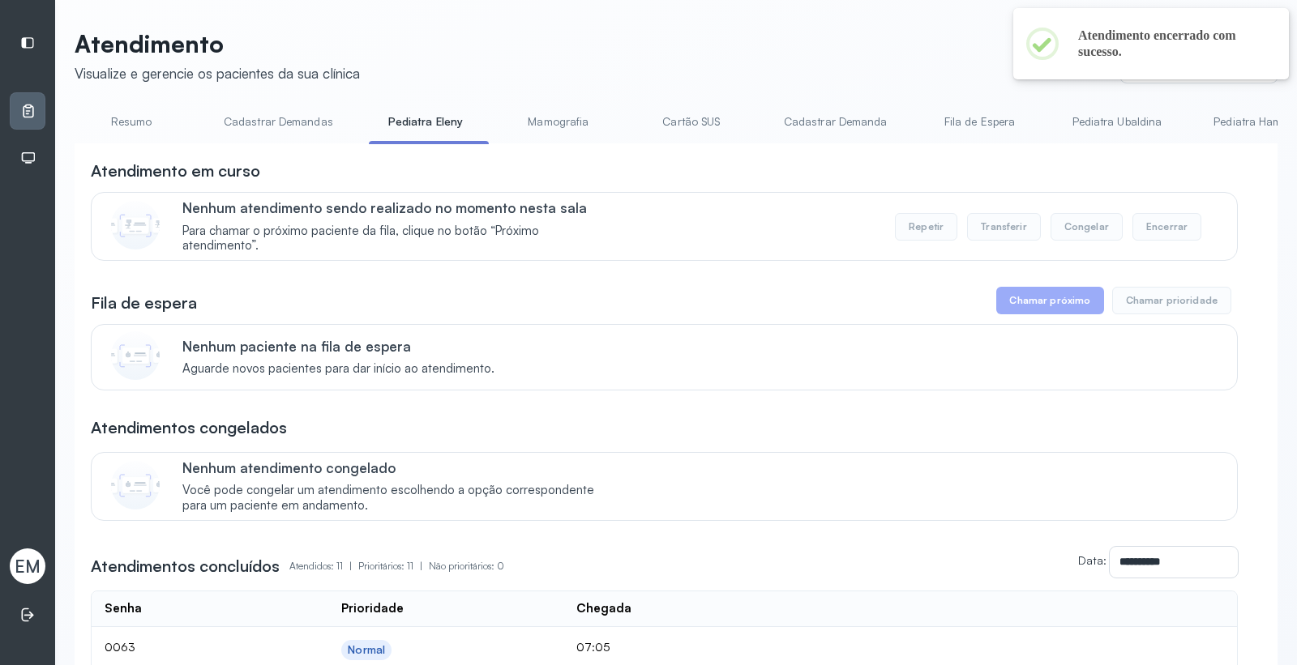
click at [1112, 118] on link "Pediatra Ubaldina" at bounding box center [1117, 122] width 122 height 27
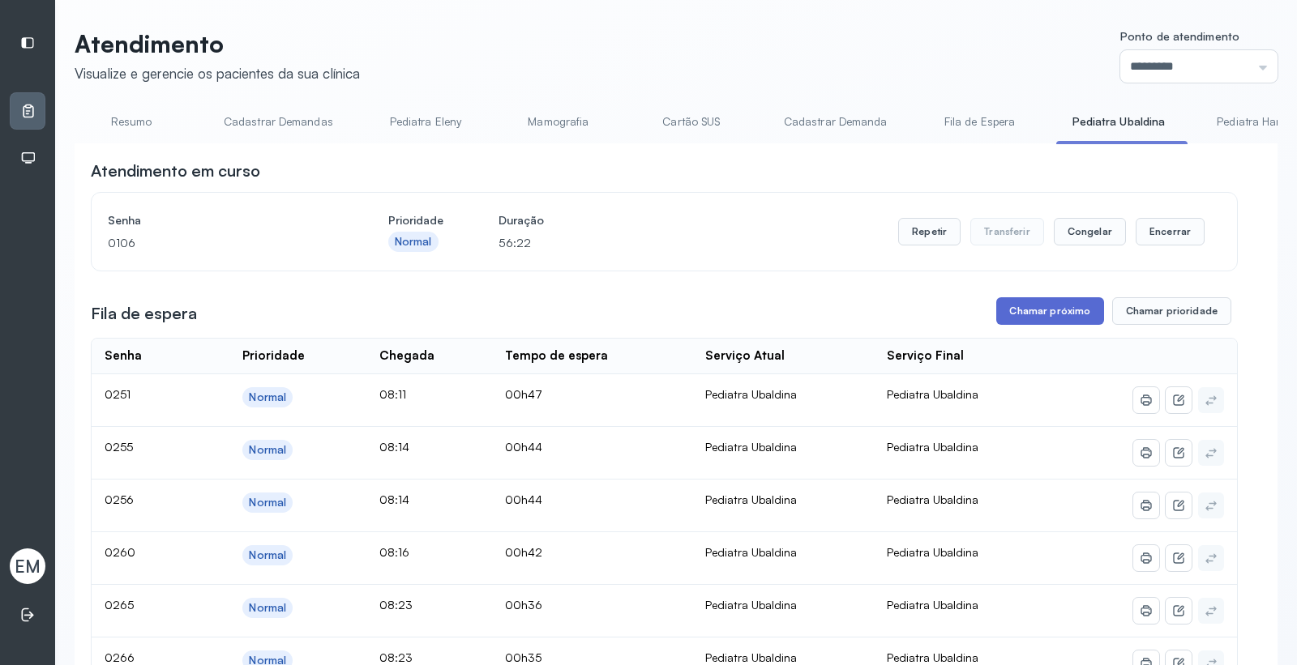
click at [1035, 313] on button "Chamar próximo" at bounding box center [1049, 311] width 107 height 28
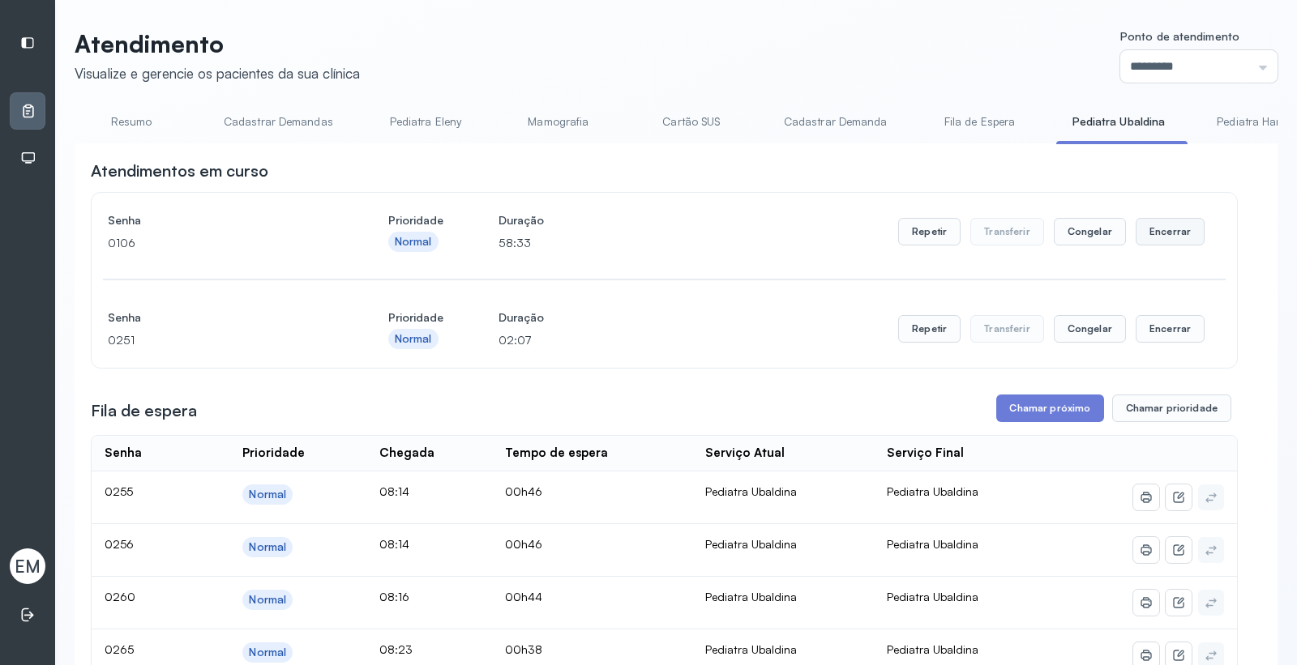
click at [1153, 222] on button "Encerrar" at bounding box center [1169, 232] width 69 height 28
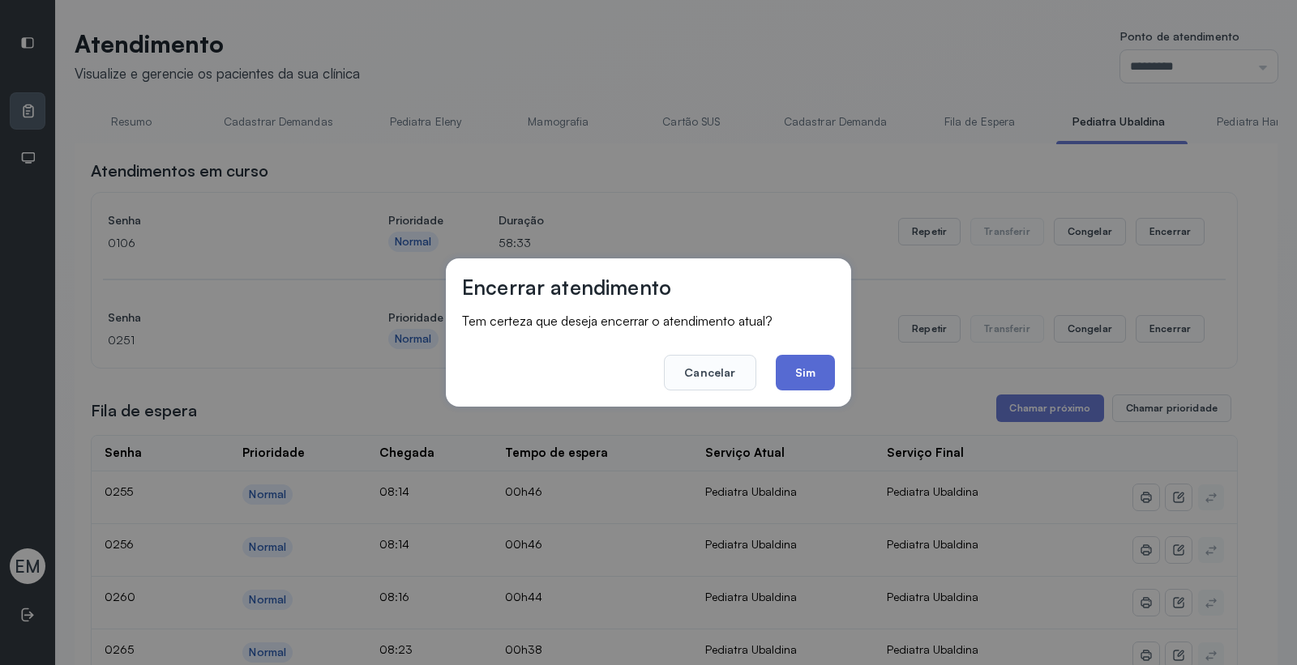
click at [776, 374] on button "Sim" at bounding box center [805, 373] width 59 height 36
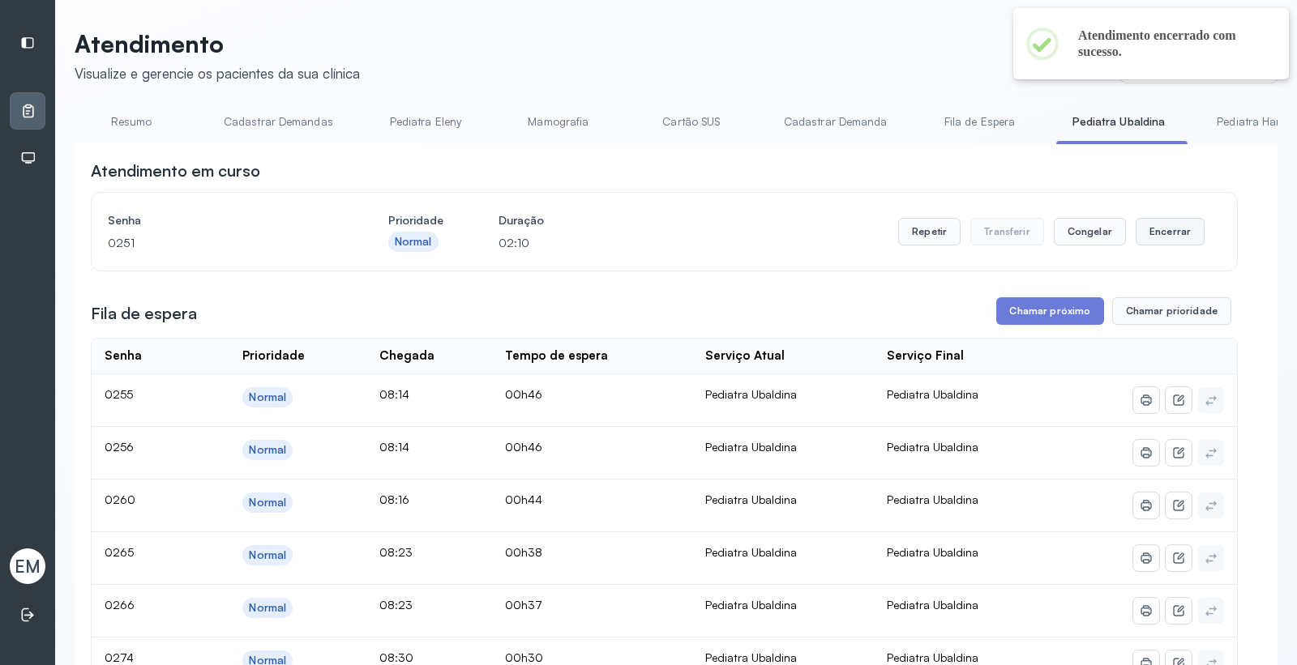
click at [1143, 221] on button "Encerrar" at bounding box center [1169, 232] width 69 height 28
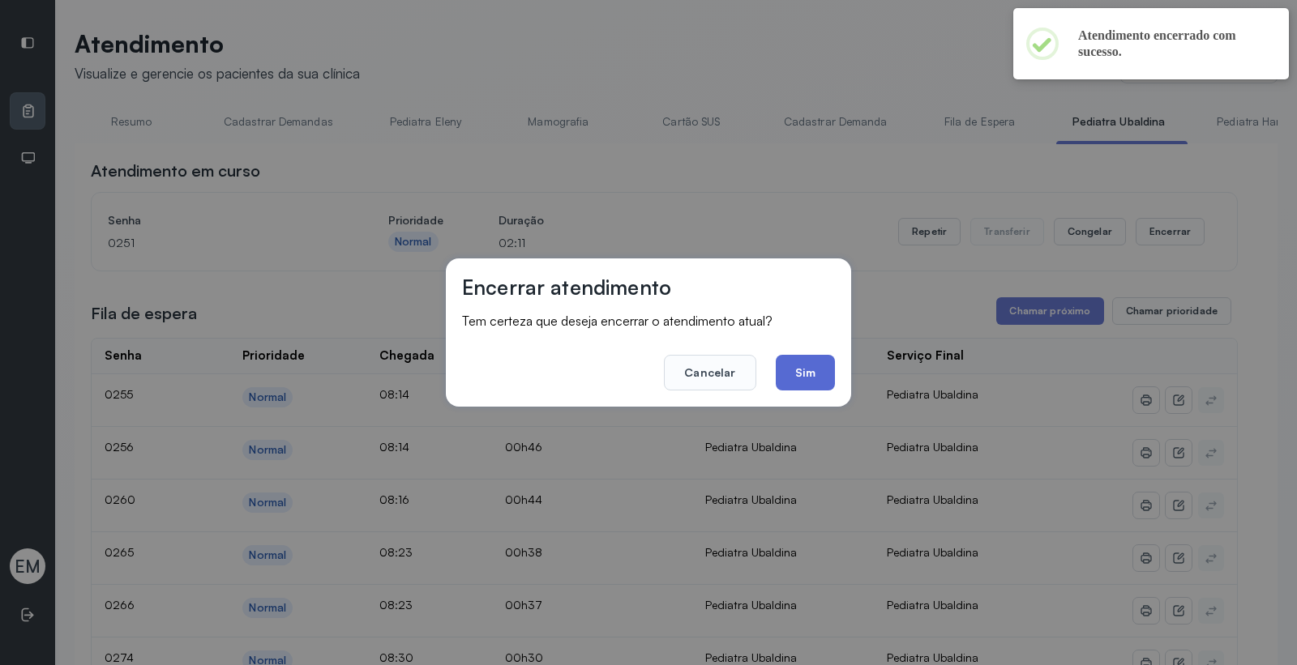
click at [814, 362] on button "Sim" at bounding box center [805, 373] width 59 height 36
